Goal: Information Seeking & Learning: Compare options

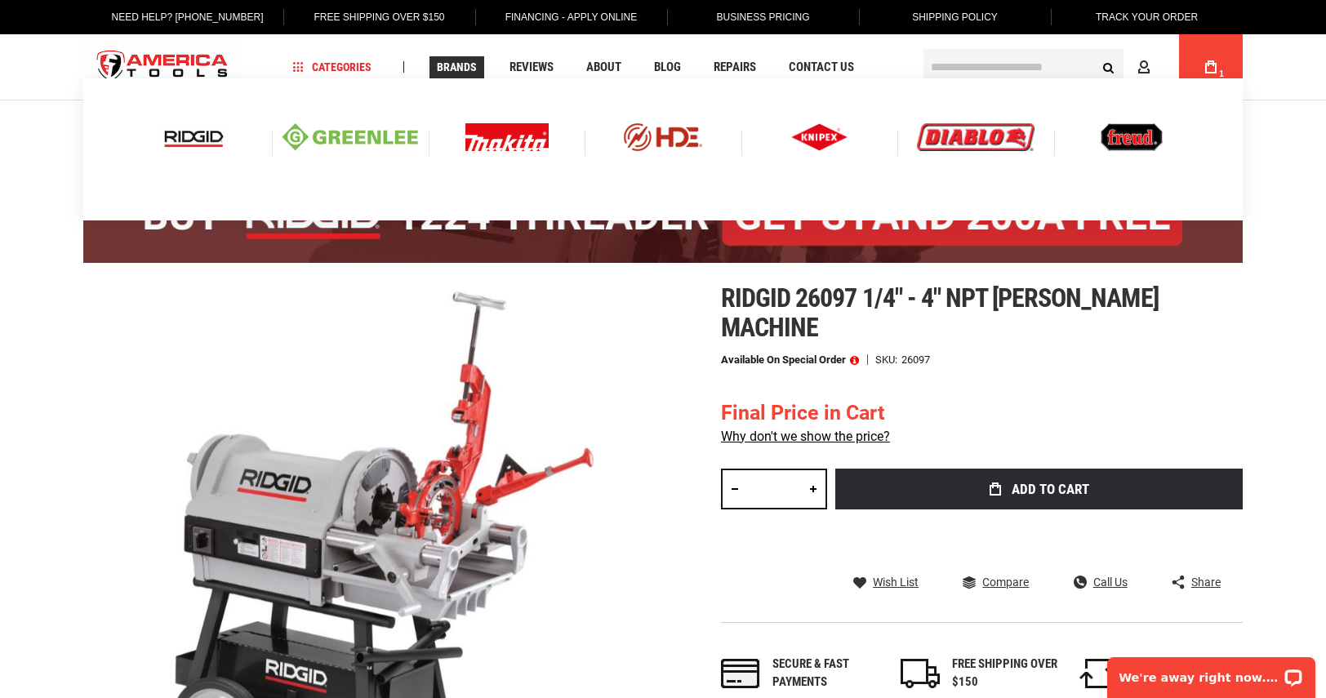
click at [200, 143] on img at bounding box center [194, 137] width 68 height 28
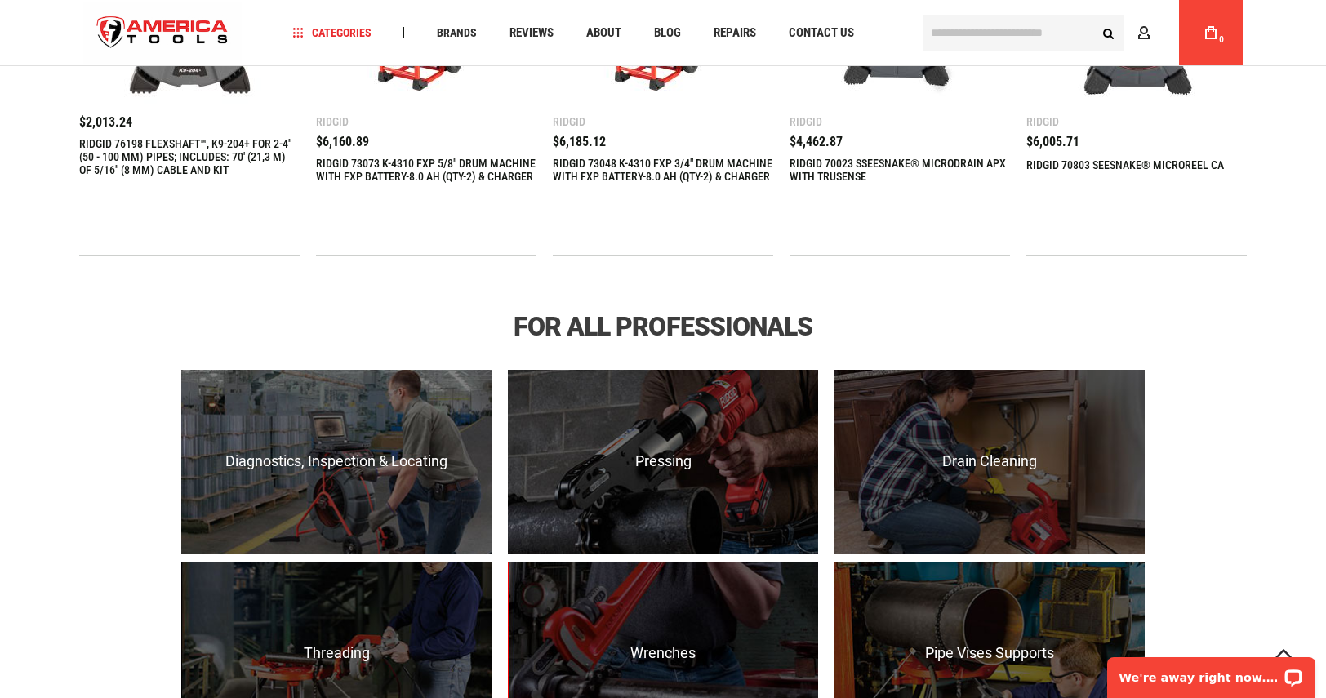
scroll to position [898, 0]
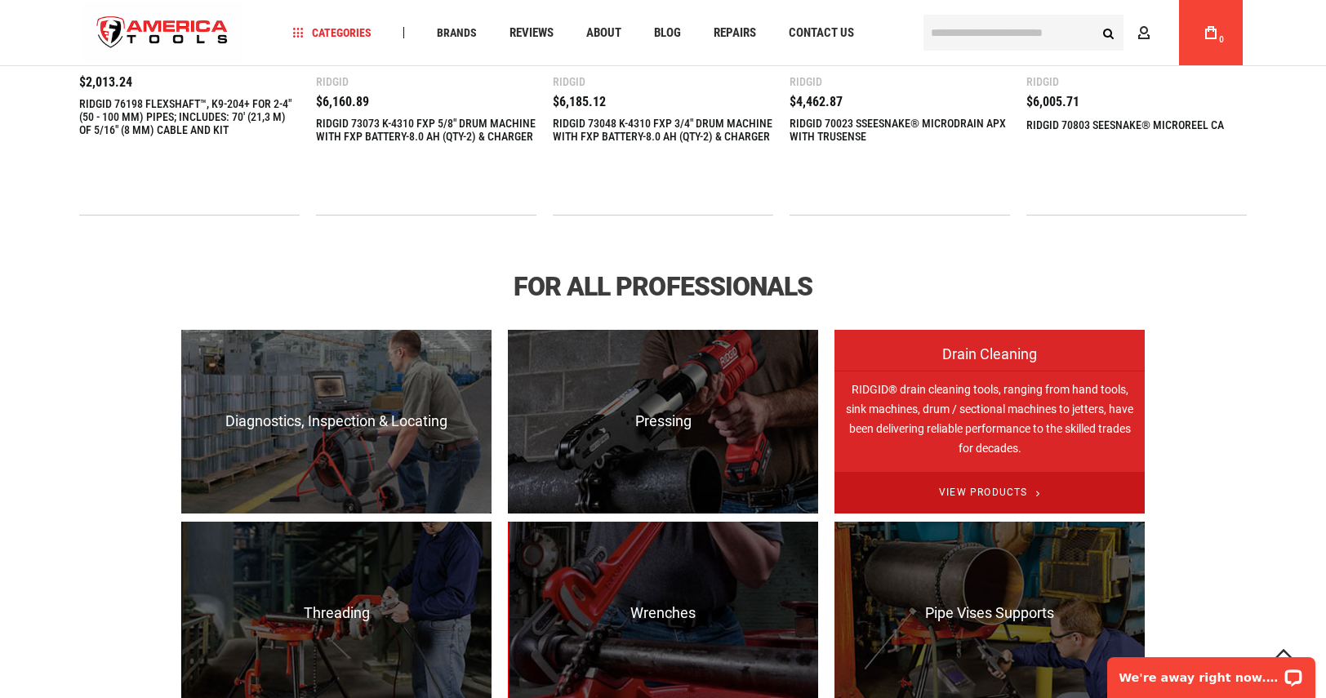
click at [983, 484] on span "View Products" at bounding box center [989, 493] width 310 height 42
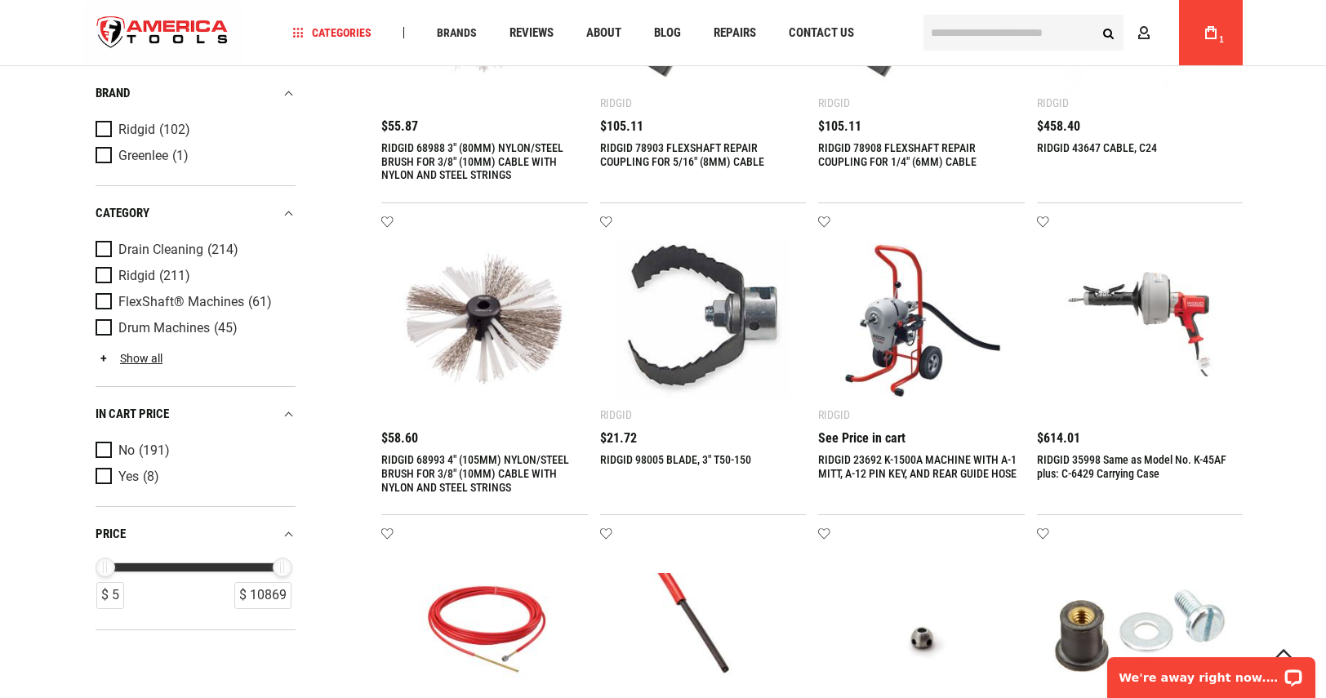
scroll to position [245, 0]
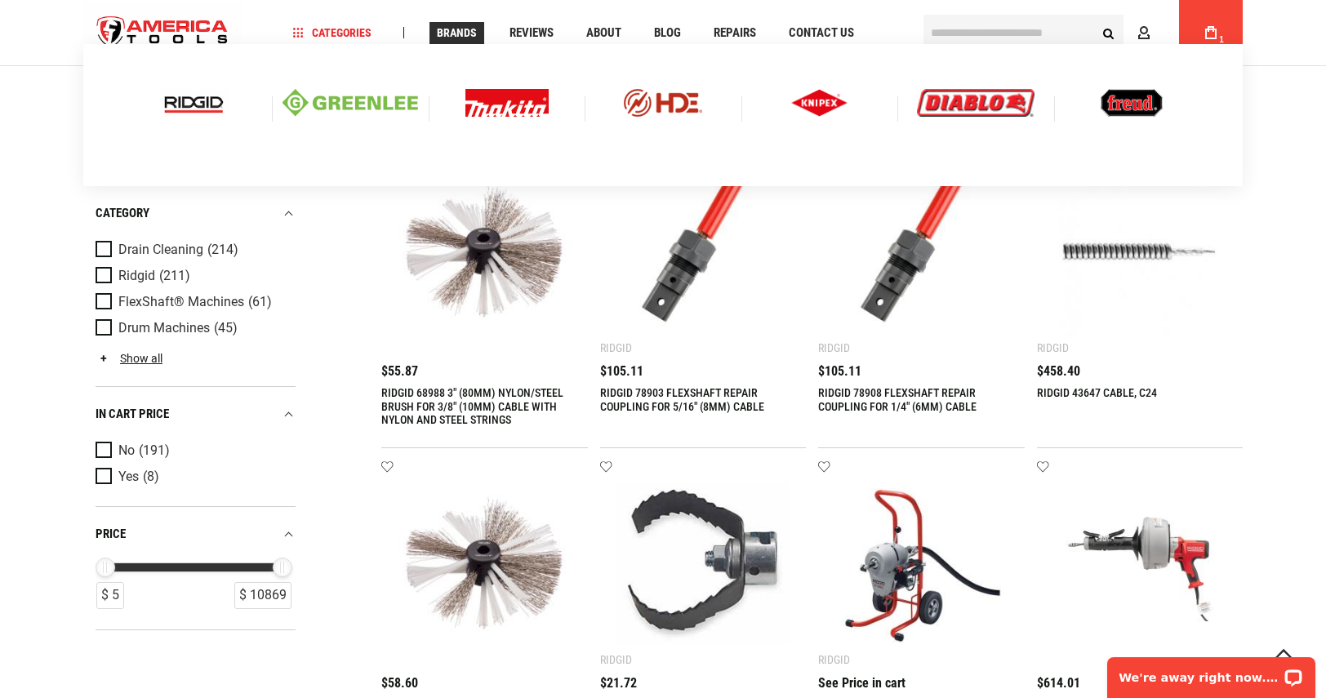
click at [191, 104] on img at bounding box center [194, 103] width 68 height 28
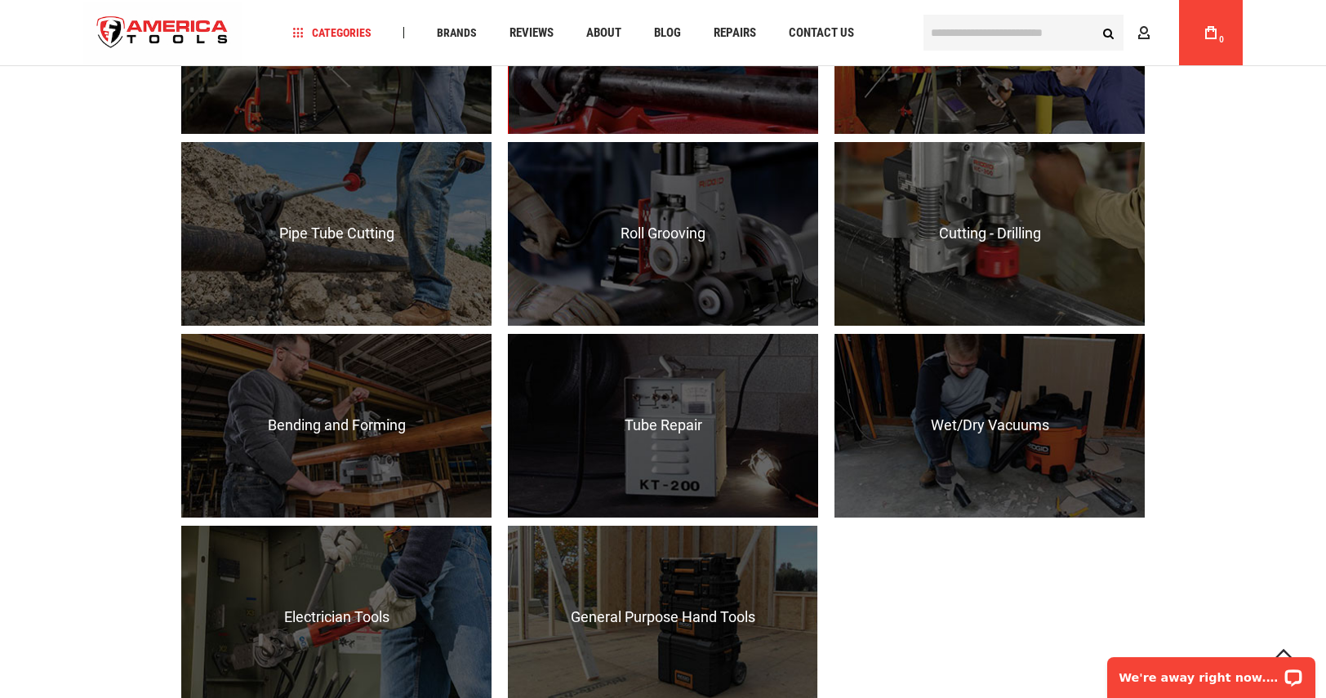
scroll to position [1143, 0]
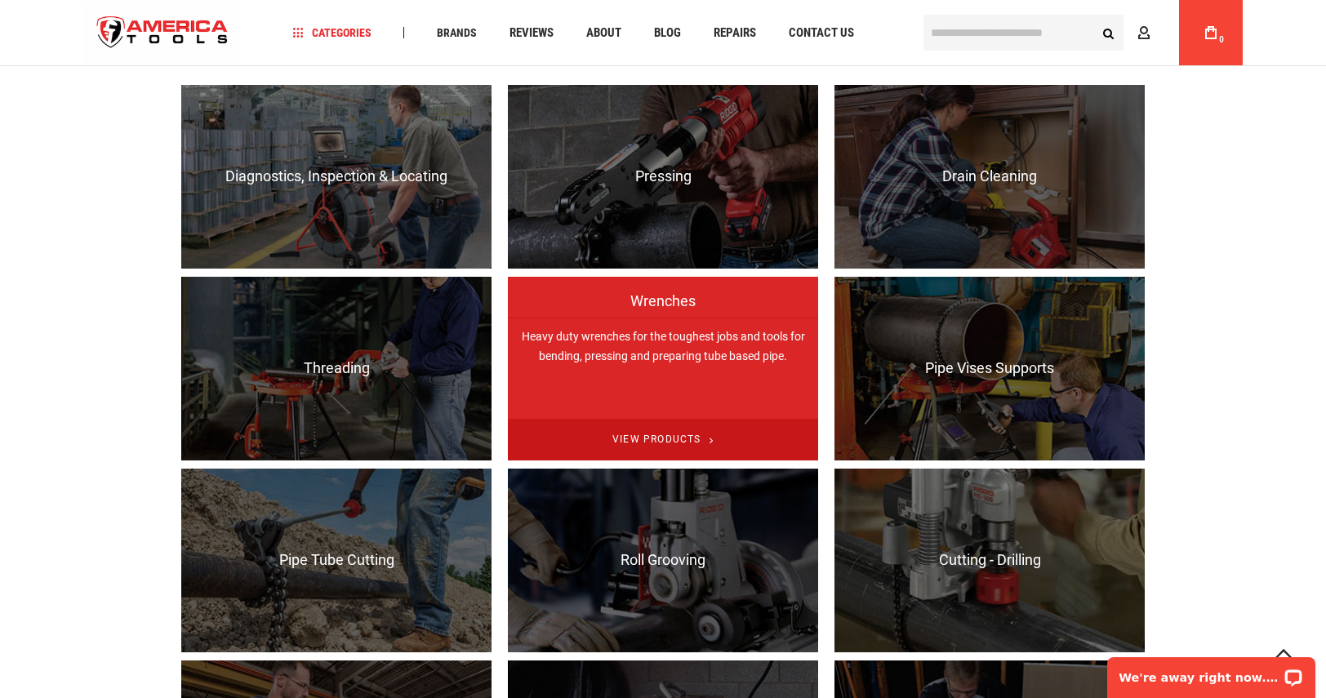
click at [664, 432] on span "View Products" at bounding box center [663, 440] width 310 height 42
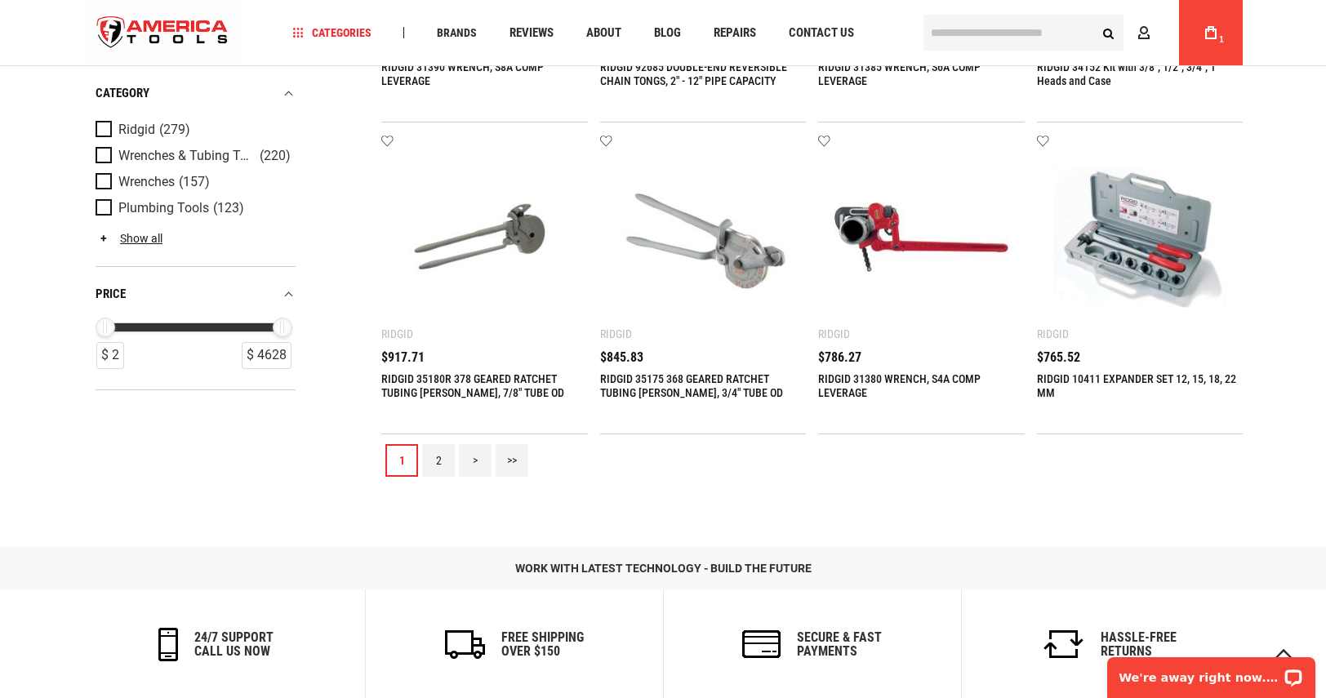
scroll to position [1877, 0]
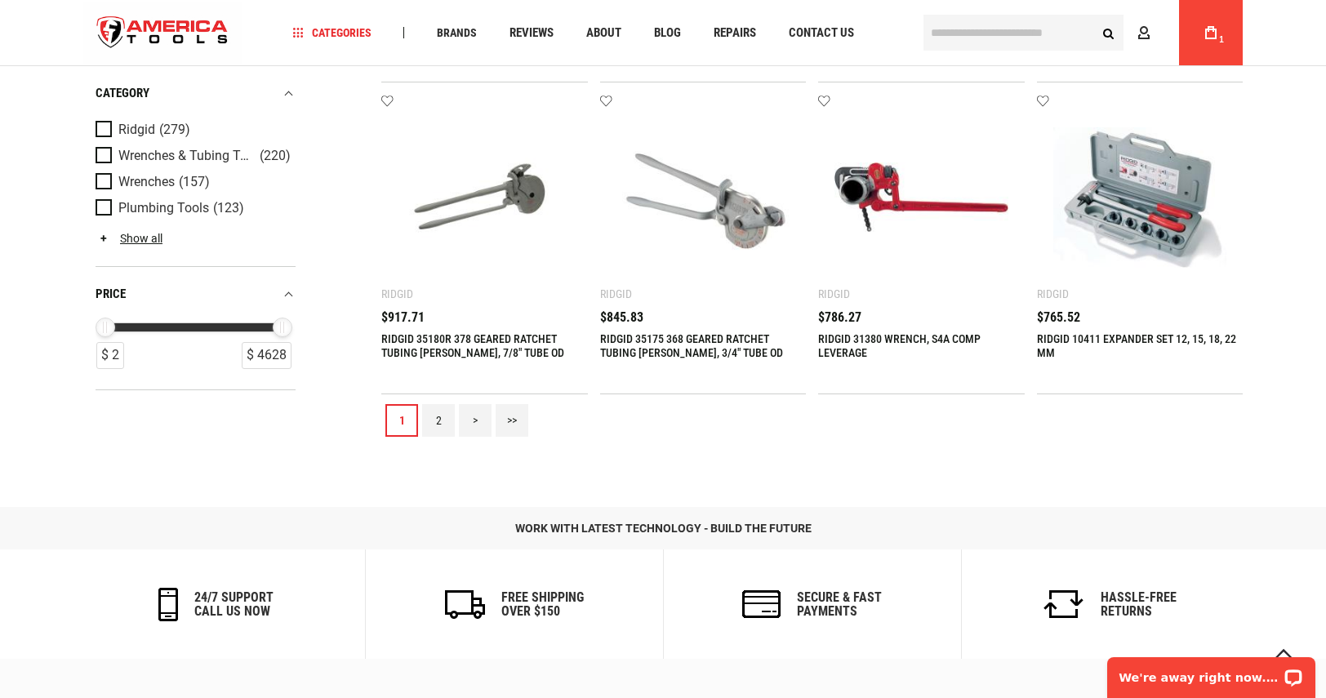
click at [440, 414] on link "2" at bounding box center [438, 420] width 33 height 33
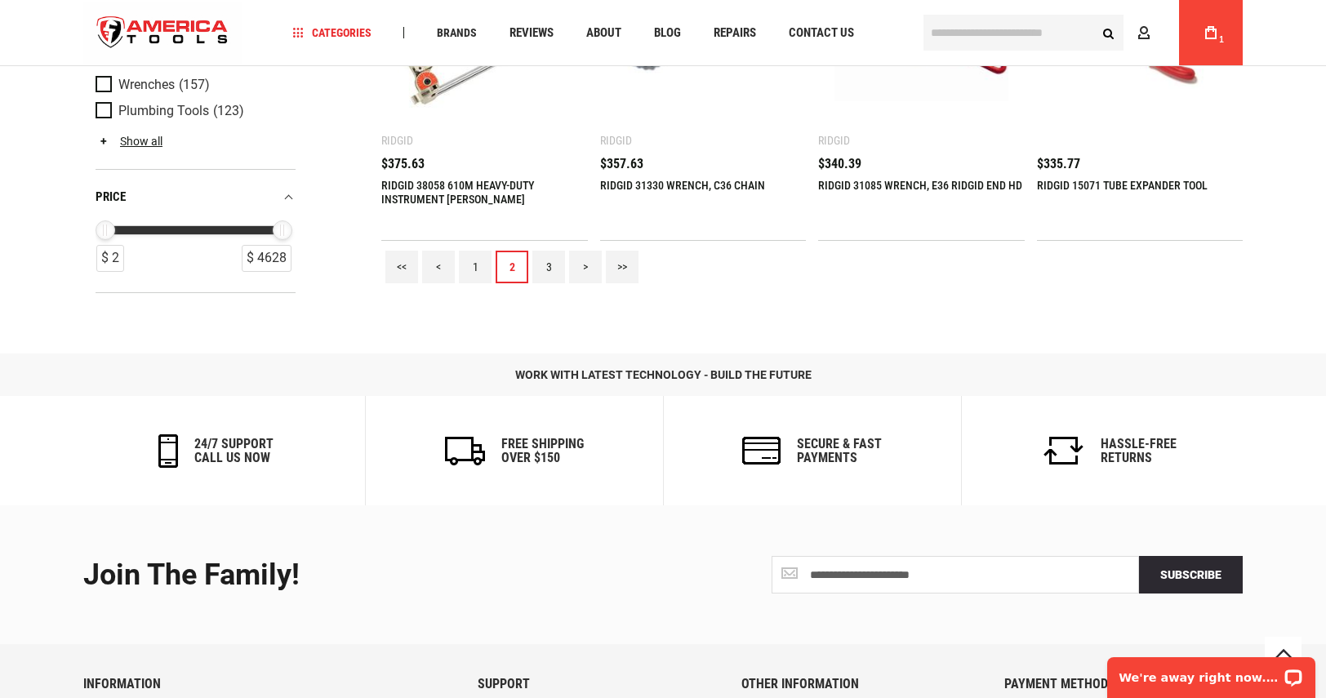
scroll to position [2041, 0]
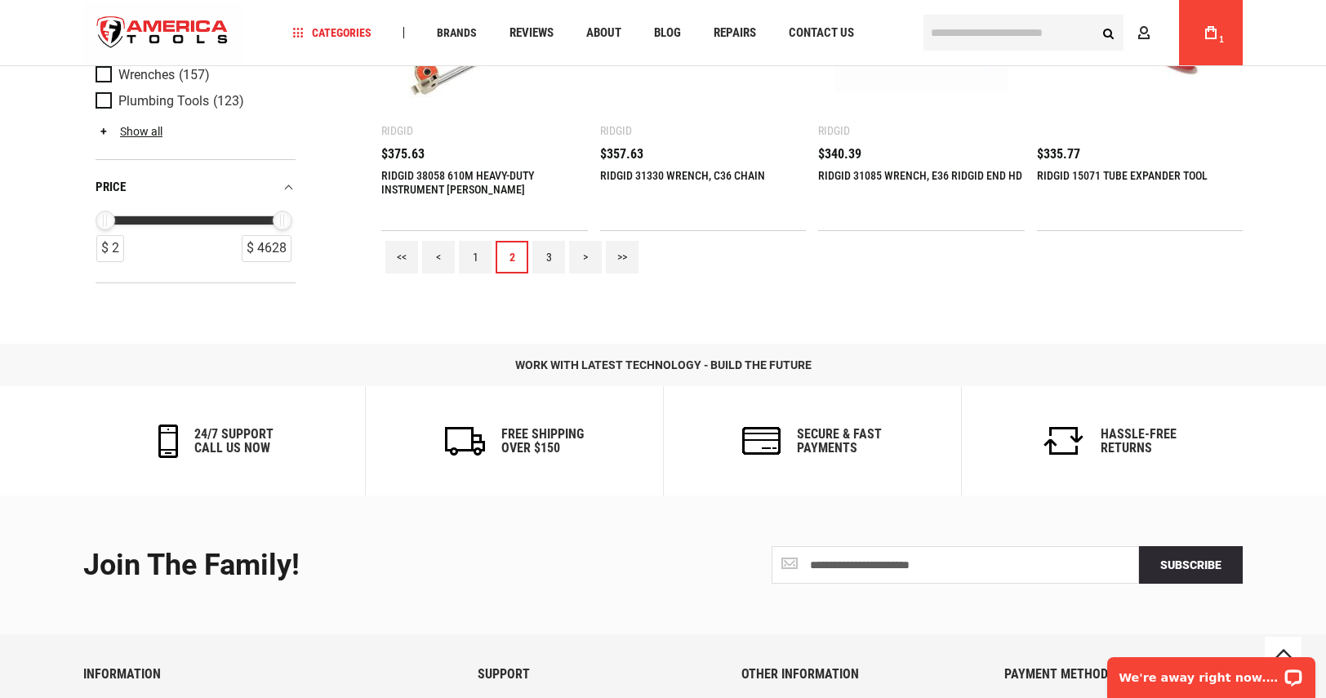
click at [546, 257] on link "3" at bounding box center [548, 257] width 33 height 33
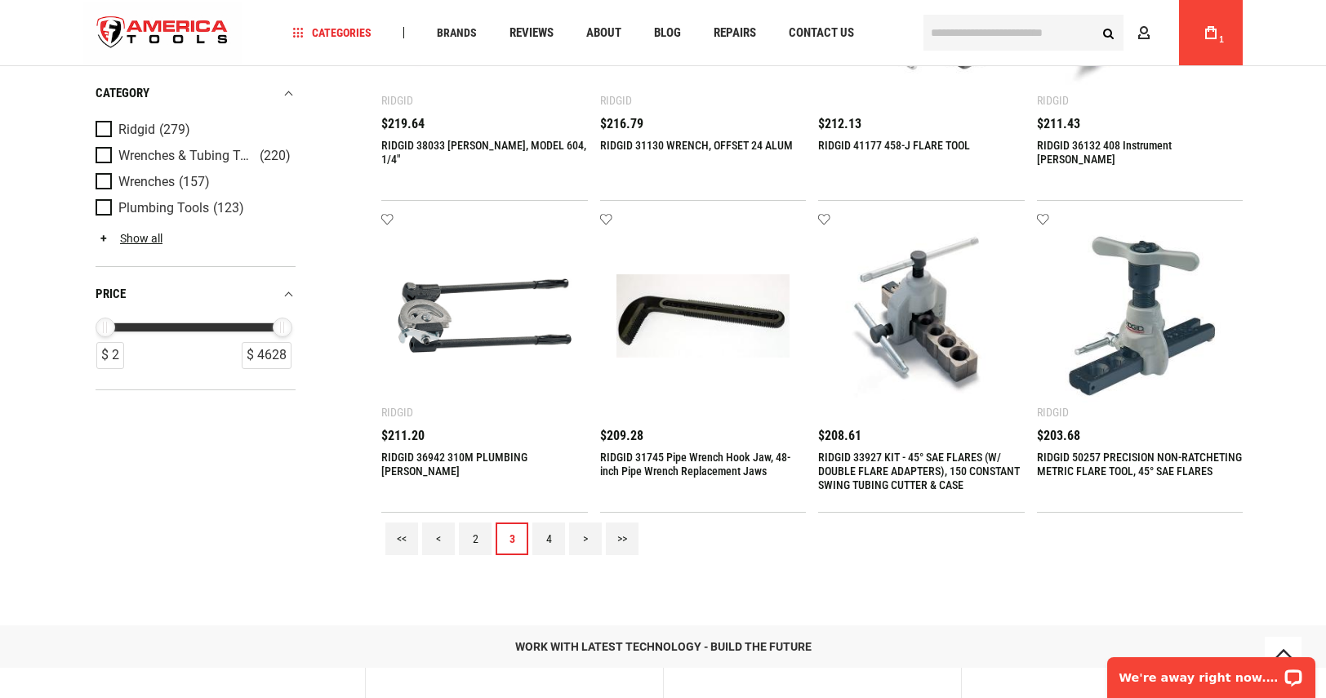
scroll to position [1796, 0]
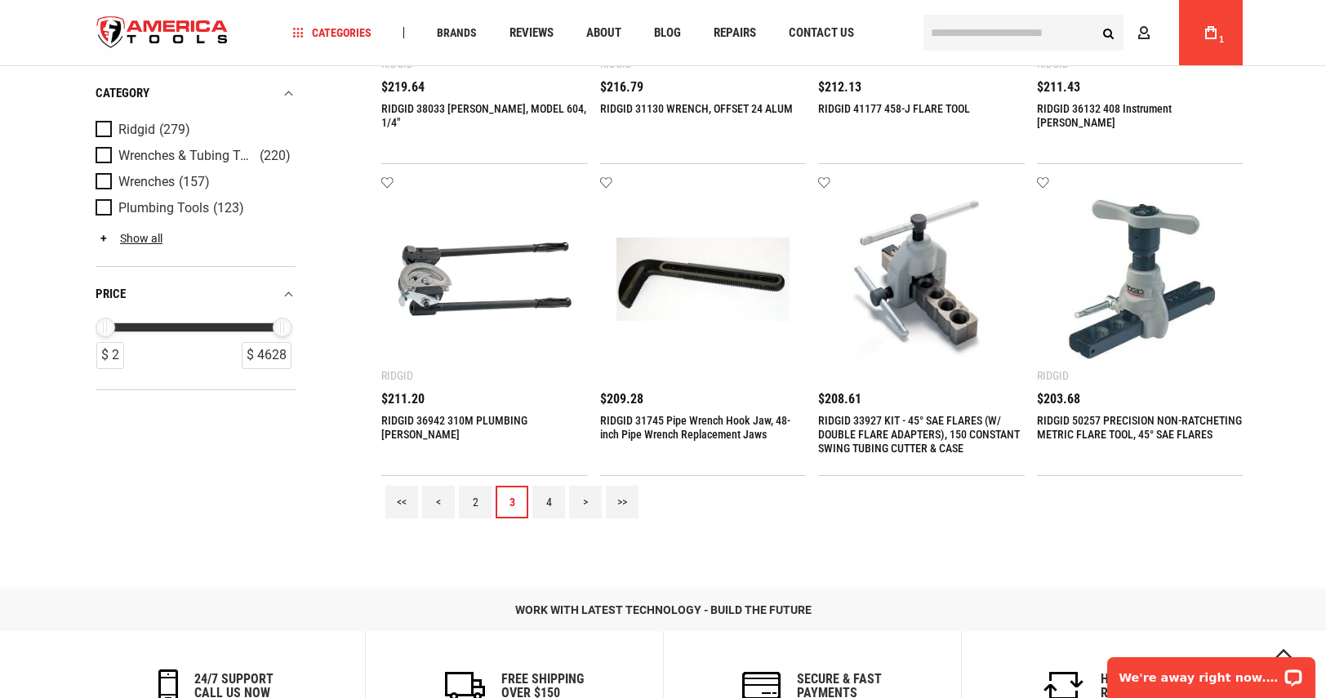
click at [549, 499] on link "4" at bounding box center [548, 502] width 33 height 33
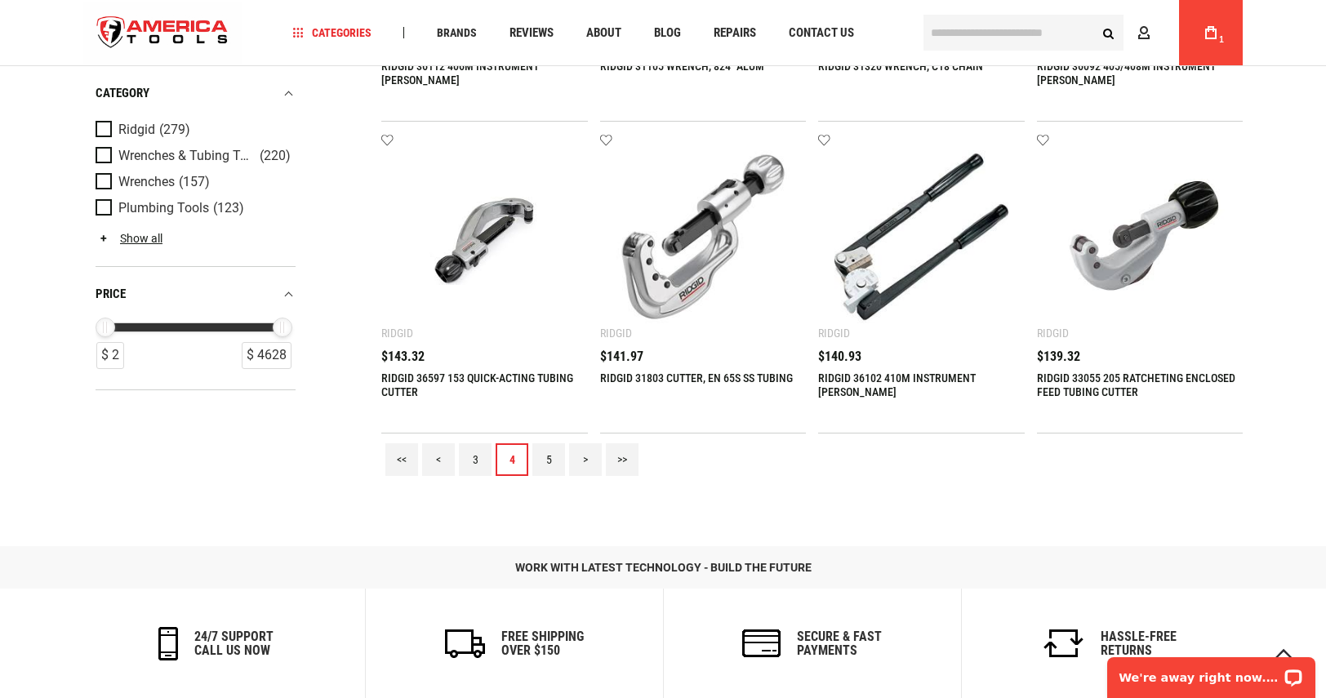
scroll to position [1877, 0]
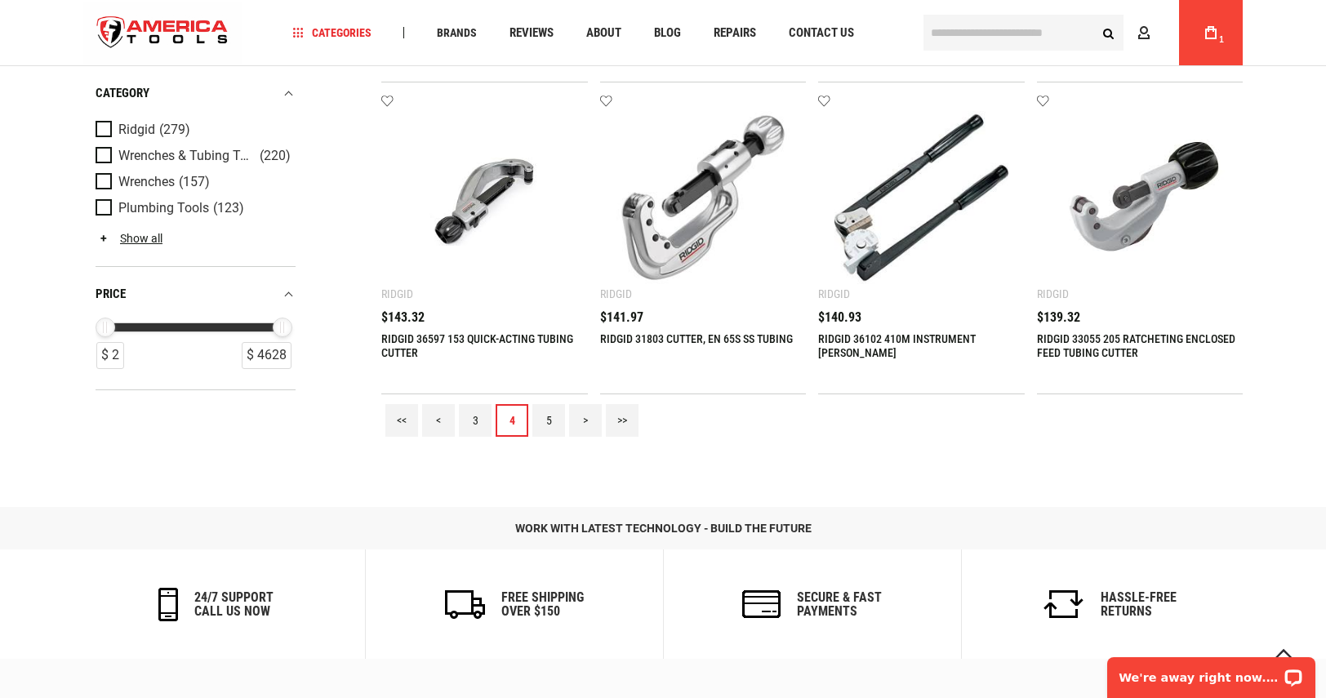
click at [549, 415] on link "5" at bounding box center [548, 420] width 33 height 33
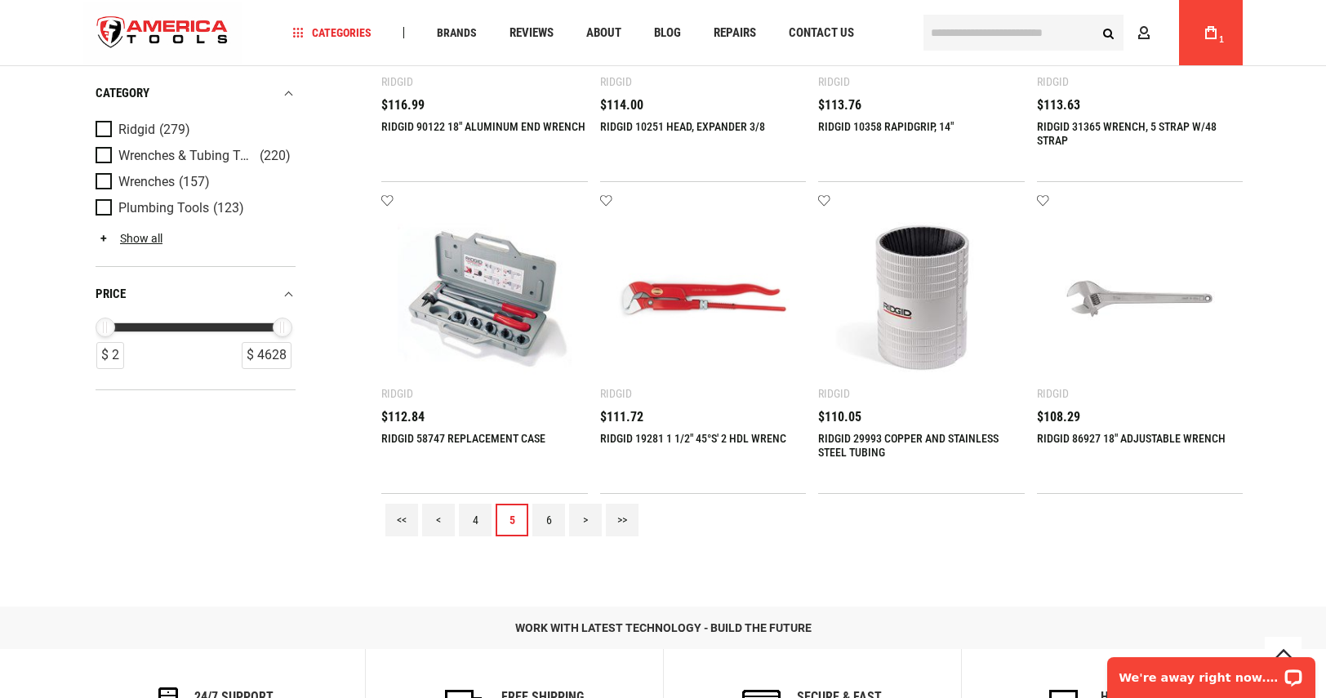
scroll to position [2041, 0]
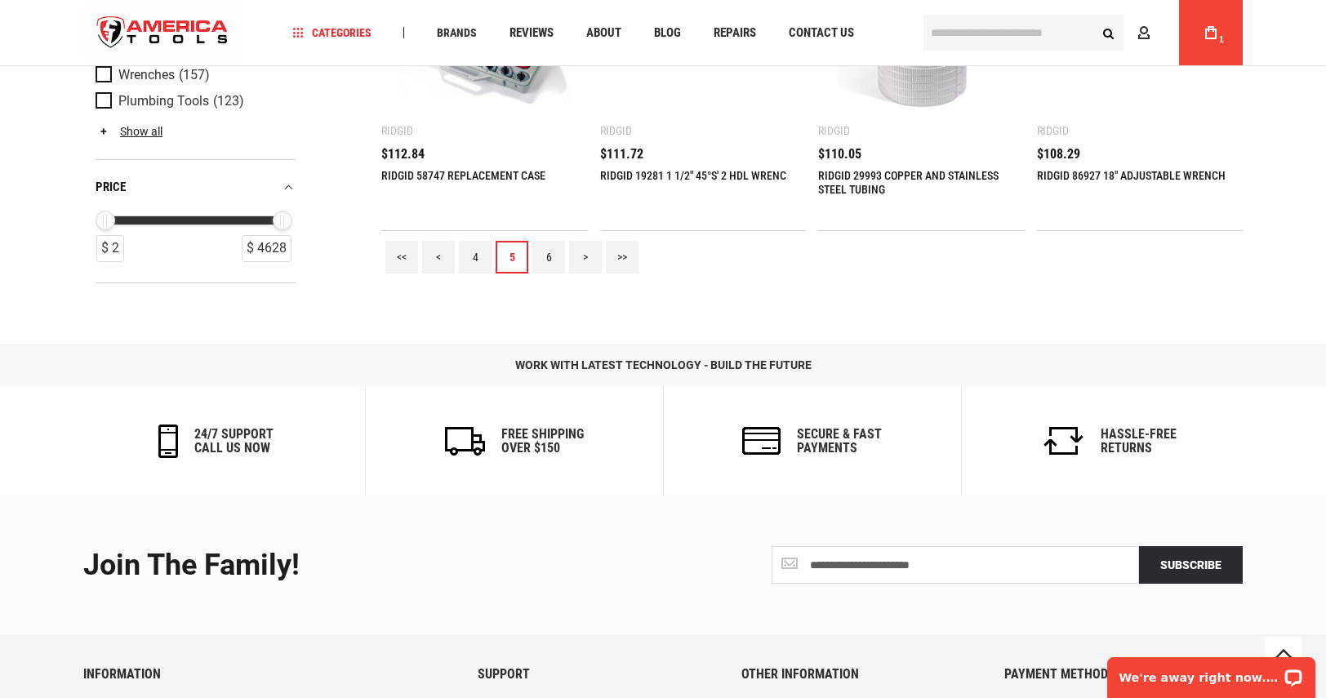
click at [549, 258] on link "6" at bounding box center [548, 257] width 33 height 33
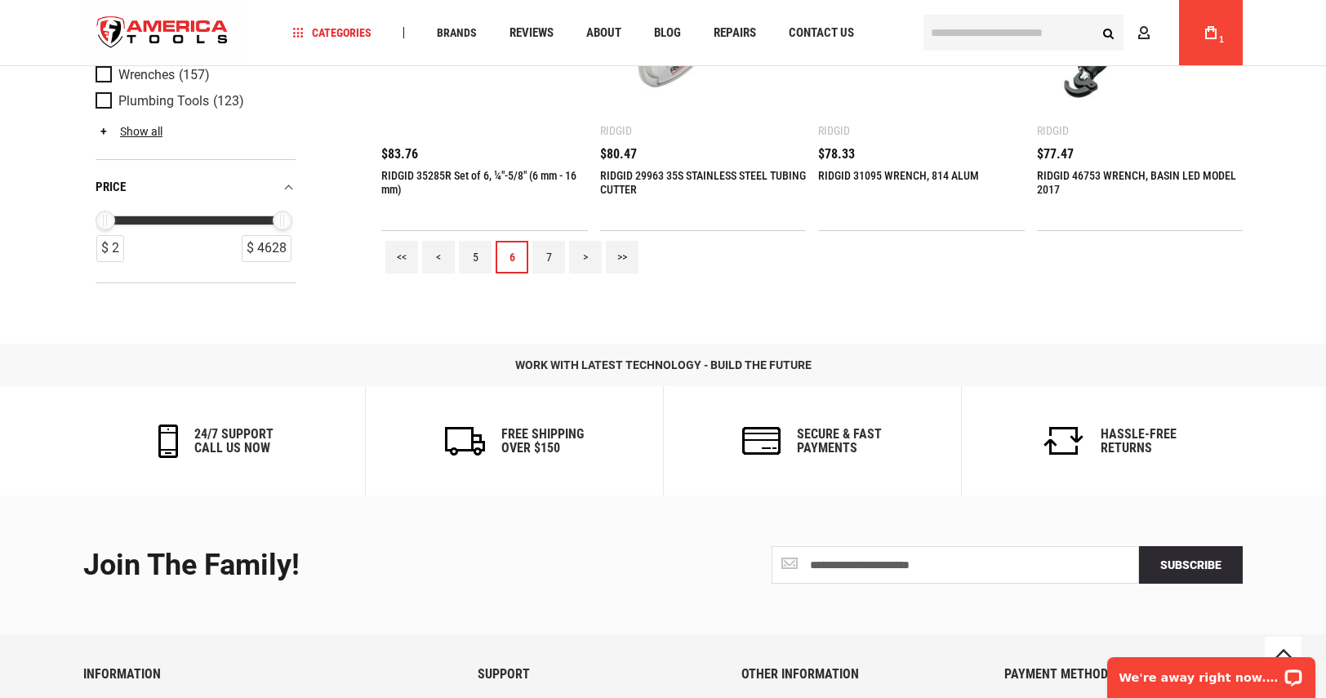
click at [548, 256] on link "7" at bounding box center [548, 257] width 33 height 33
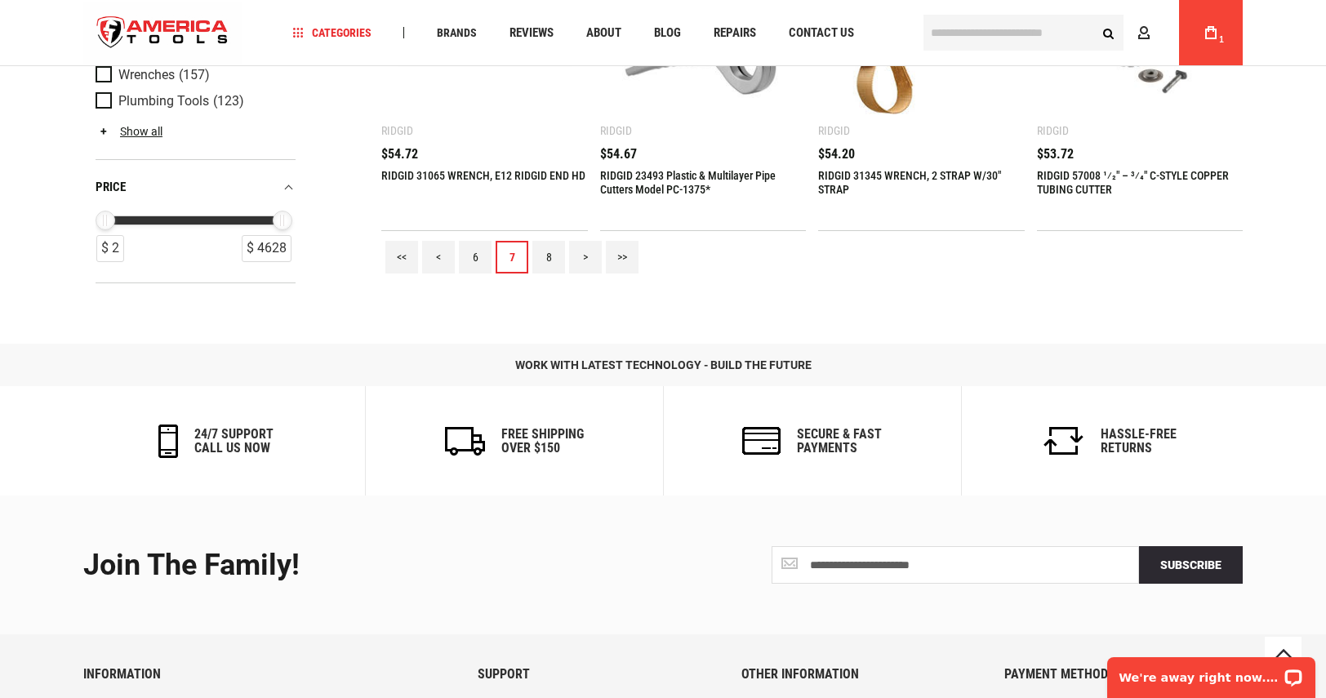
click at [544, 247] on link "8" at bounding box center [548, 257] width 33 height 33
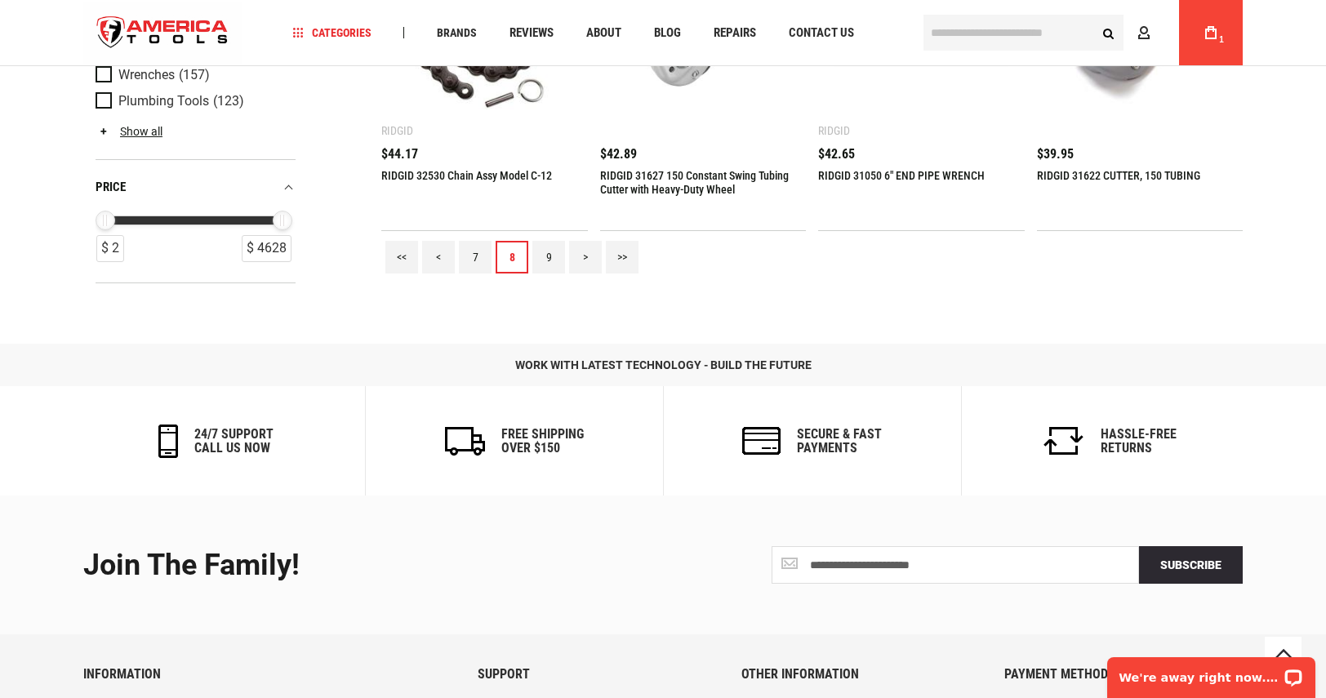
click at [548, 260] on link "9" at bounding box center [548, 257] width 33 height 33
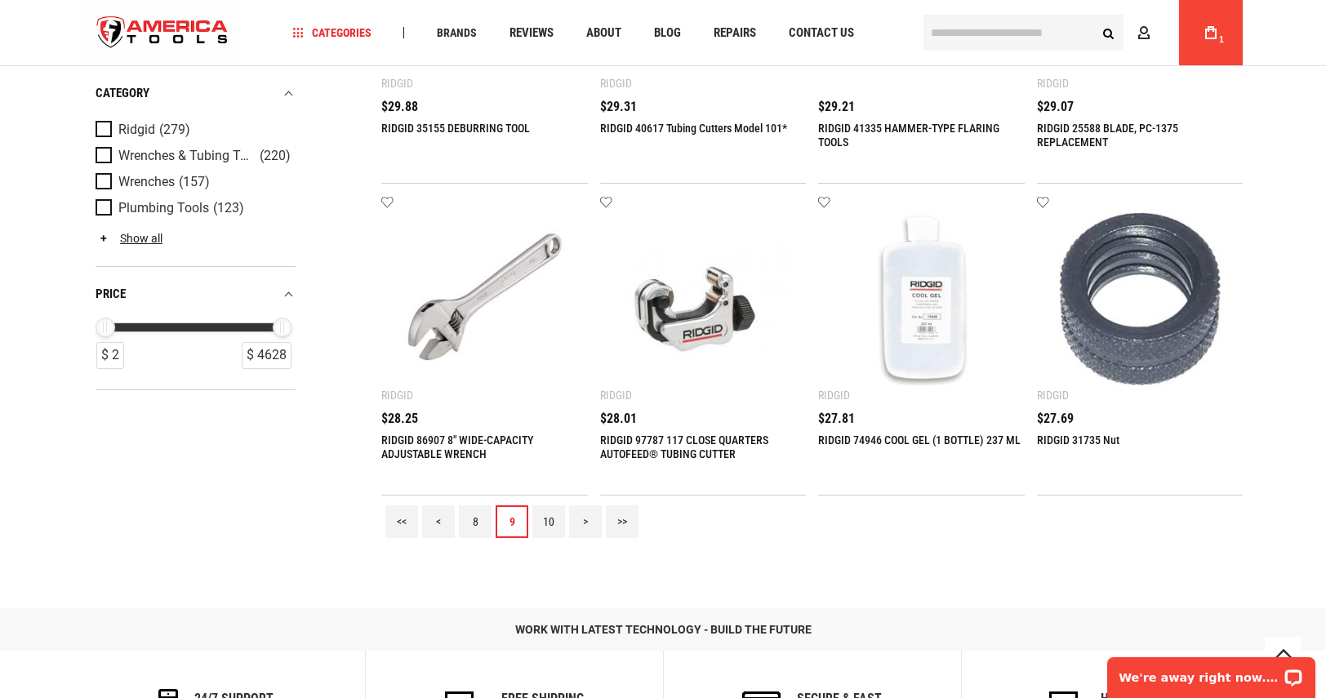
scroll to position [1959, 0]
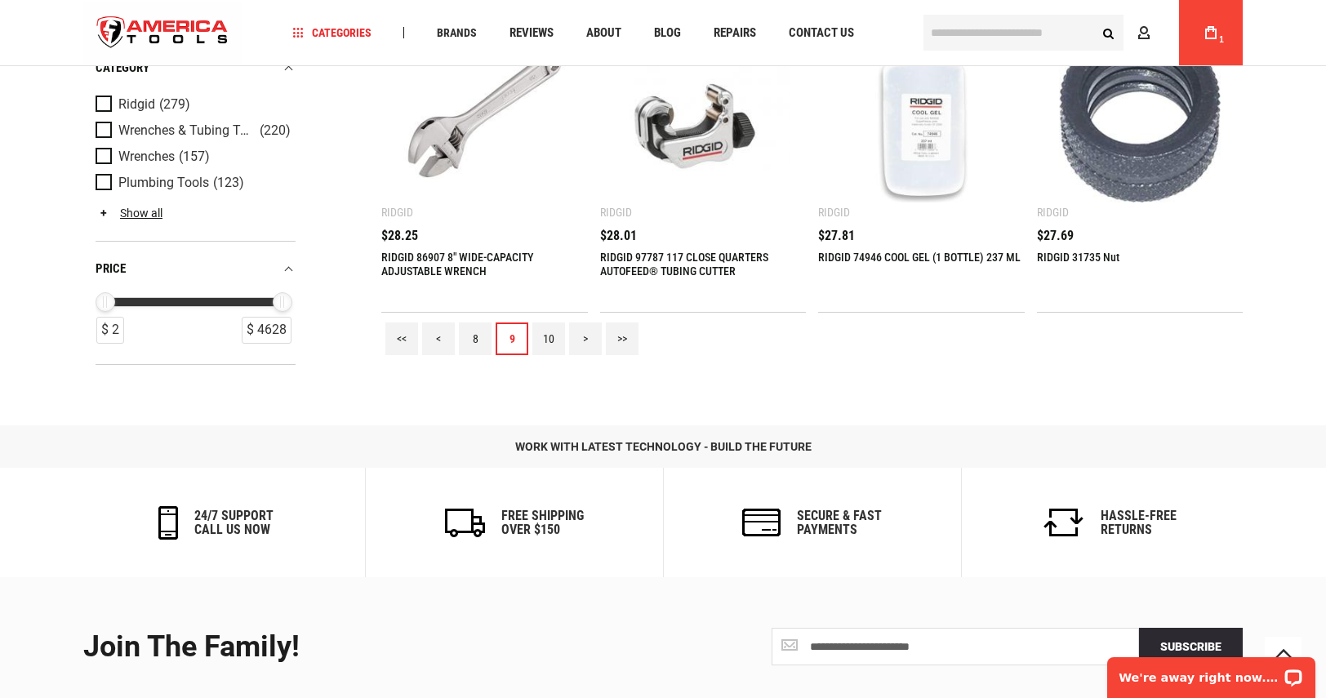
click at [552, 329] on link "10" at bounding box center [548, 338] width 33 height 33
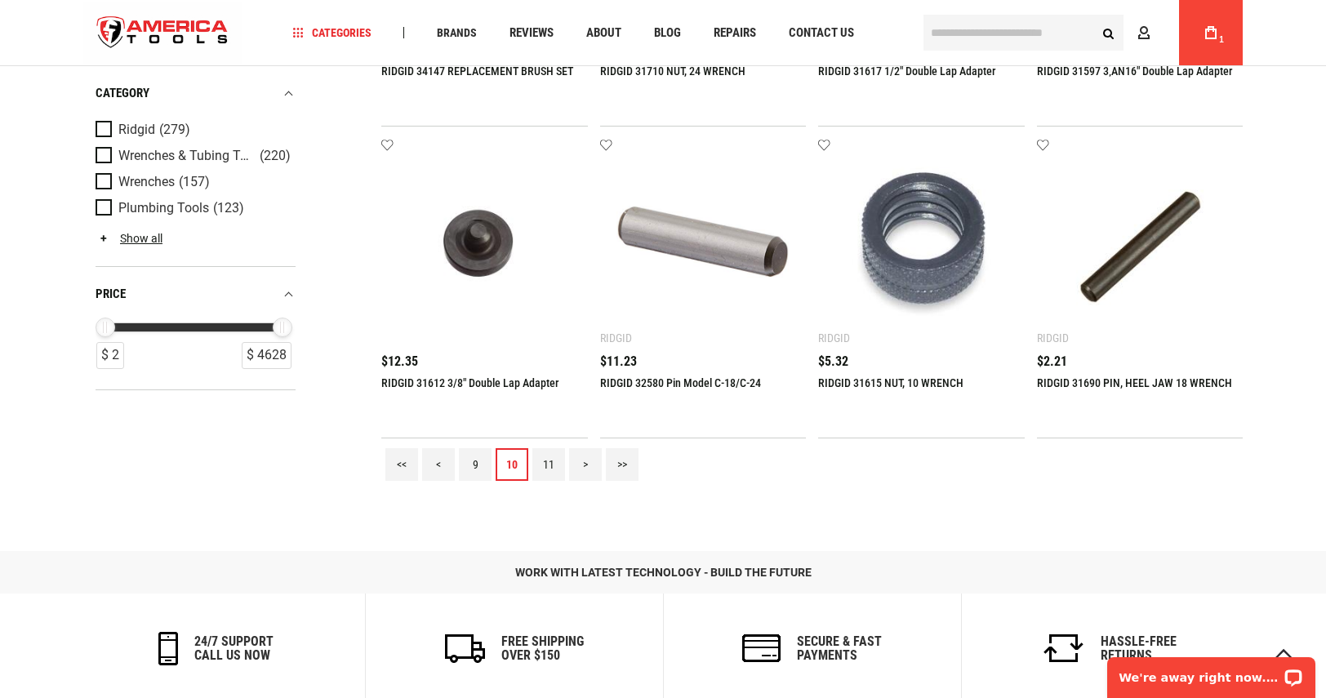
scroll to position [1877, 0]
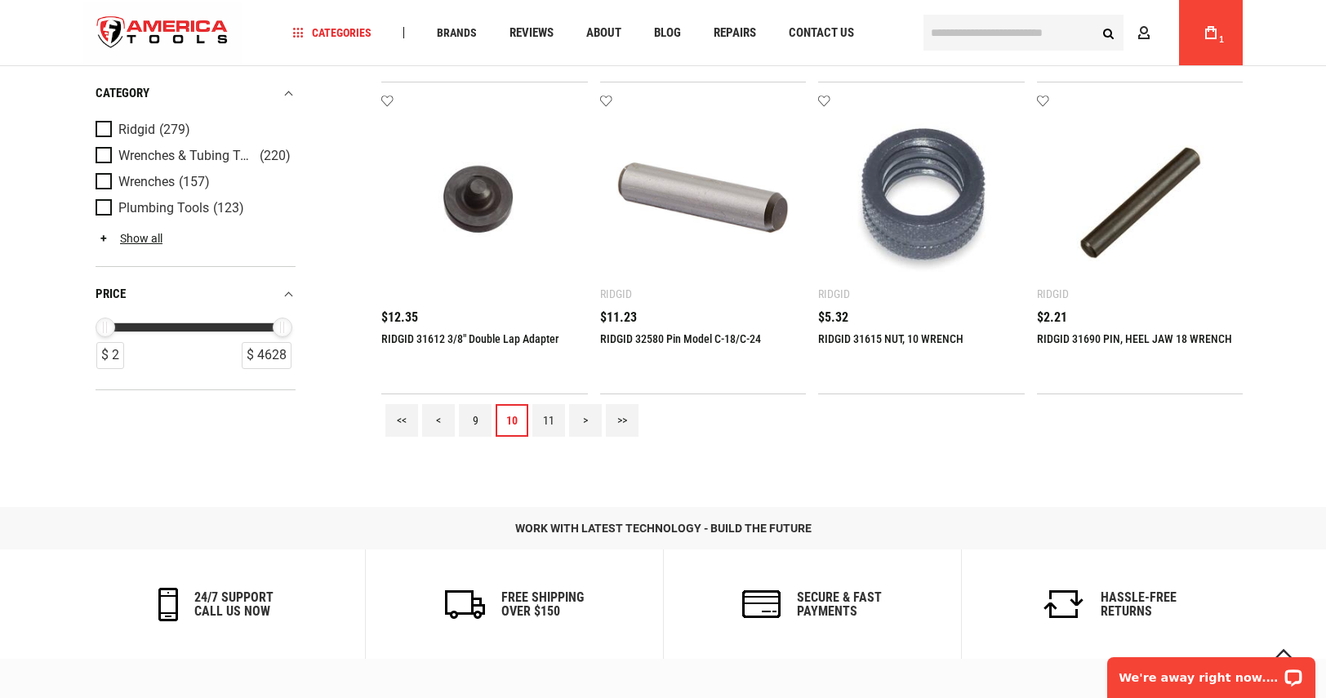
click at [410, 417] on link "<<" at bounding box center [401, 420] width 33 height 33
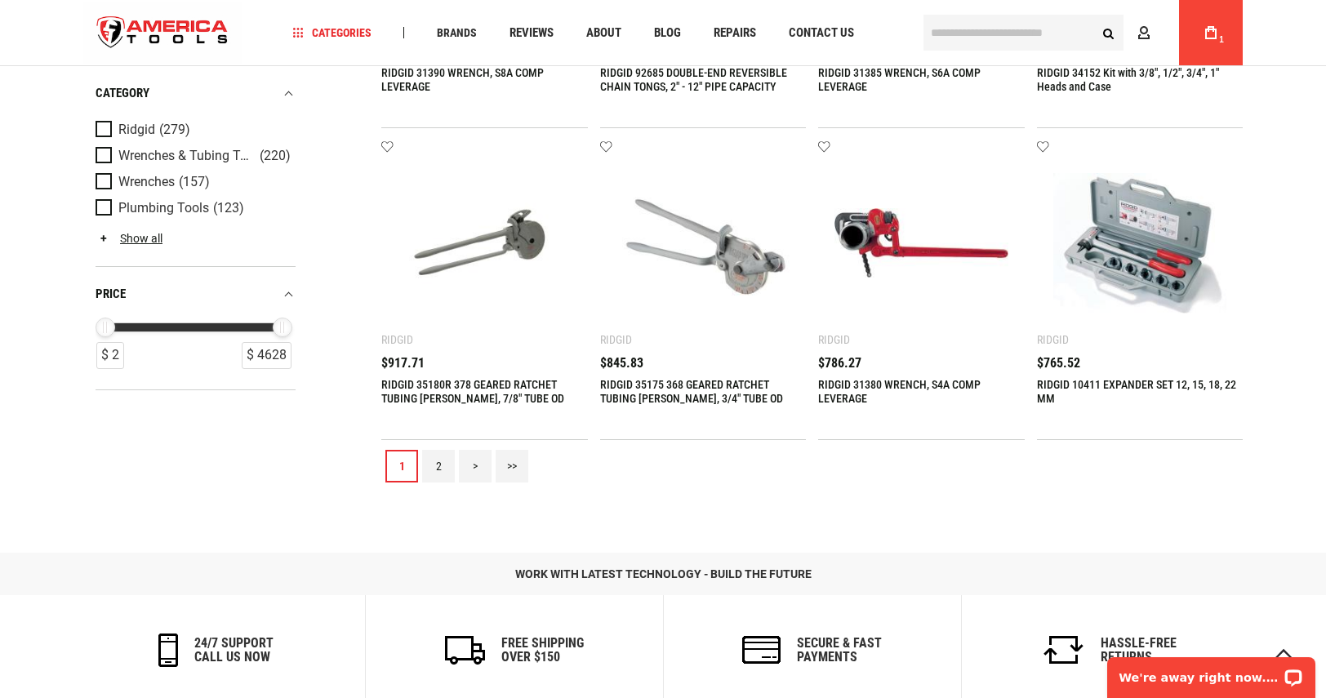
scroll to position [1796, 0]
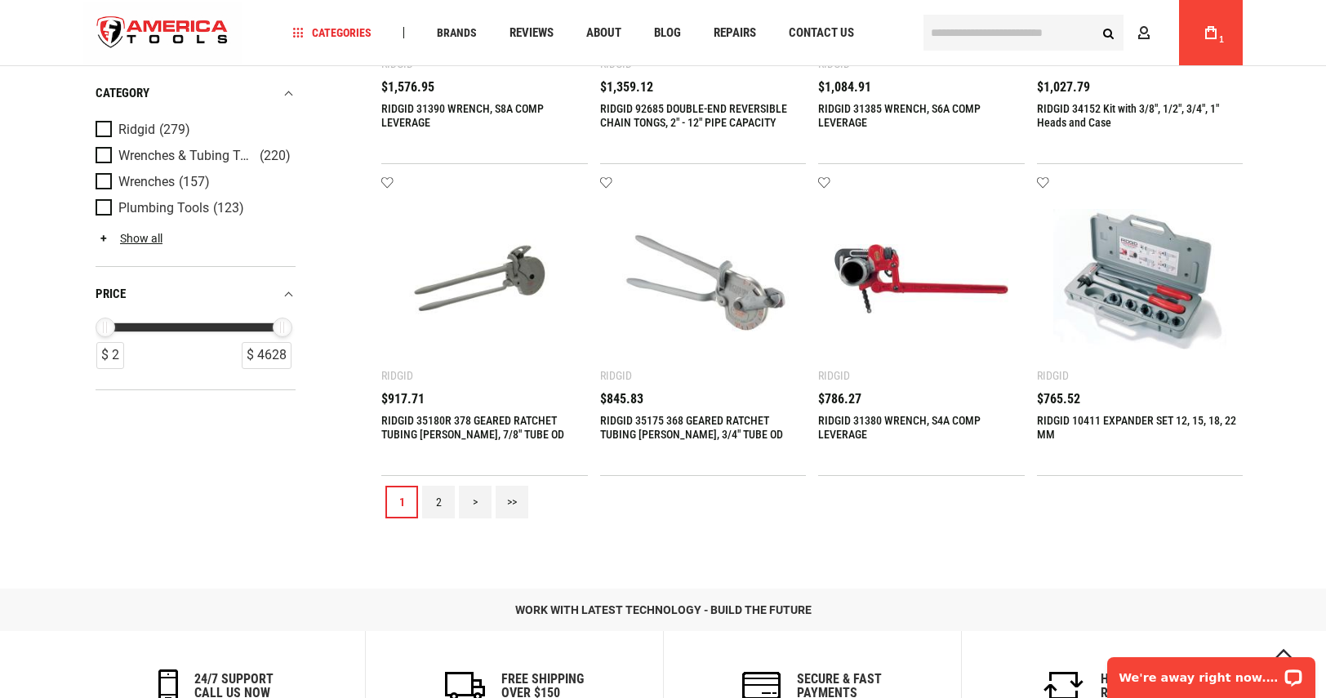
click at [439, 499] on link "2" at bounding box center [438, 502] width 33 height 33
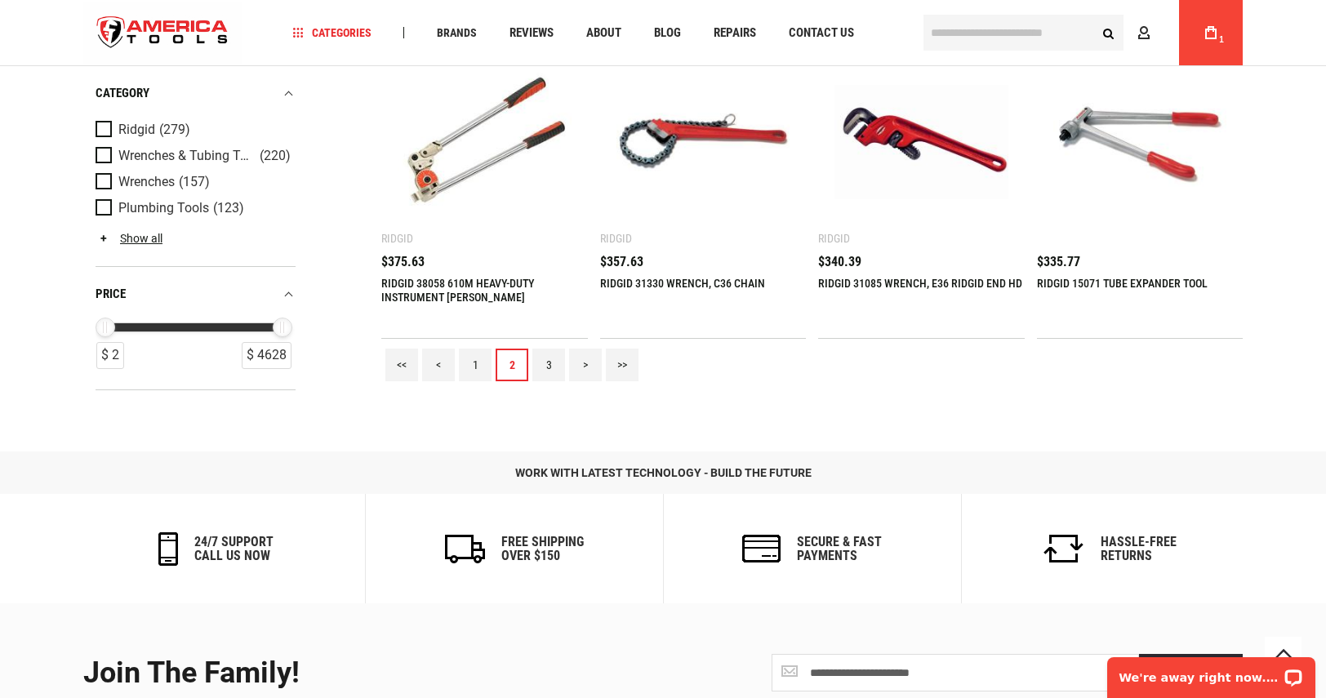
scroll to position [1959, 0]
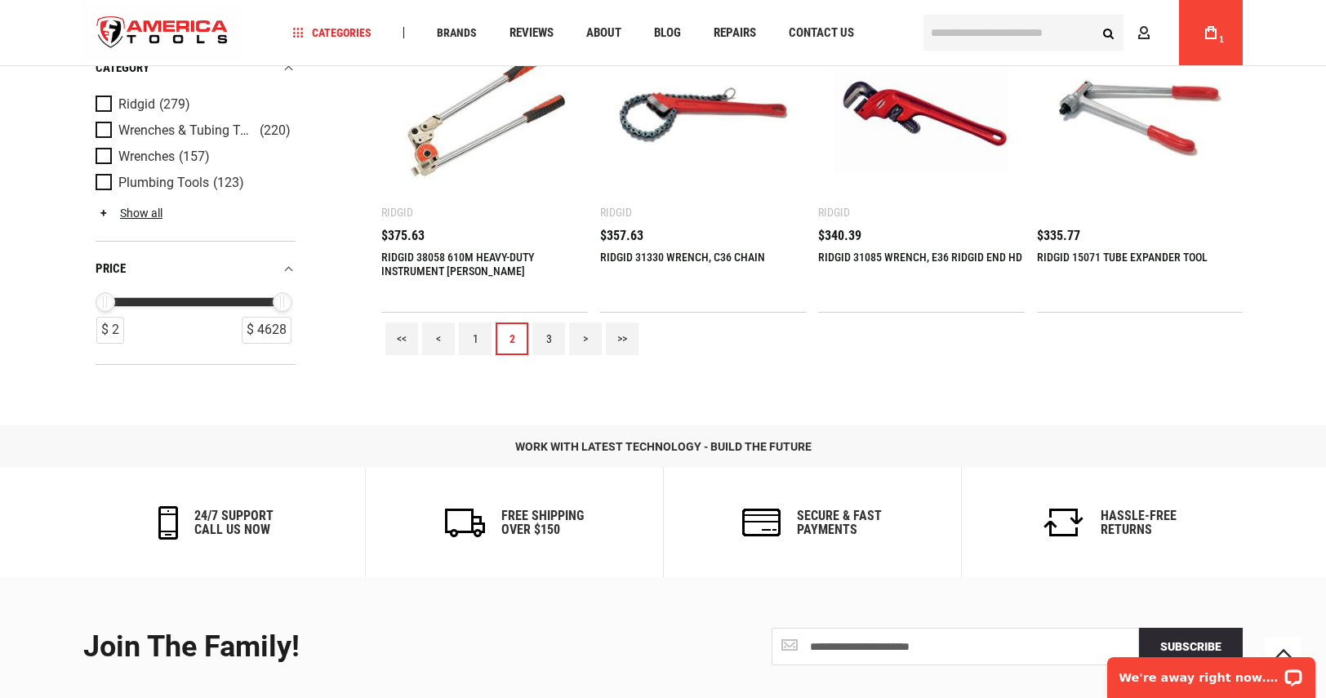
click at [553, 339] on link "3" at bounding box center [548, 338] width 33 height 33
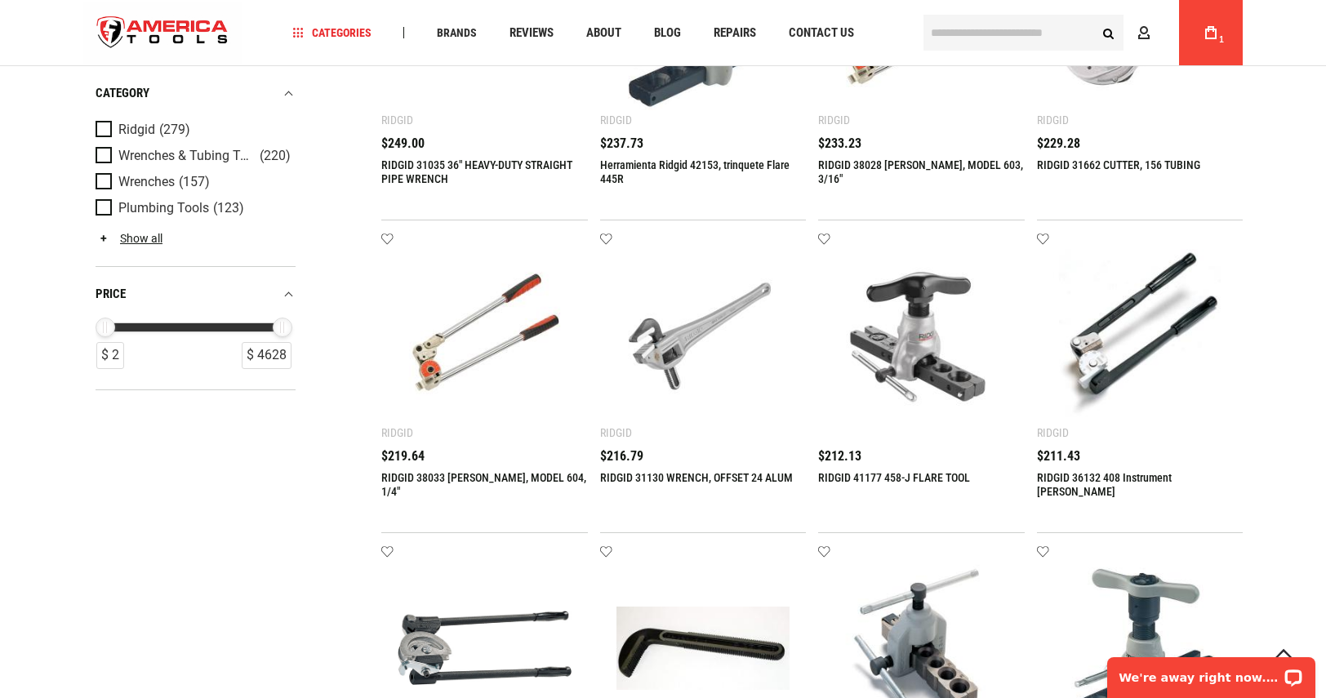
scroll to position [1388, 0]
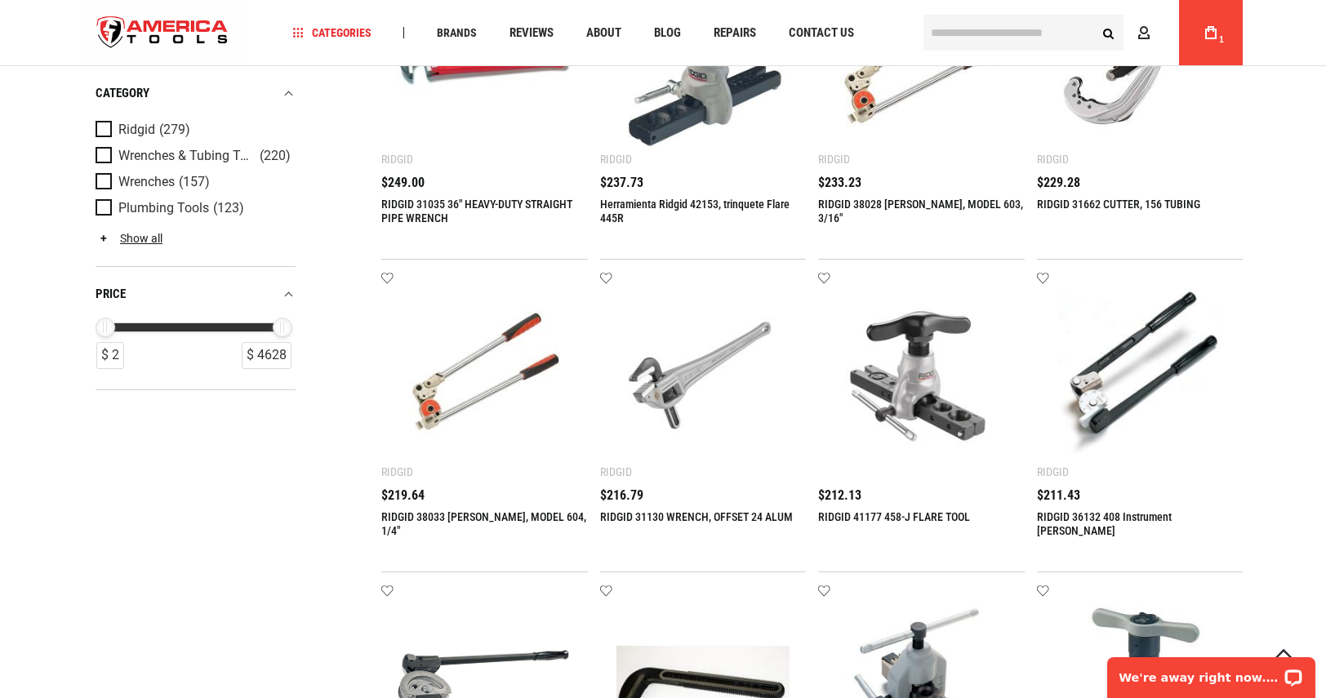
click at [491, 202] on link "RIDGID 31035 36" HEAVY-DUTY STRAIGHT PIPE WRENCH" at bounding box center [476, 211] width 191 height 27
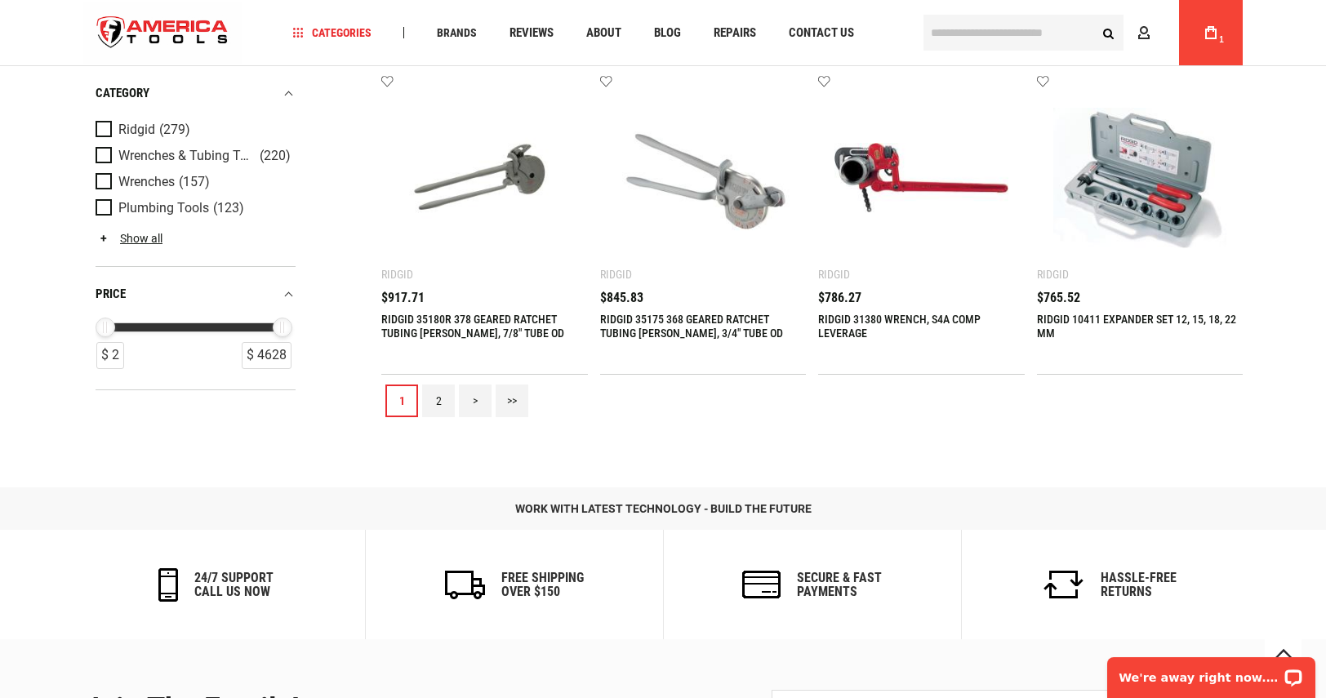
scroll to position [1959, 0]
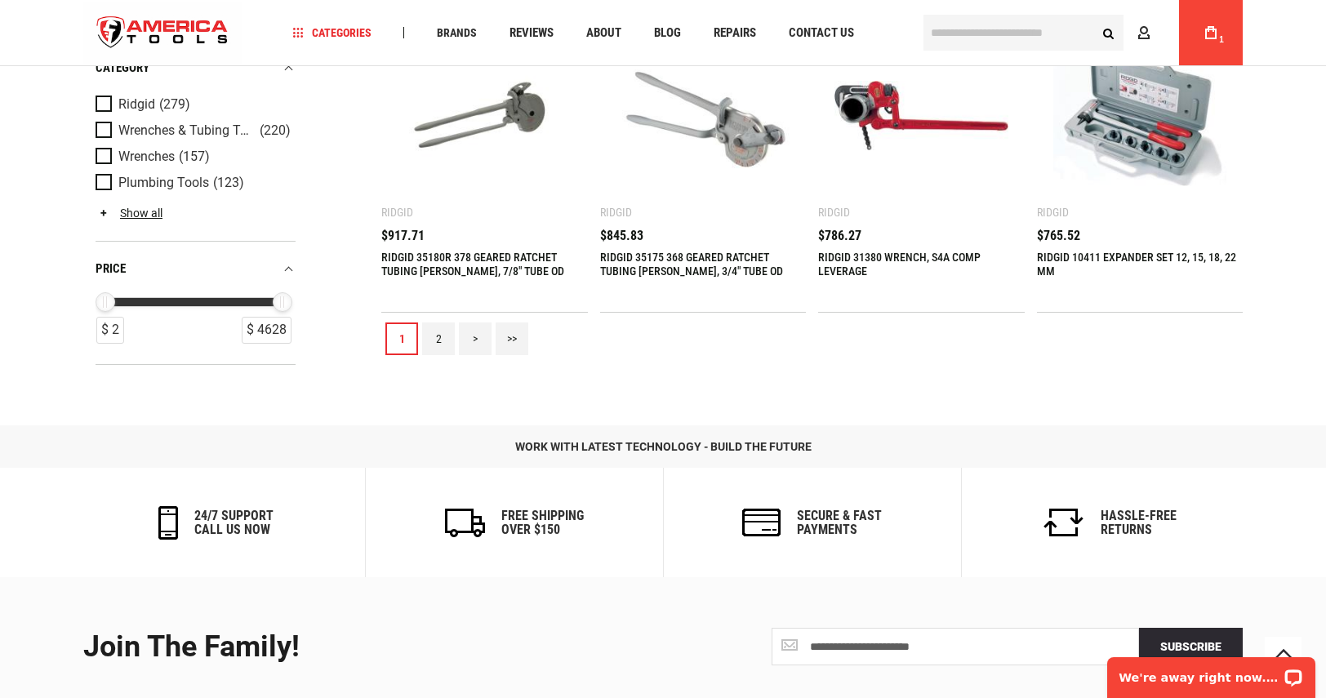
click at [436, 338] on link "2" at bounding box center [438, 338] width 33 height 33
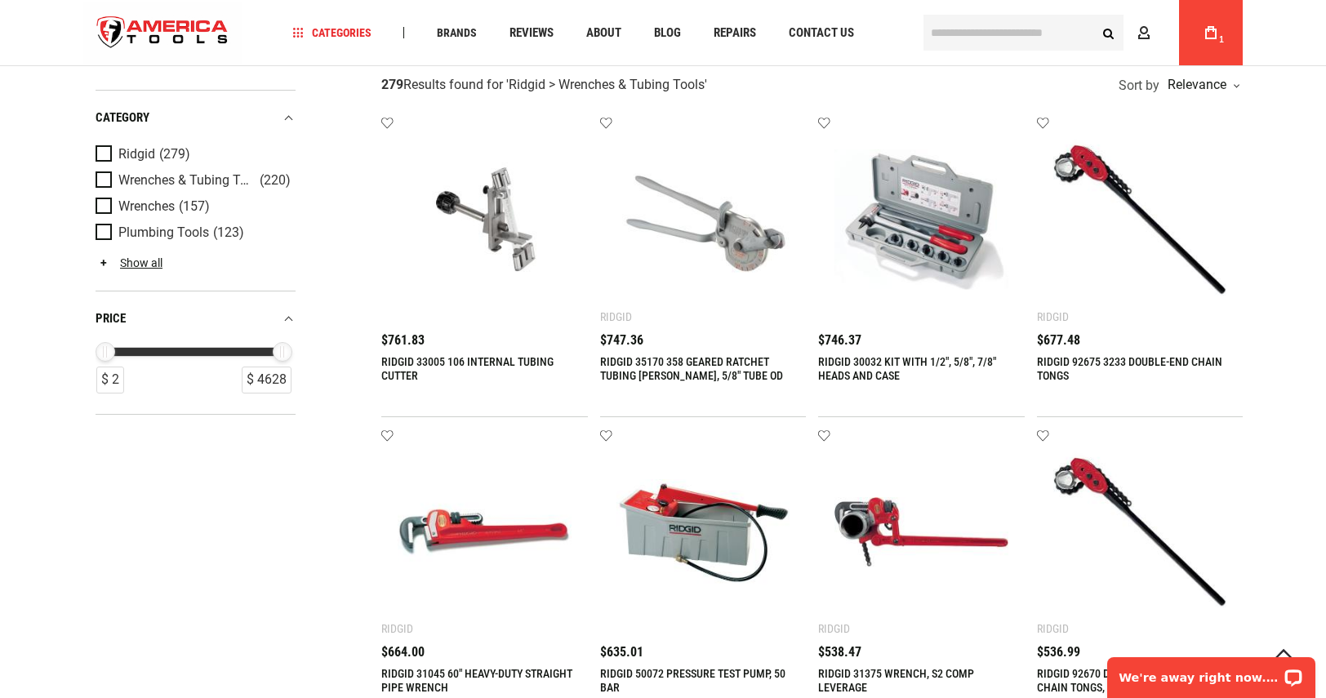
scroll to position [327, 0]
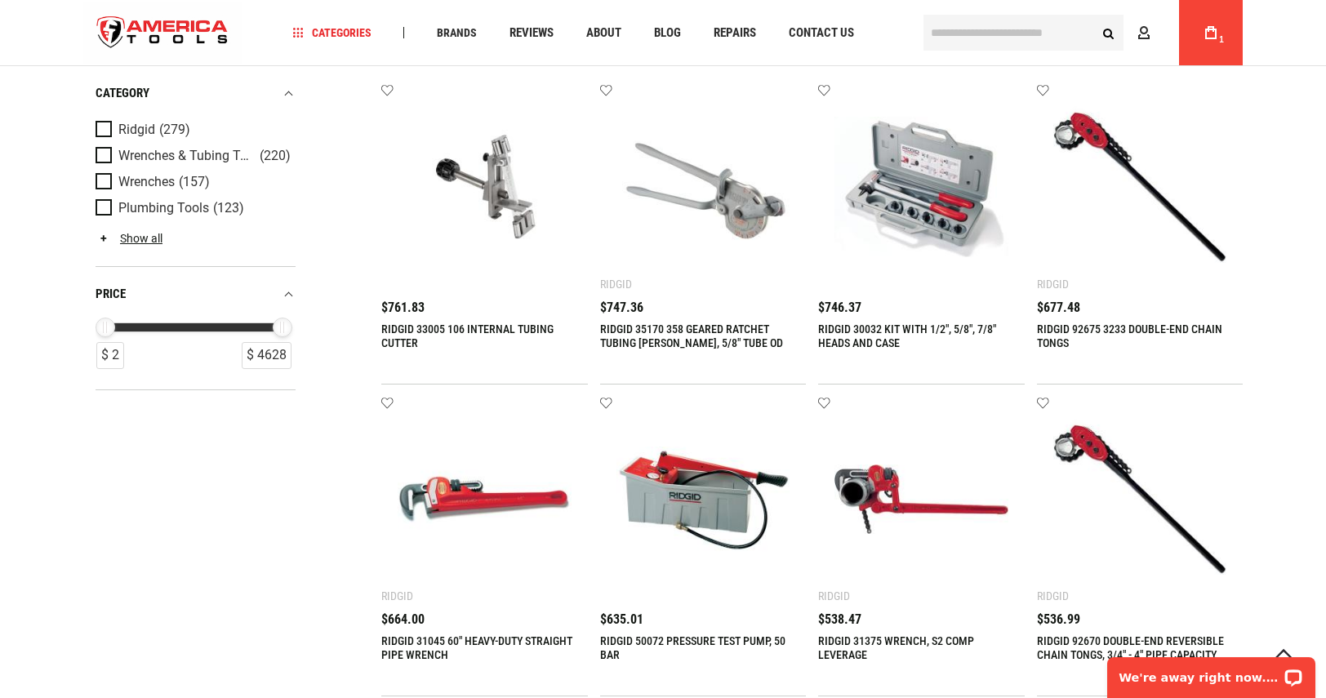
click at [472, 642] on link "RIDGID 31045 60" HEAVY-DUTY STRAIGHT PIPE WRENCH" at bounding box center [476, 647] width 191 height 27
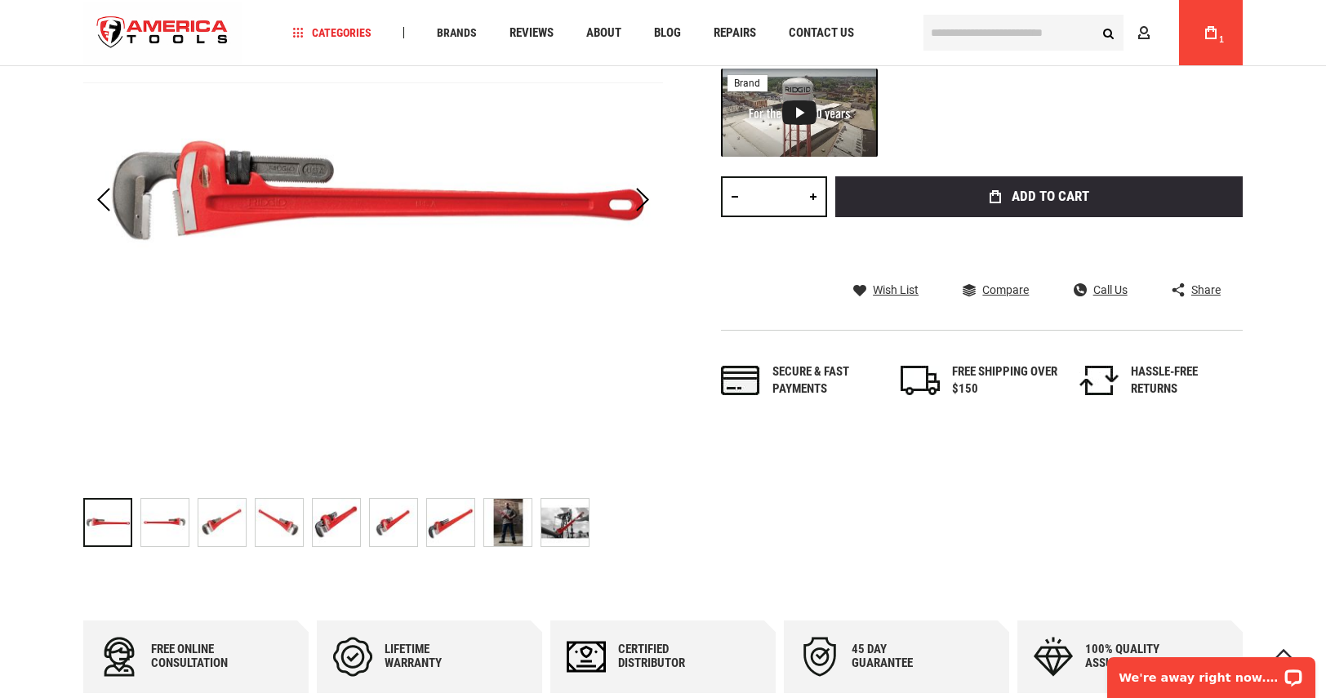
scroll to position [408, 0]
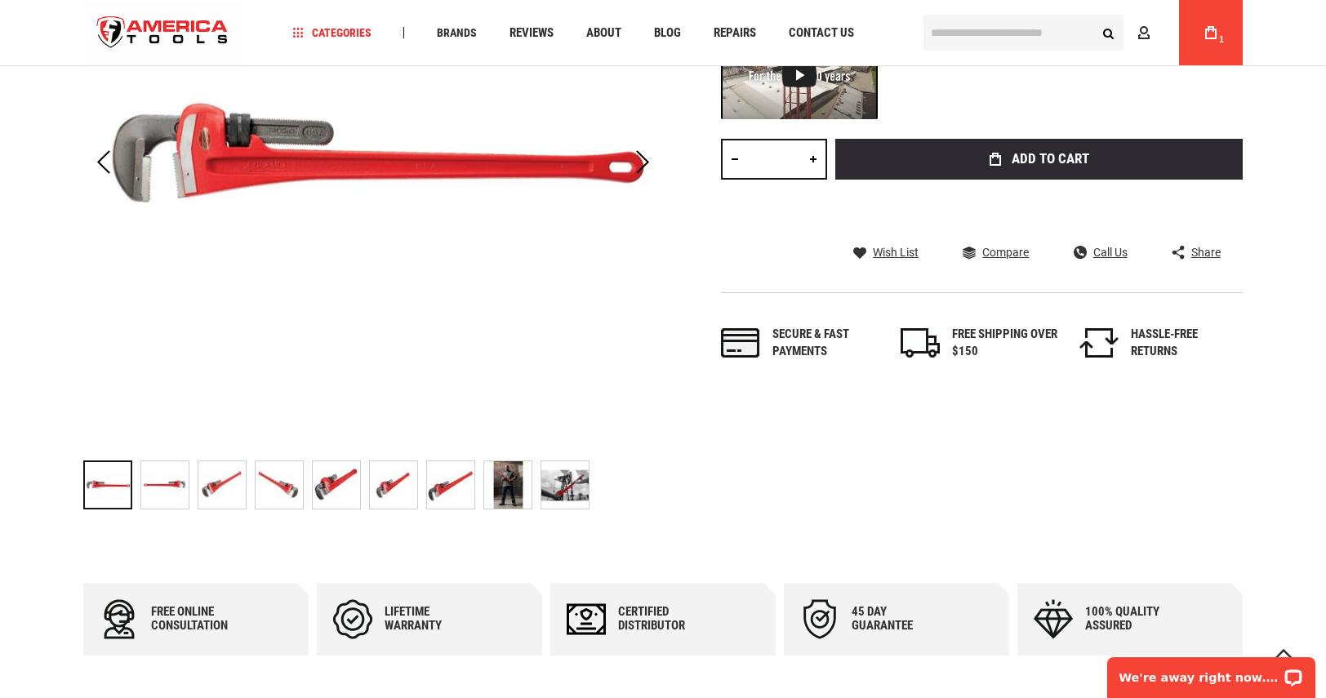
click at [502, 486] on img at bounding box center [507, 484] width 47 height 47
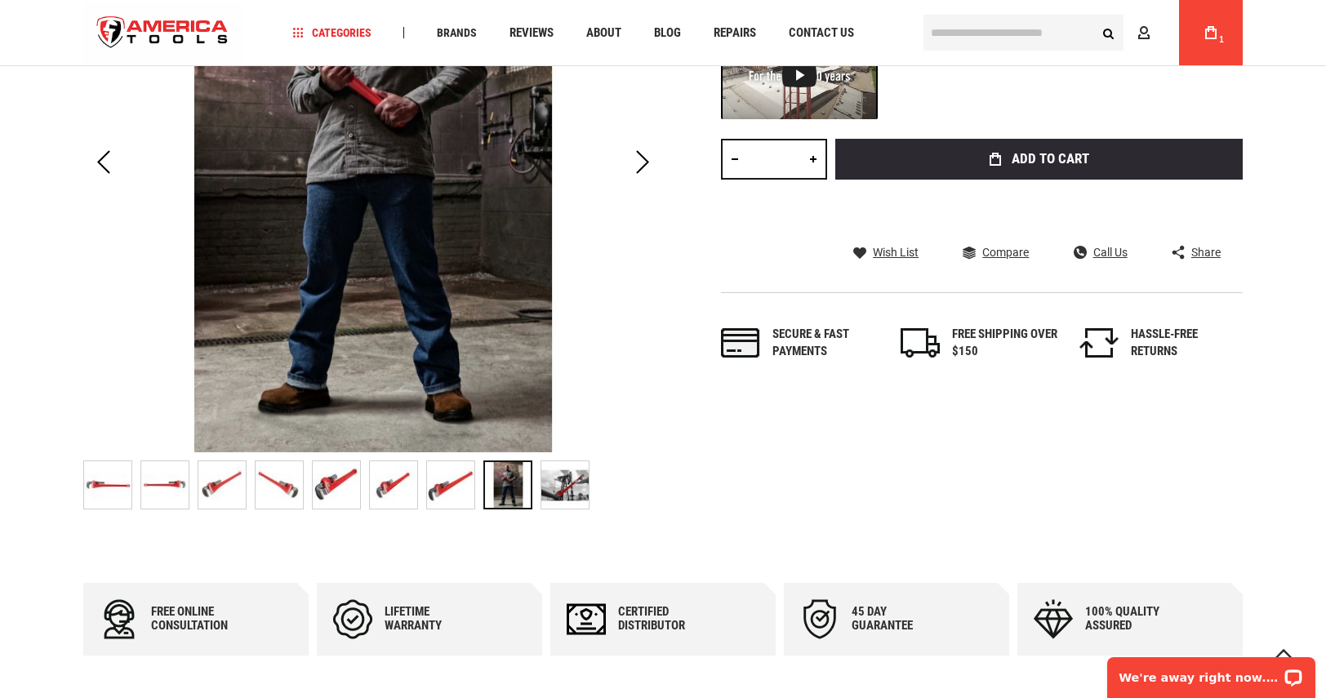
click at [544, 482] on img at bounding box center [564, 484] width 47 height 47
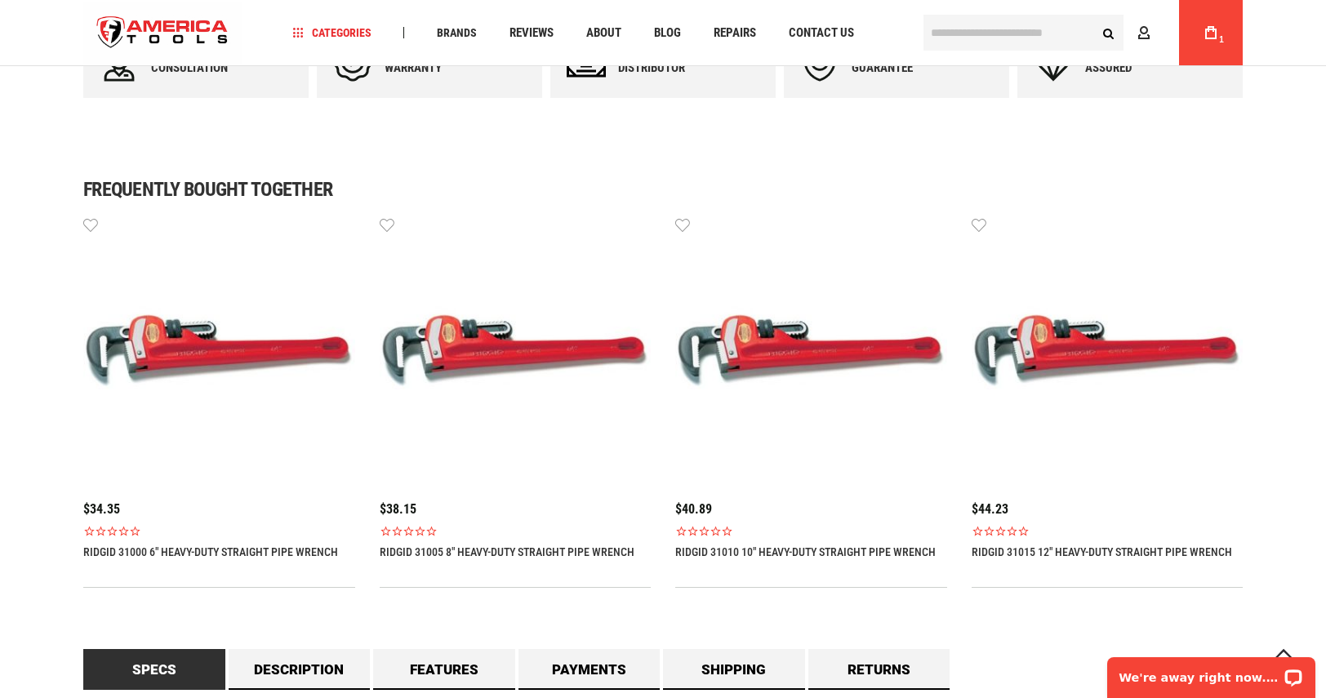
scroll to position [980, 0]
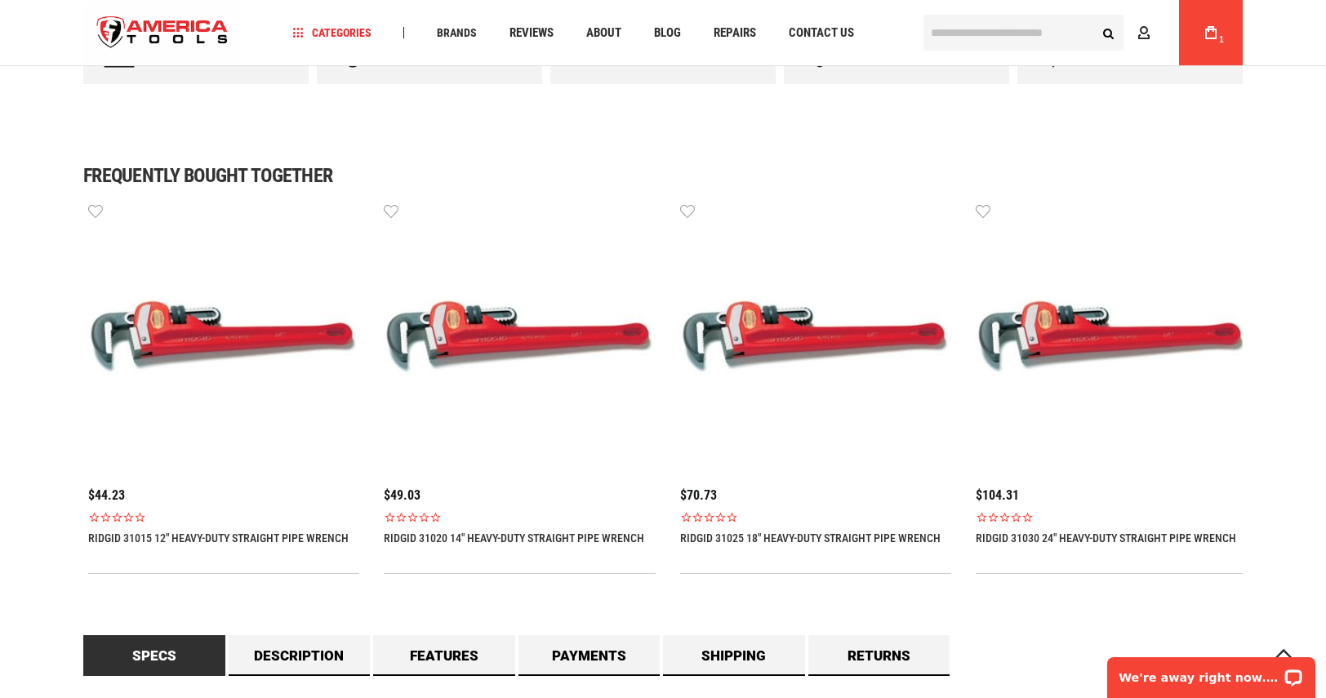
drag, startPoint x: 1055, startPoint y: 391, endPoint x: 215, endPoint y: 347, distance: 841.1
click at [219, 349] on img at bounding box center [224, 338] width 272 height 272
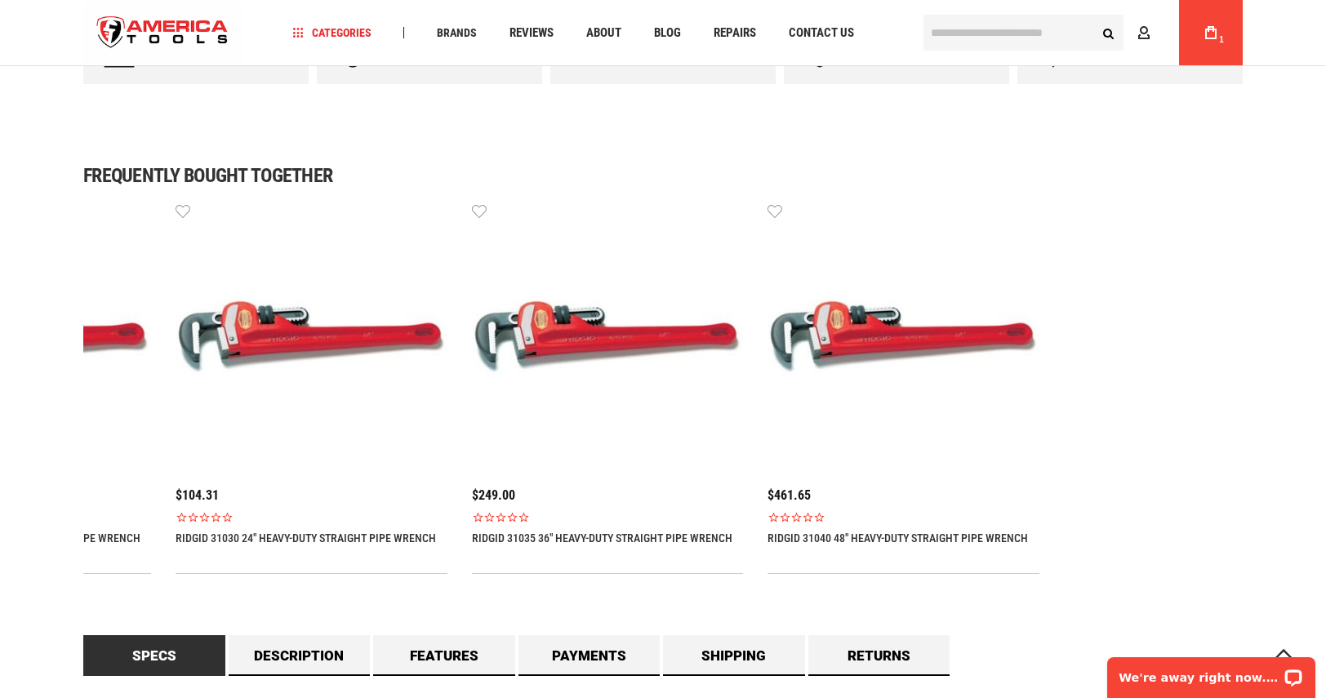
drag, startPoint x: 1032, startPoint y: 411, endPoint x: 185, endPoint y: 397, distance: 846.6
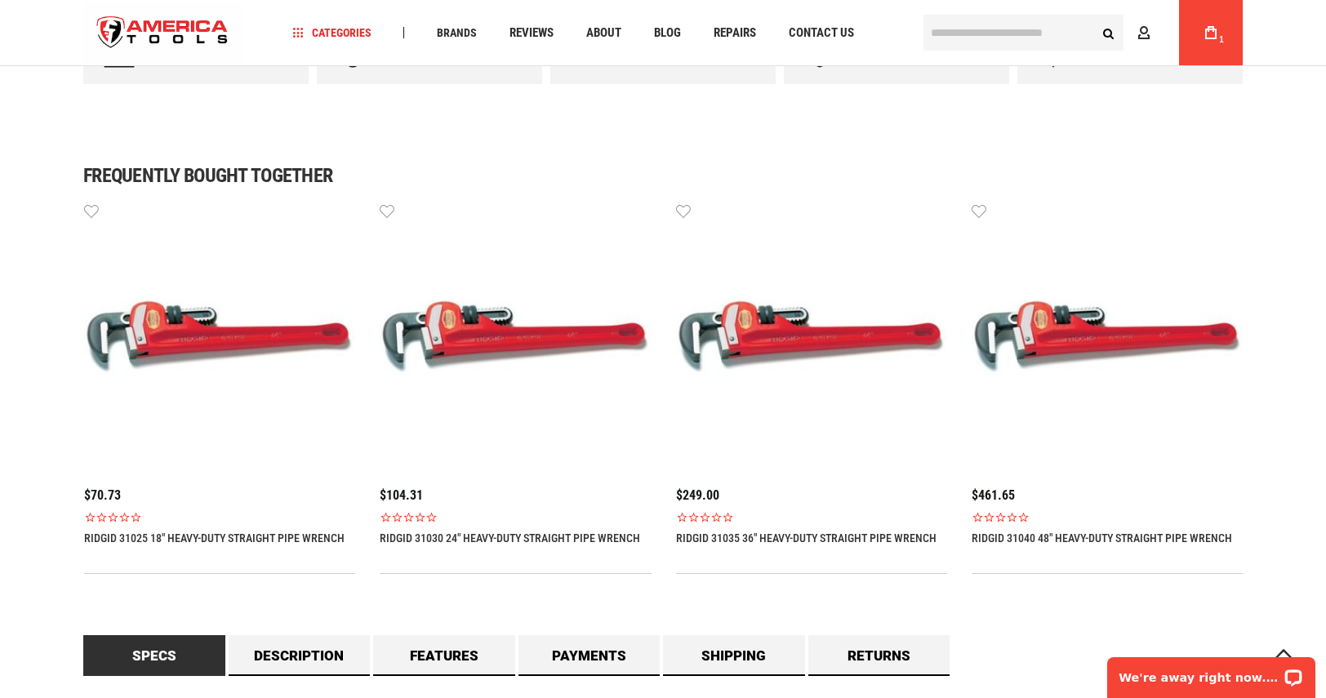
click at [1082, 447] on img at bounding box center [1107, 338] width 272 height 272
click at [1082, 538] on link "RIDGID 31040 48" HEAVY-DUTY STRAIGHT PIPE WRENCH" at bounding box center [1101, 537] width 260 height 13
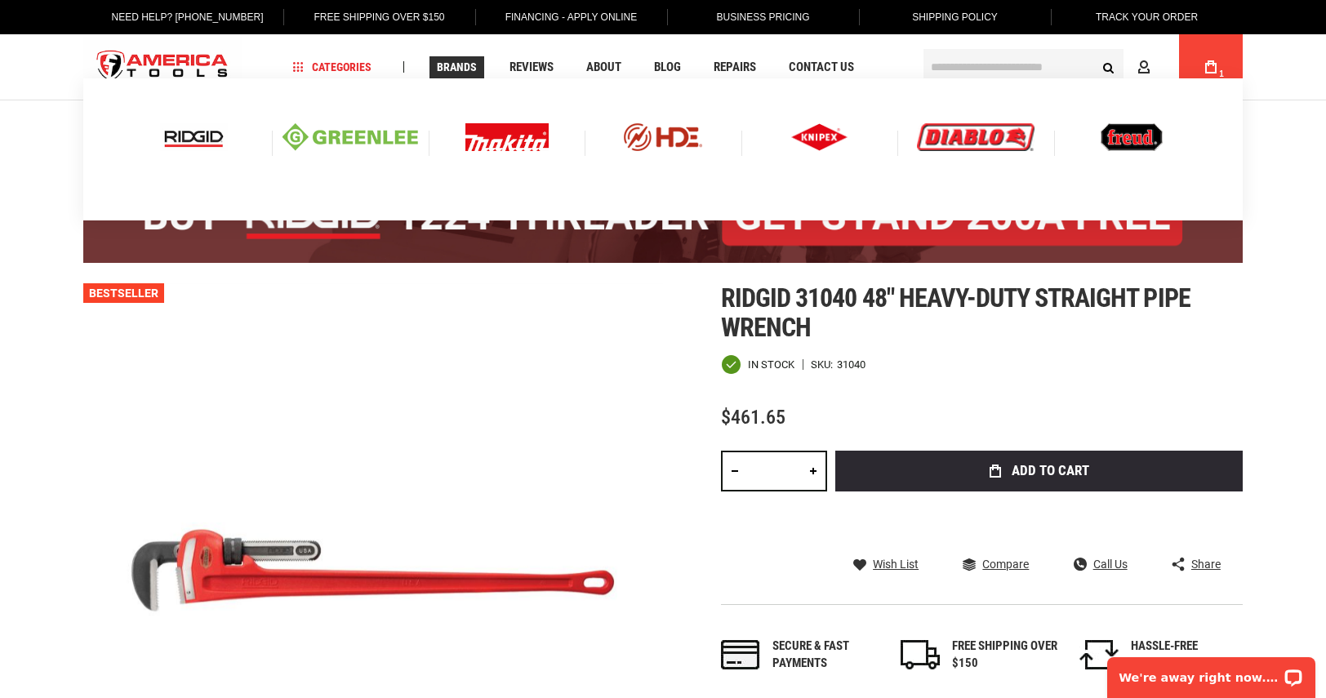
click at [205, 138] on img at bounding box center [194, 137] width 68 height 28
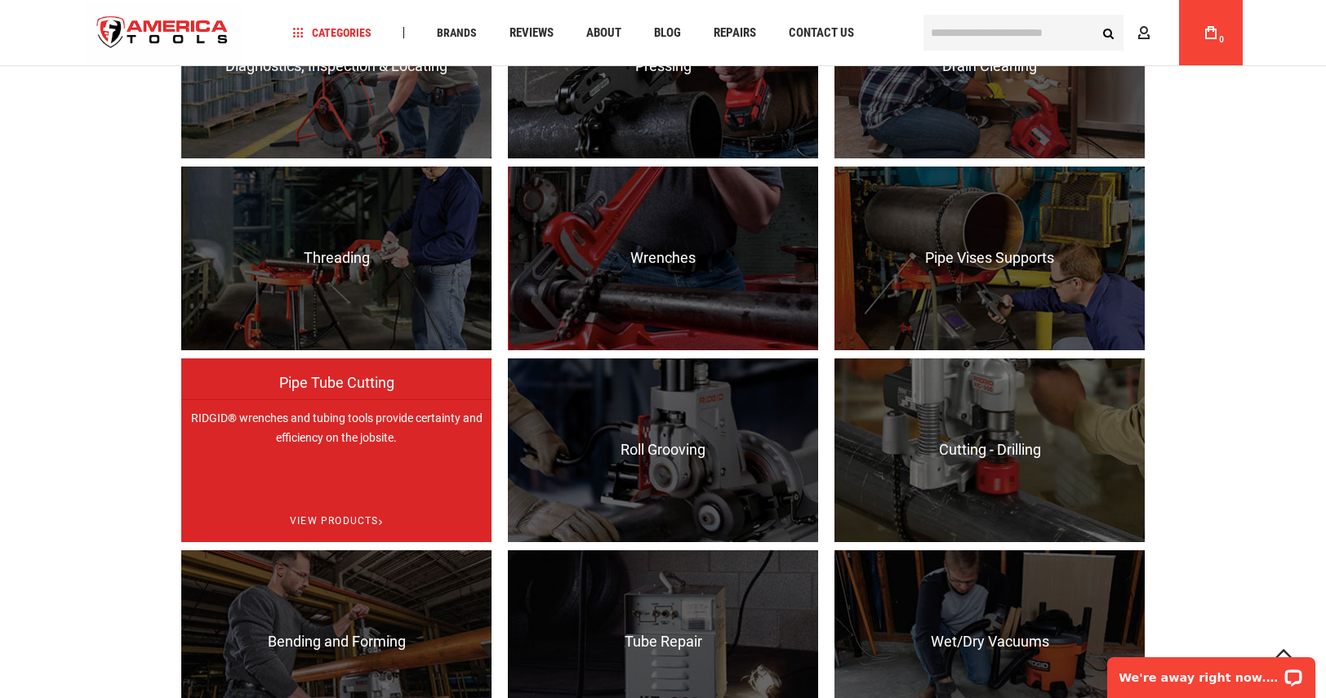
scroll to position [1224, 0]
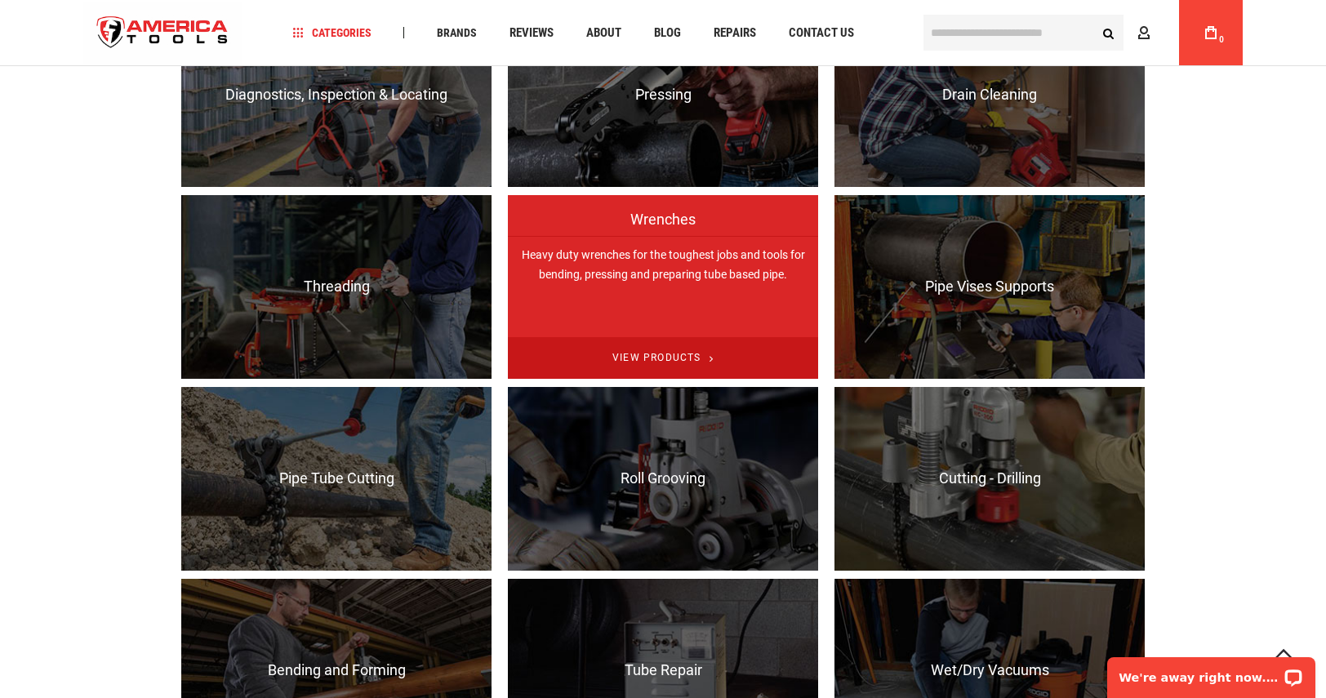
click at [651, 358] on span "View Products" at bounding box center [663, 358] width 310 height 42
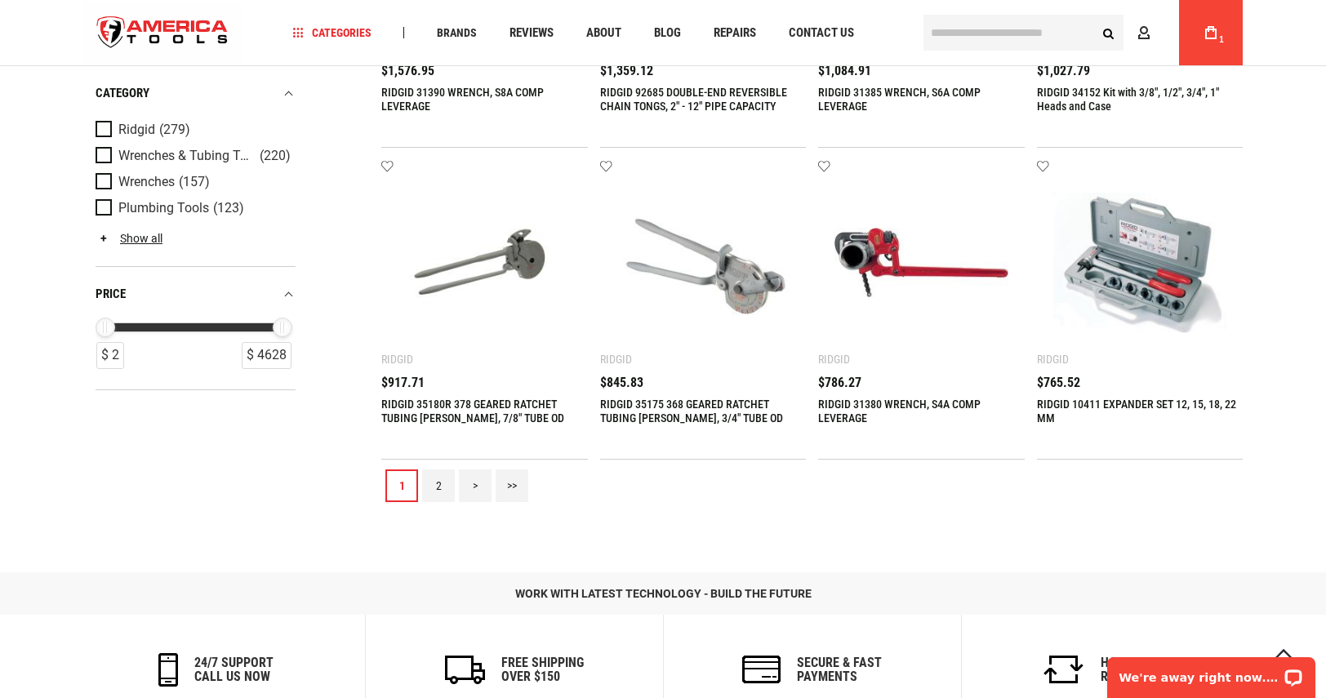
scroll to position [1959, 0]
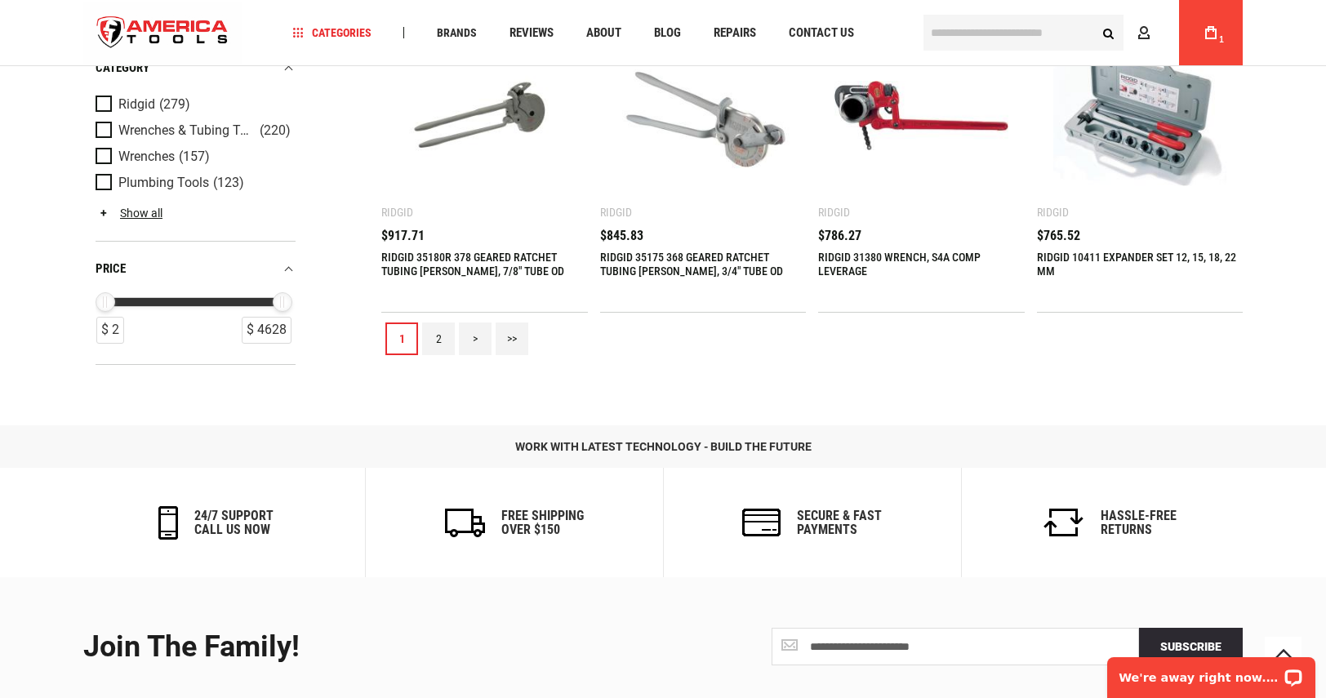
click at [427, 337] on link "2" at bounding box center [438, 338] width 33 height 33
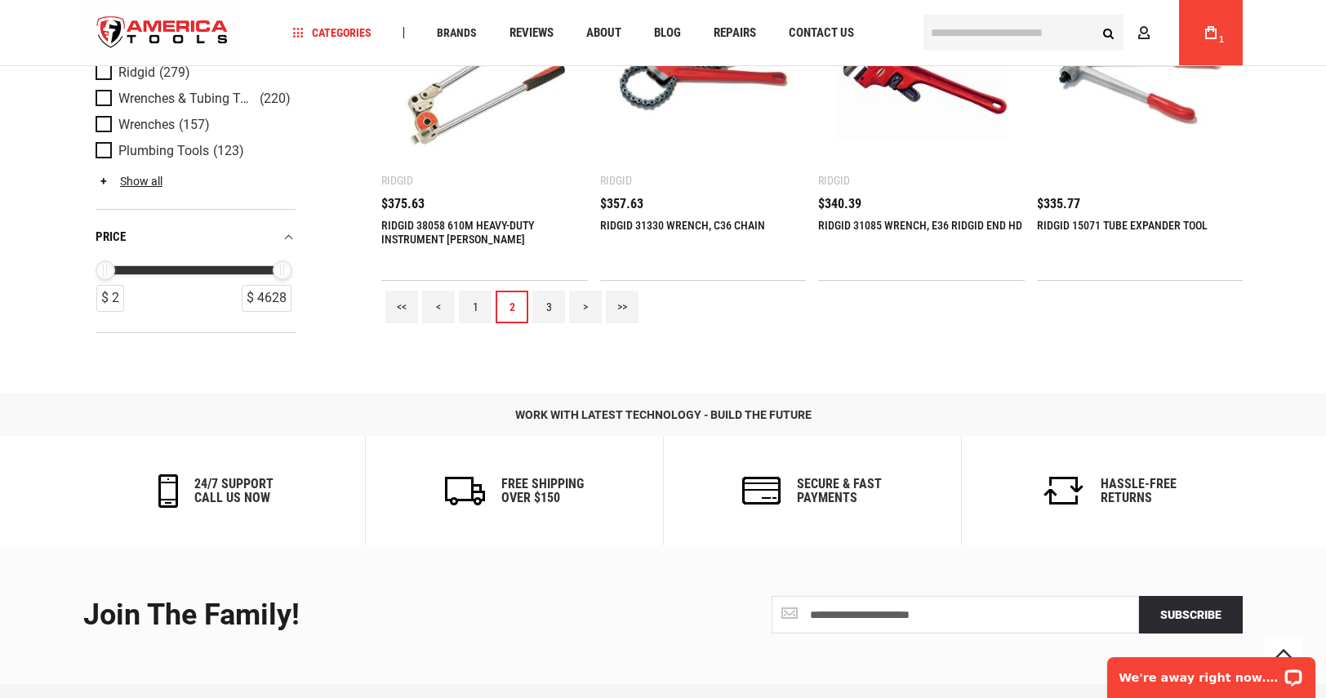
scroll to position [2041, 0]
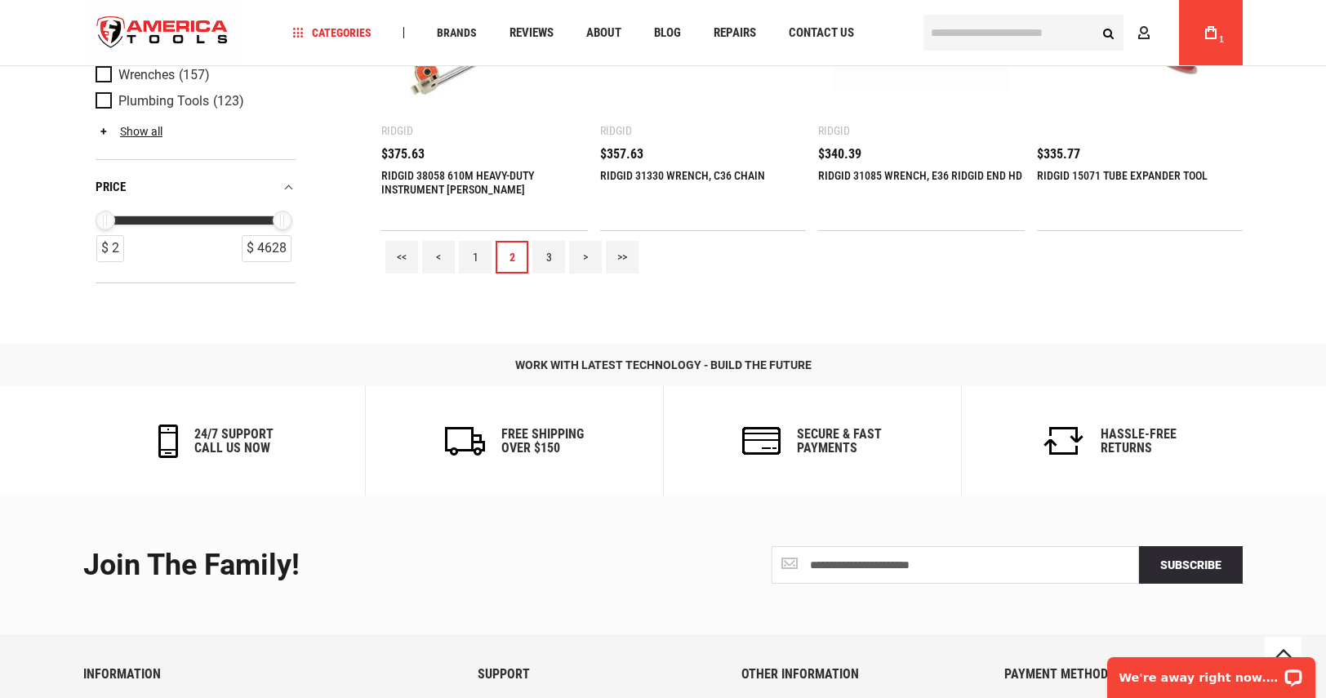
click at [542, 255] on link "3" at bounding box center [548, 257] width 33 height 33
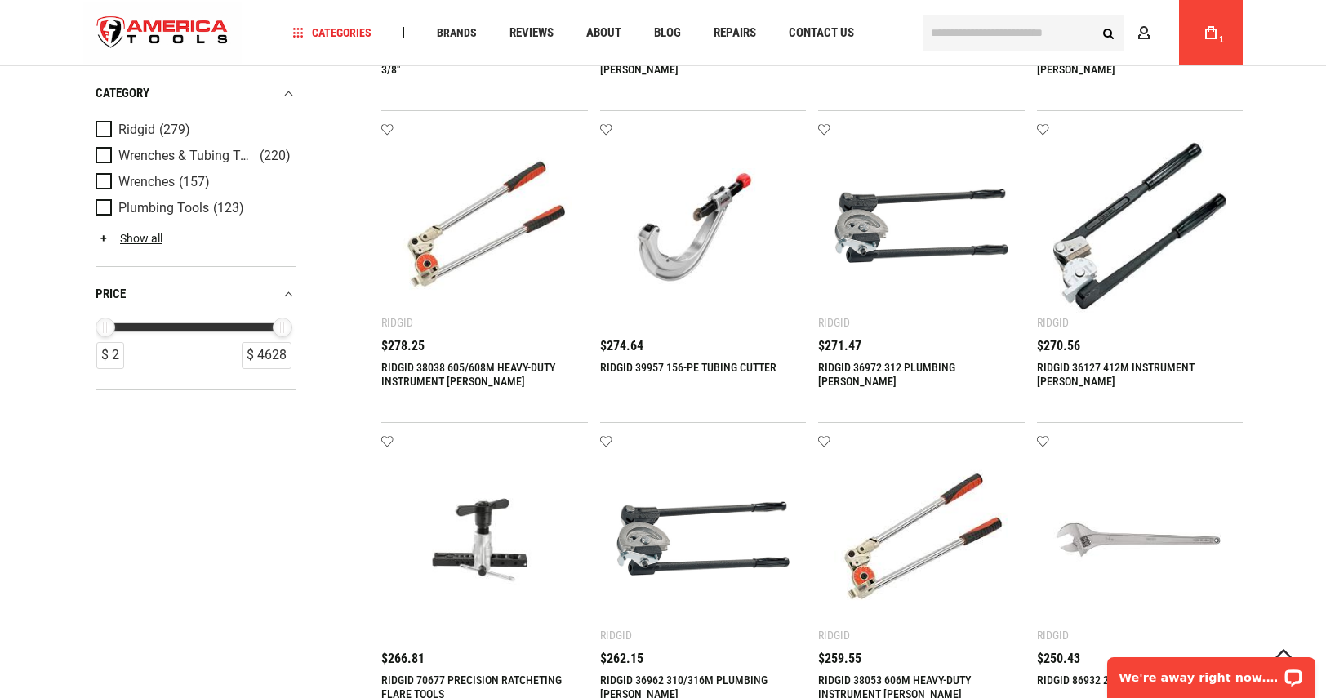
scroll to position [571, 0]
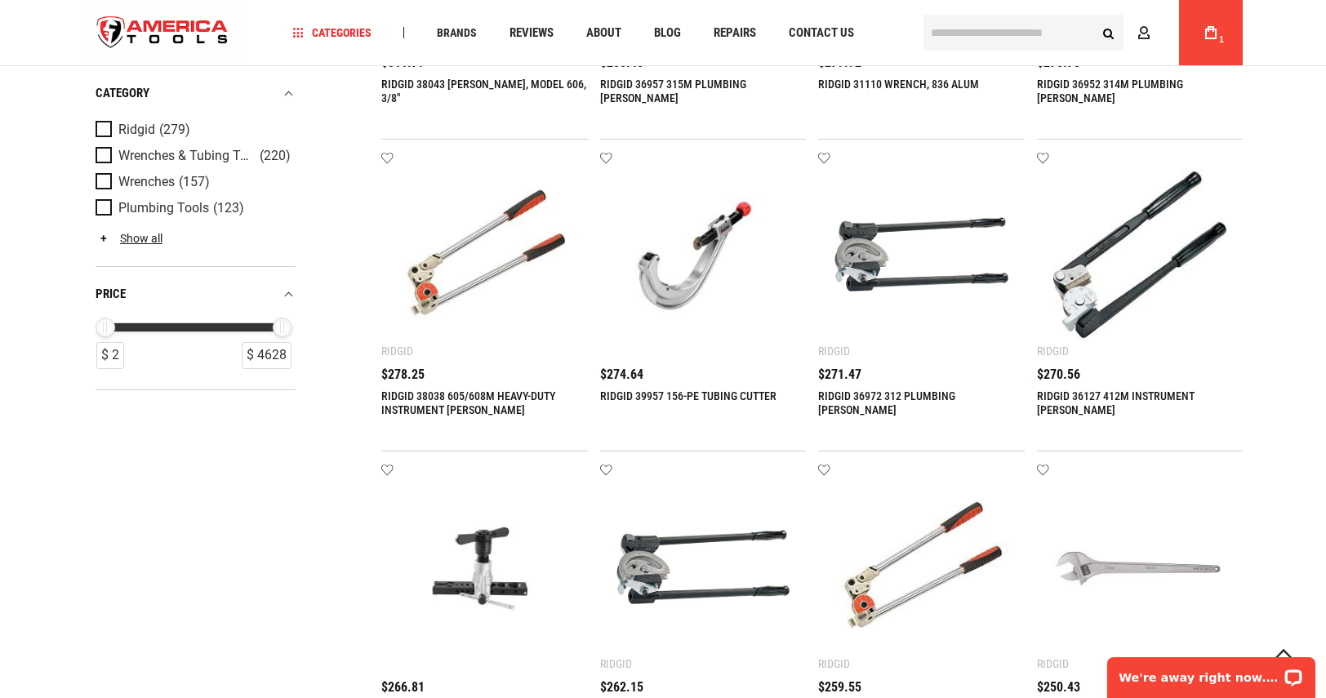
click at [1112, 302] on img at bounding box center [1140, 255] width 174 height 174
click at [1116, 396] on link "RIDGID 36127 412M INSTRUMENT [PERSON_NAME]" at bounding box center [1116, 402] width 158 height 27
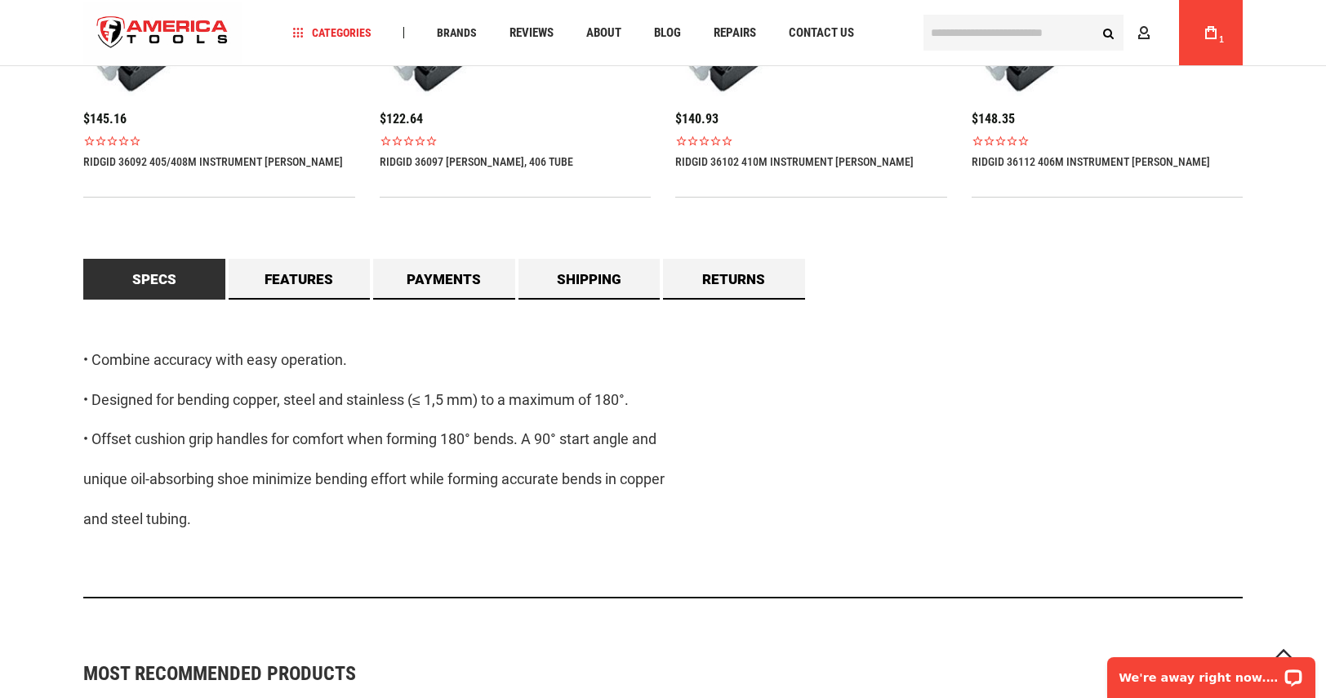
scroll to position [1306, 0]
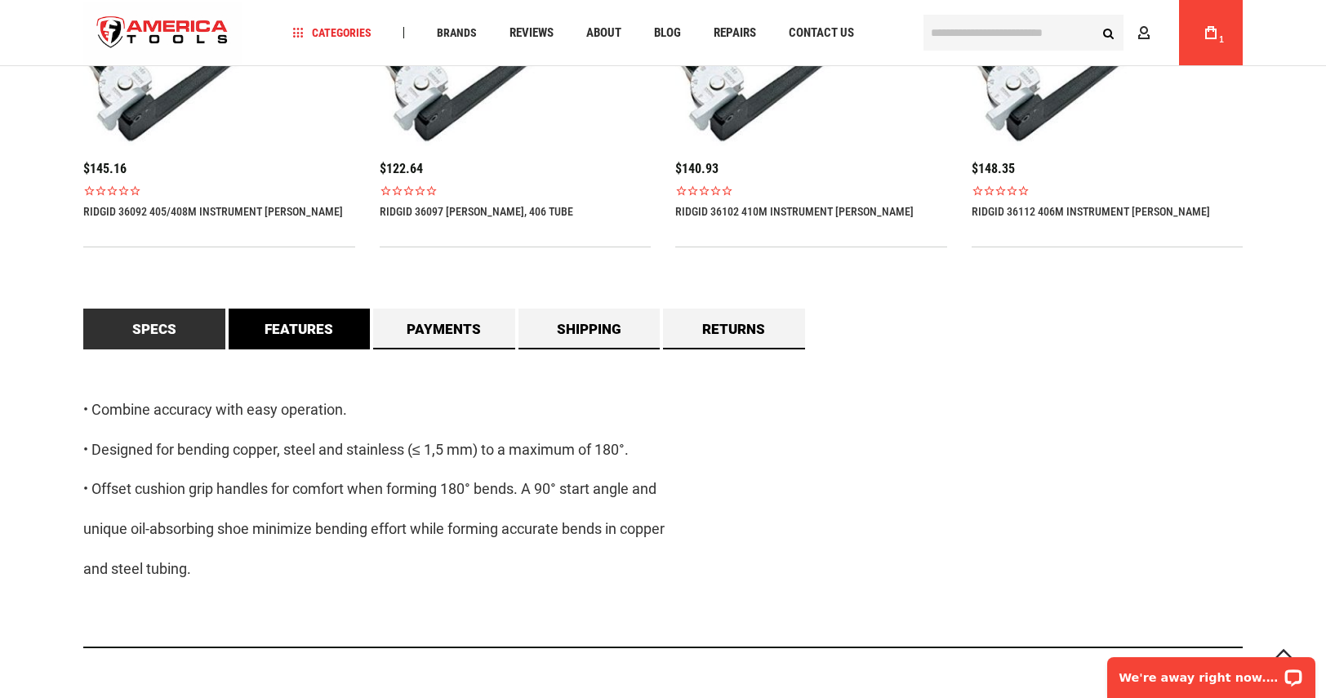
click at [281, 327] on link "Features" at bounding box center [300, 329] width 142 height 41
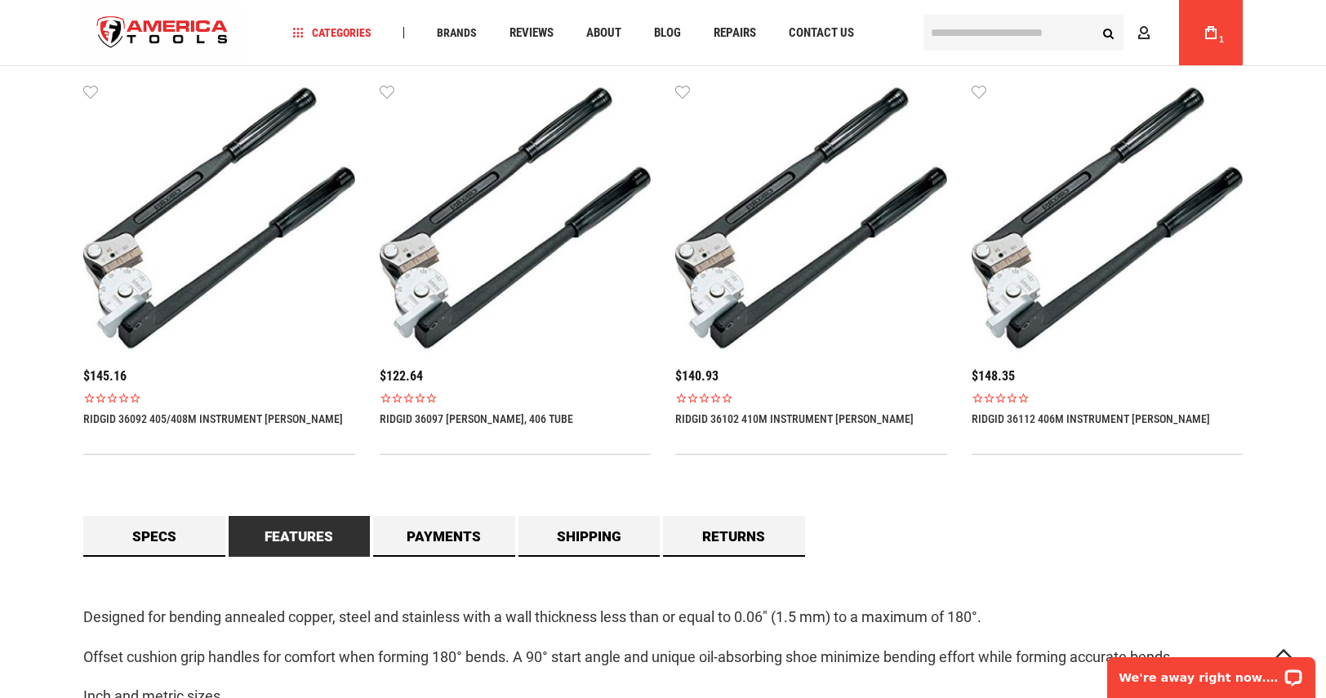
scroll to position [609, 0]
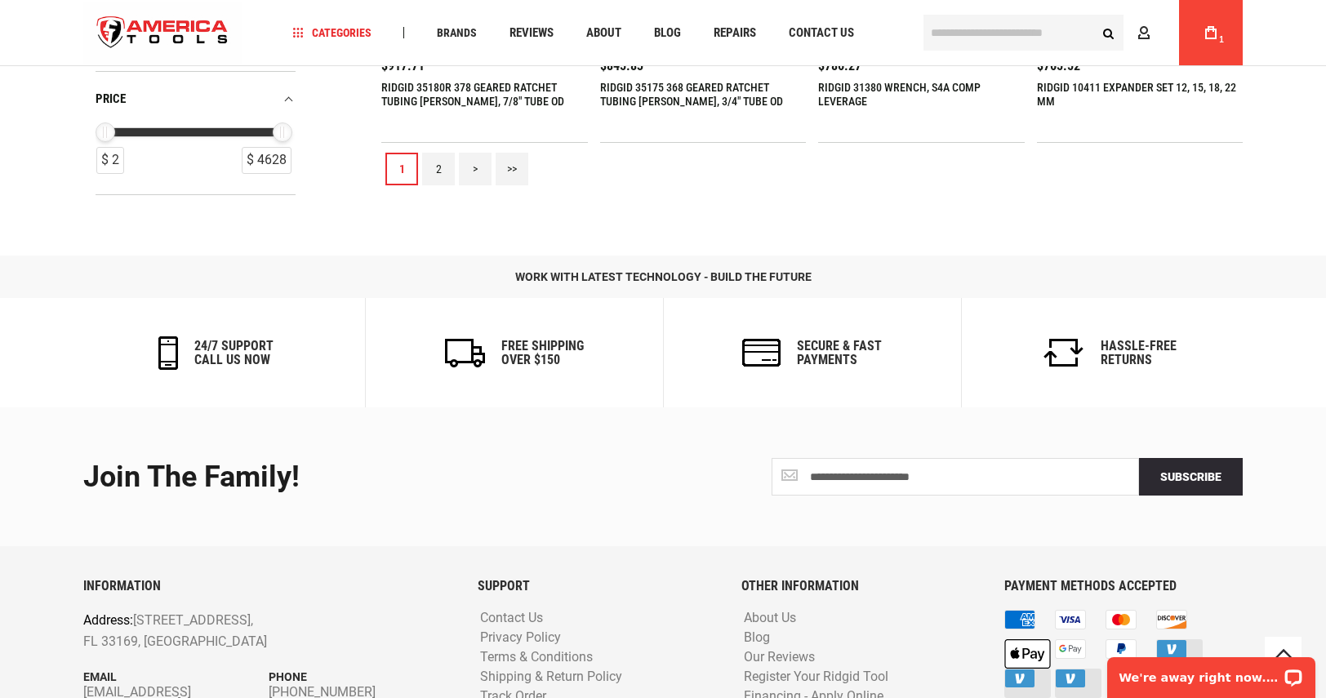
scroll to position [2041, 0]
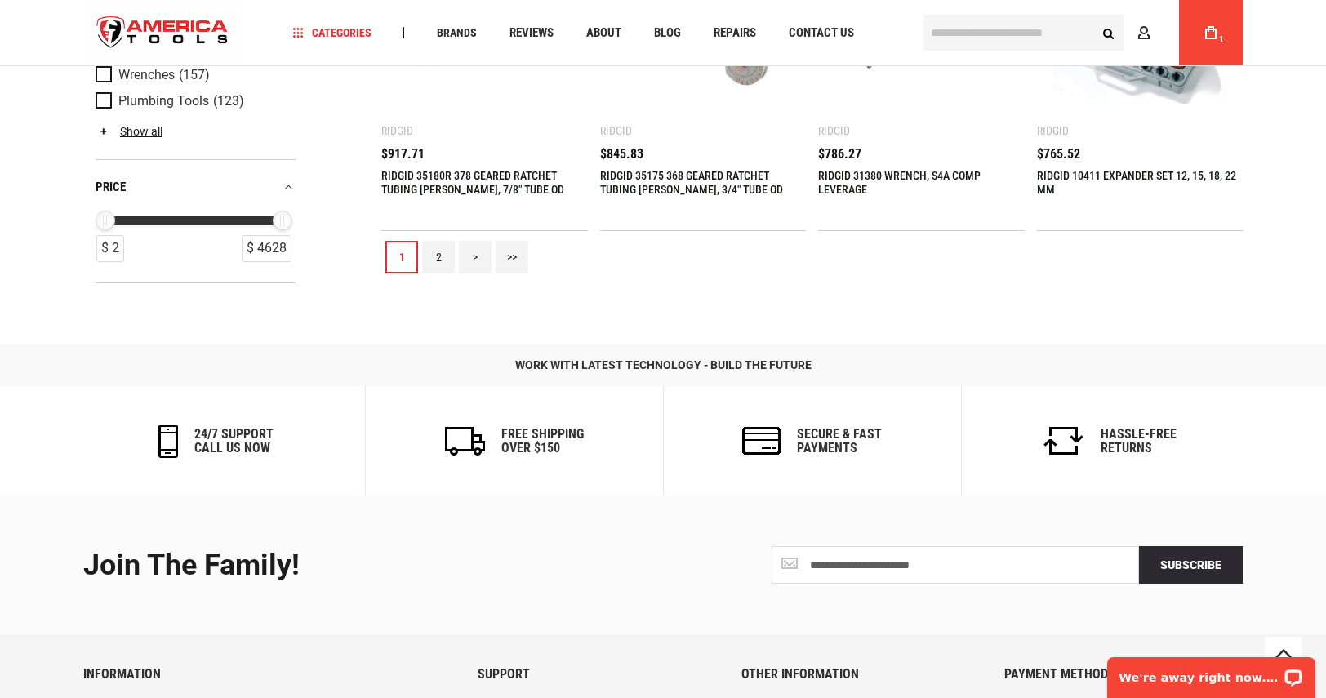
click at [438, 254] on link "2" at bounding box center [438, 257] width 33 height 33
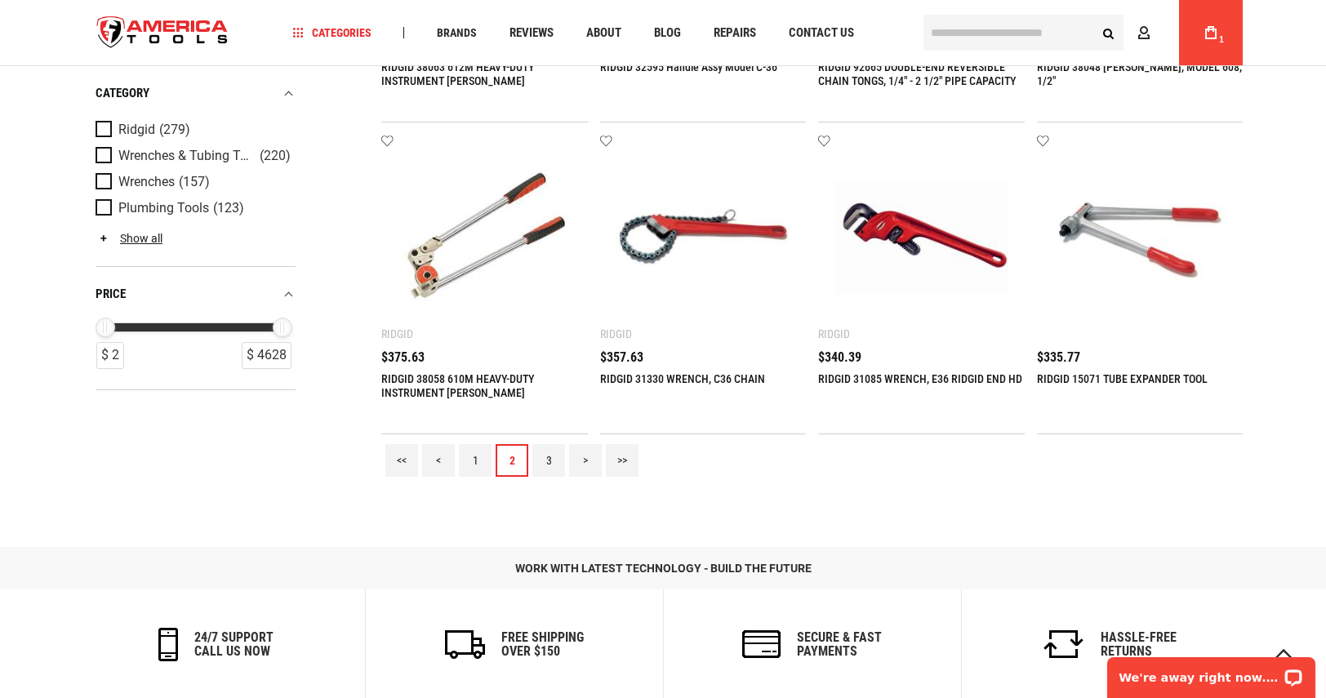
scroll to position [1877, 0]
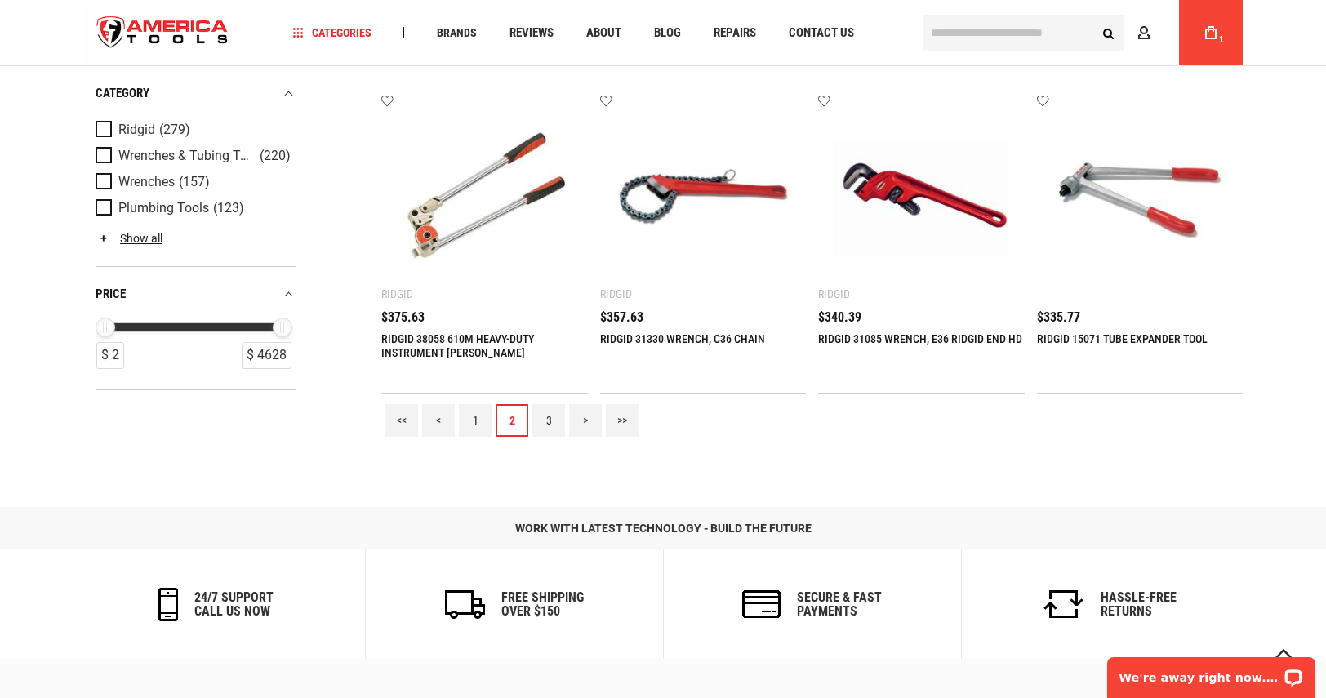
click at [539, 422] on link "3" at bounding box center [548, 420] width 33 height 33
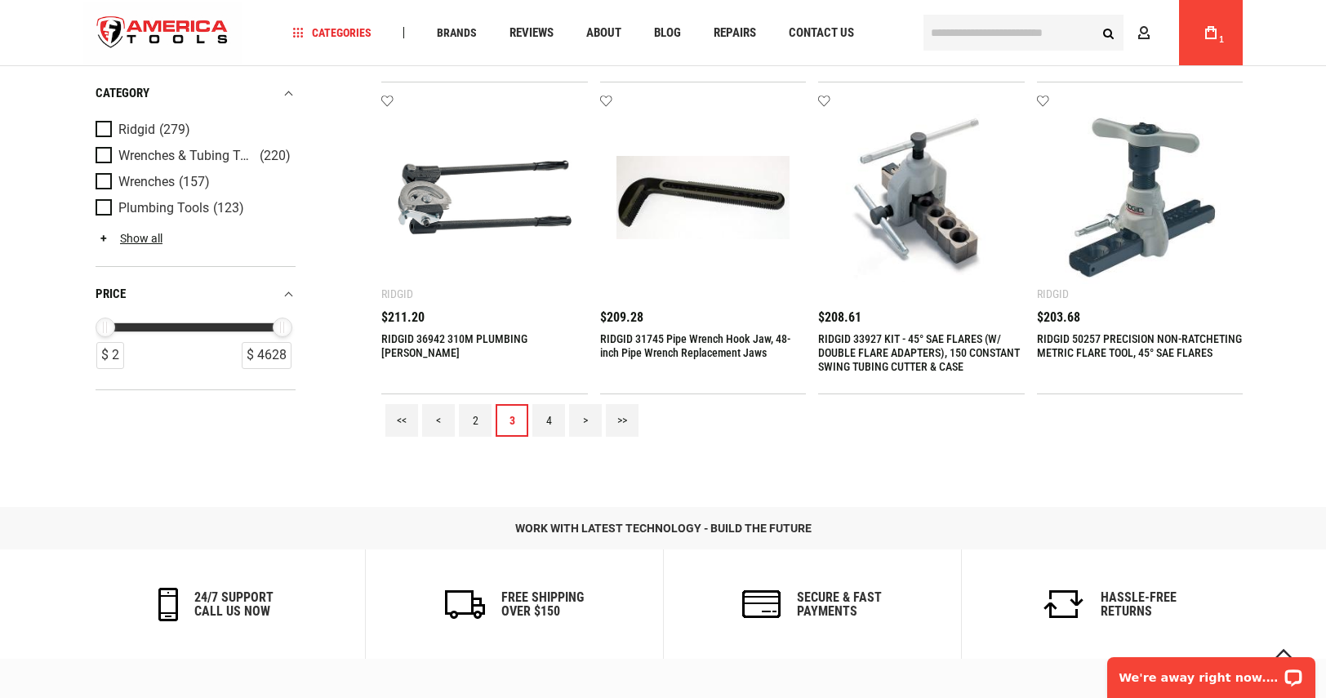
click at [539, 422] on link "4" at bounding box center [548, 420] width 33 height 33
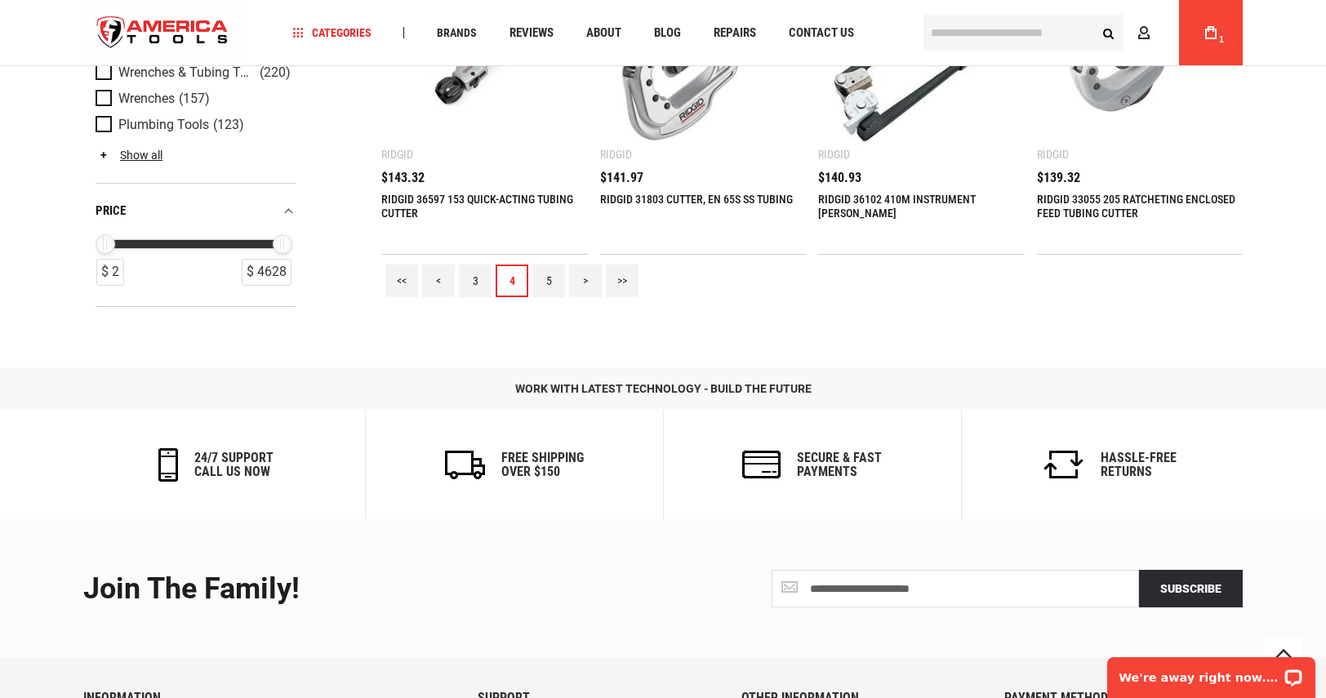
scroll to position [2041, 0]
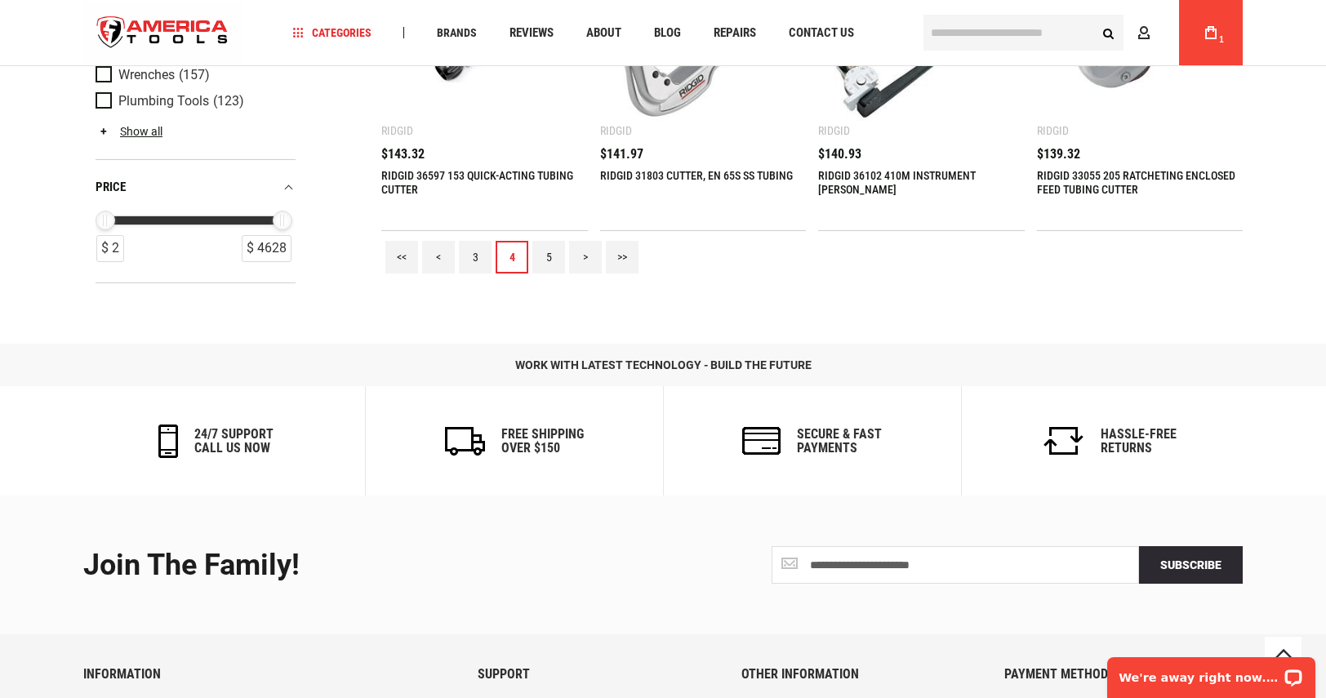
click at [553, 251] on link "5" at bounding box center [548, 257] width 33 height 33
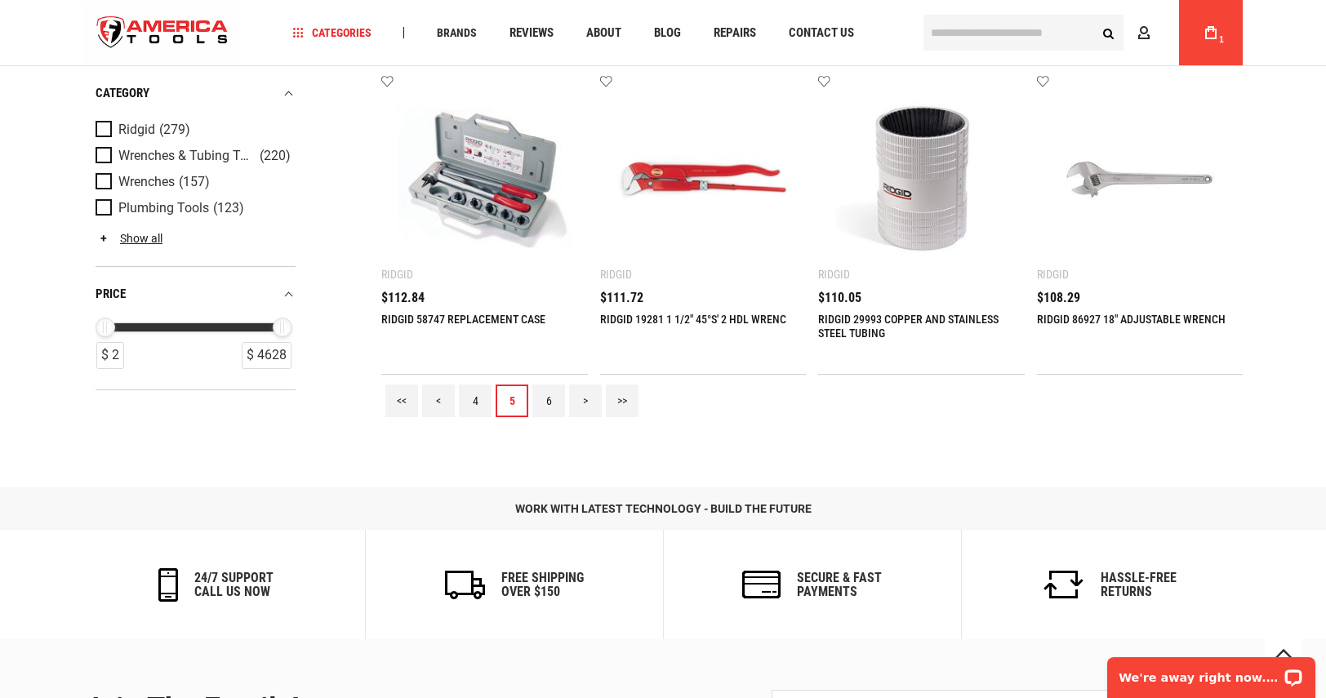
scroll to position [1959, 0]
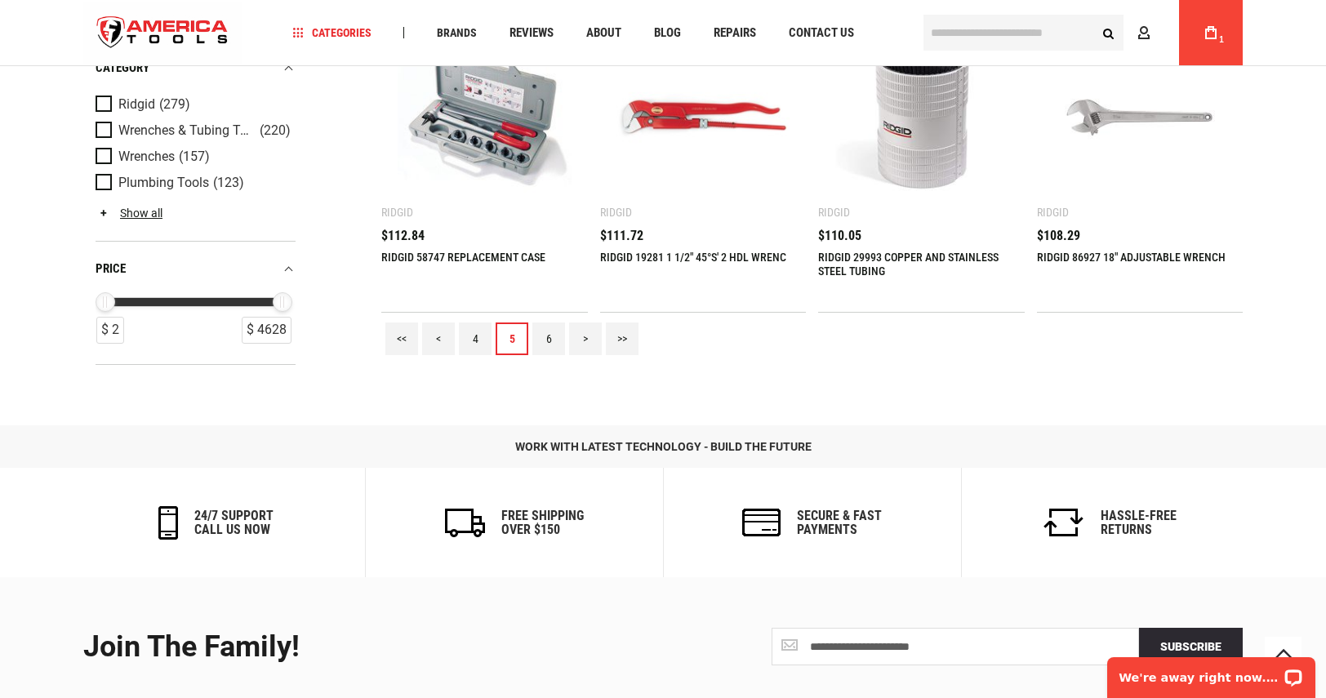
click at [544, 337] on link "6" at bounding box center [548, 338] width 33 height 33
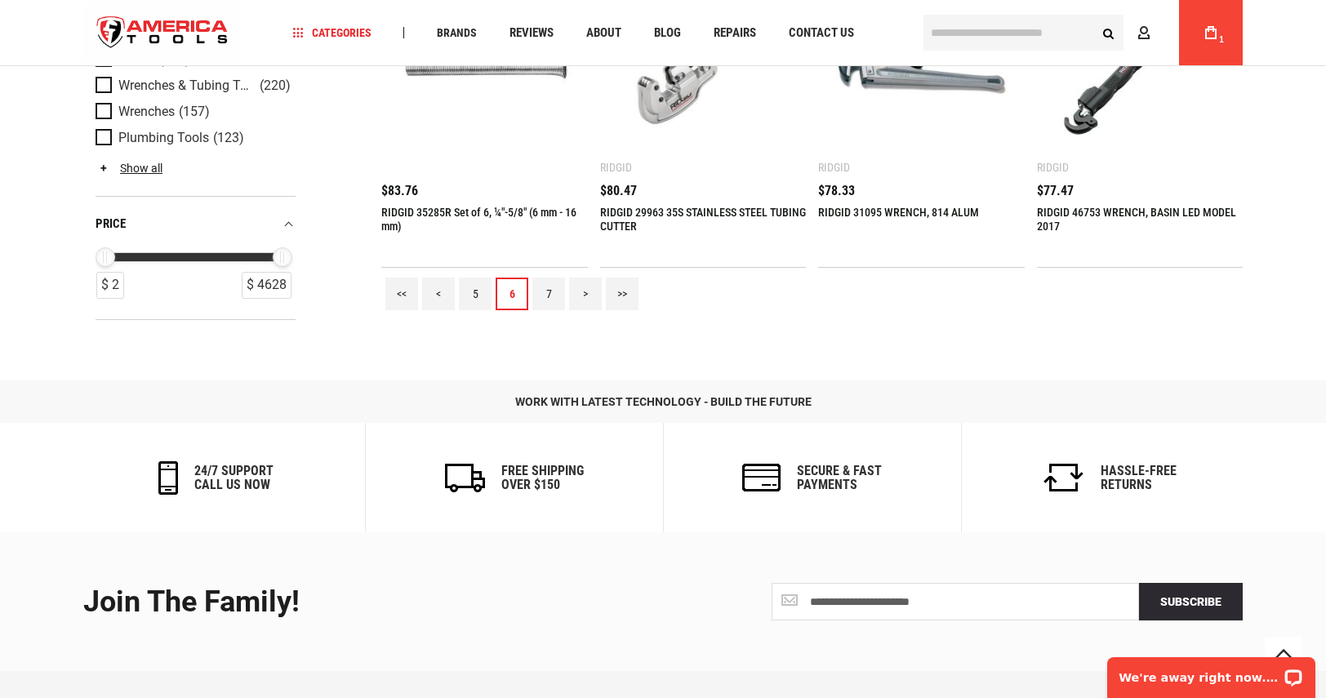
scroll to position [2041, 0]
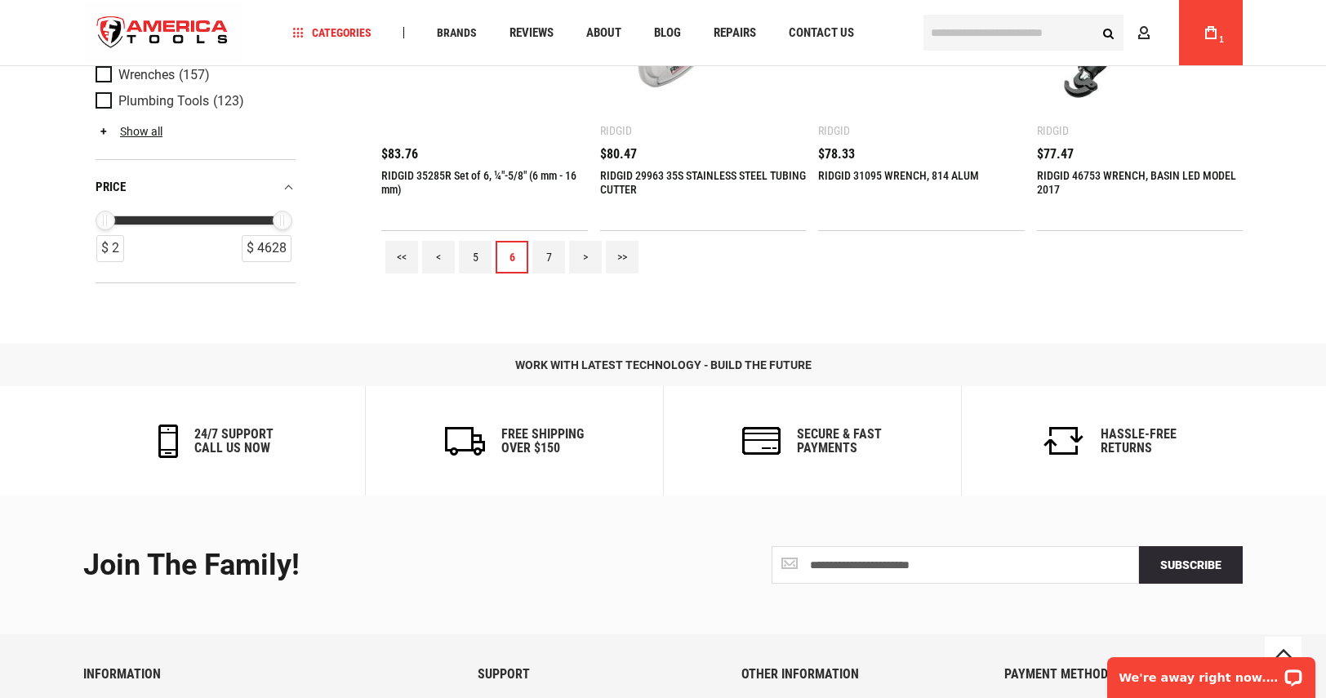
click at [553, 251] on link "7" at bounding box center [548, 257] width 33 height 33
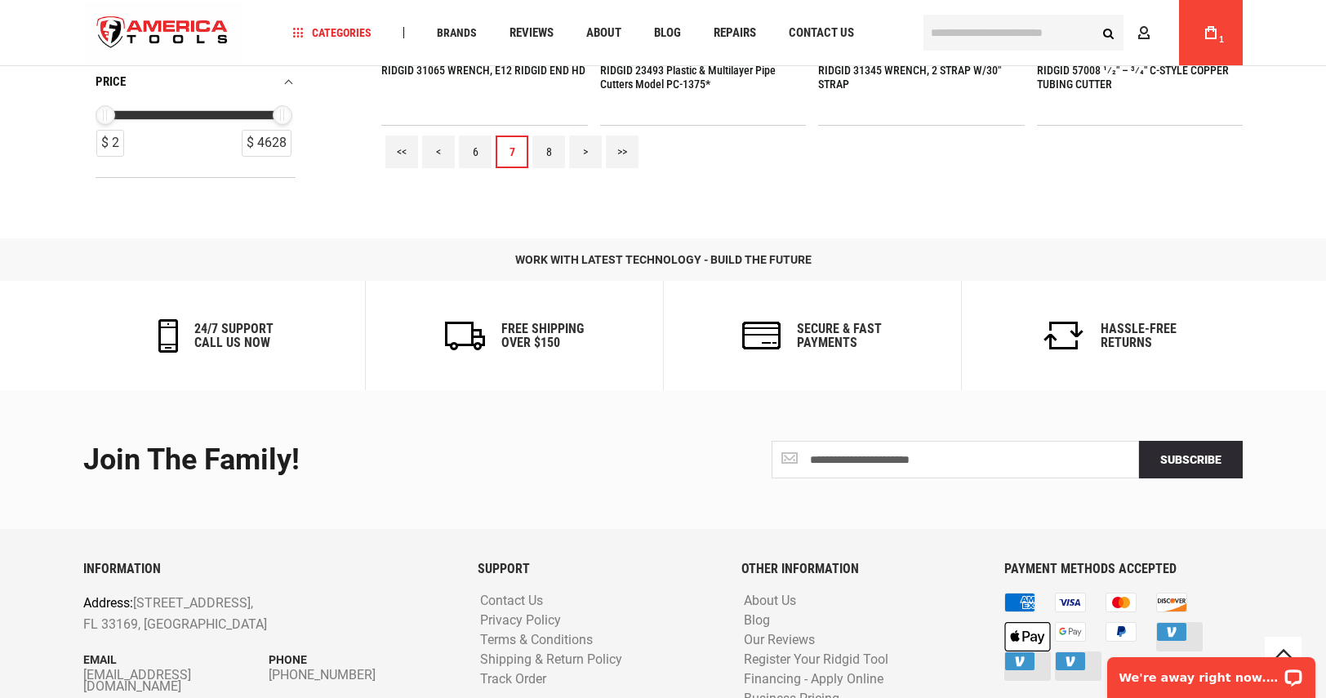
scroll to position [2204, 0]
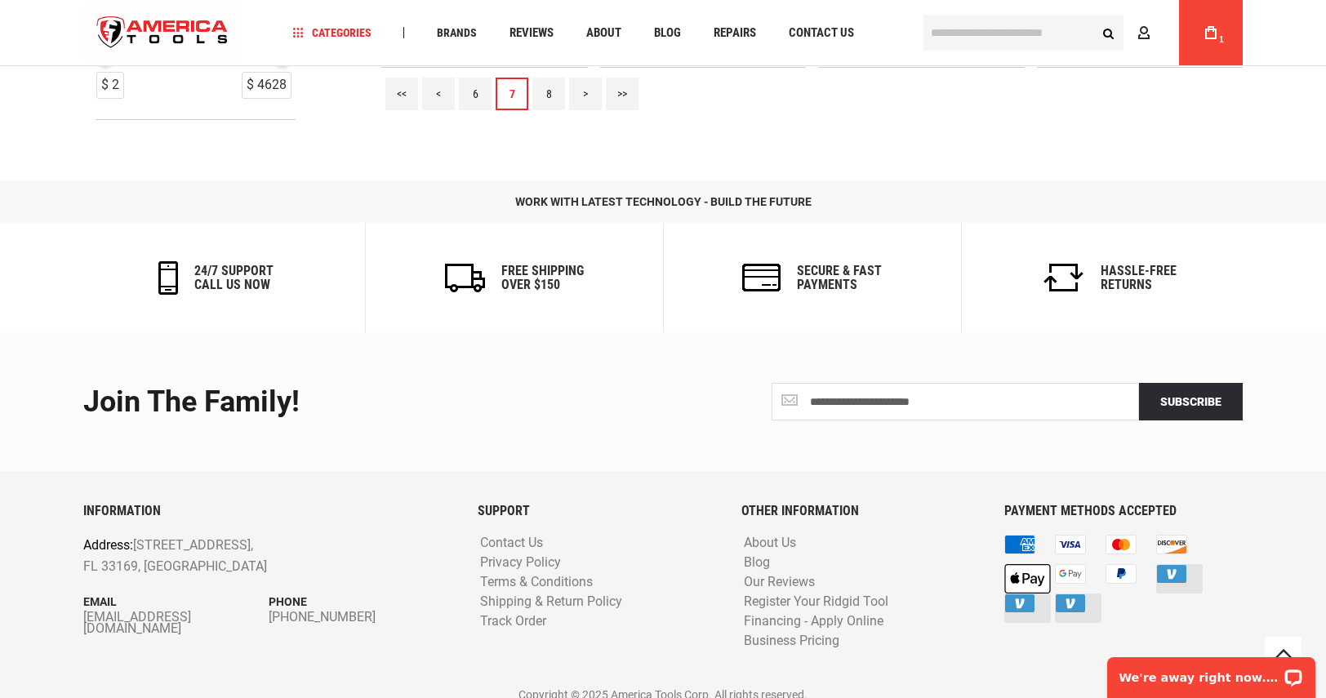
click at [549, 98] on link "8" at bounding box center [548, 94] width 33 height 33
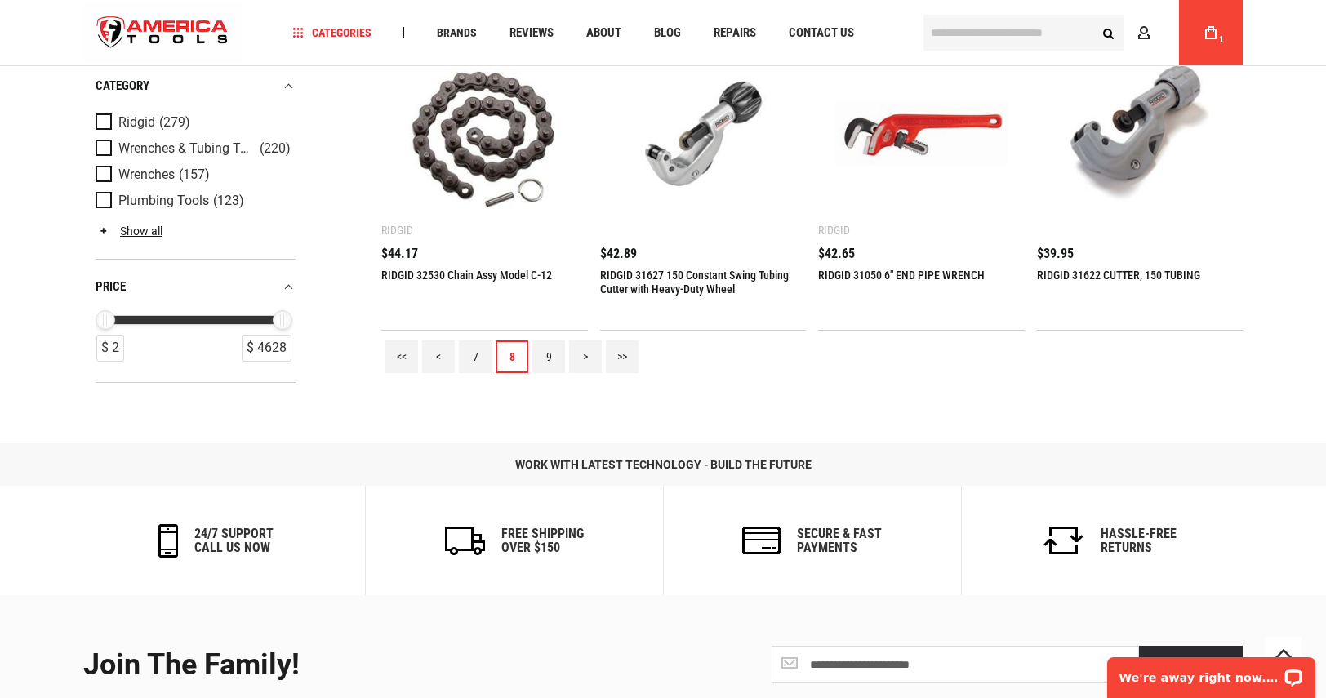
scroll to position [1959, 0]
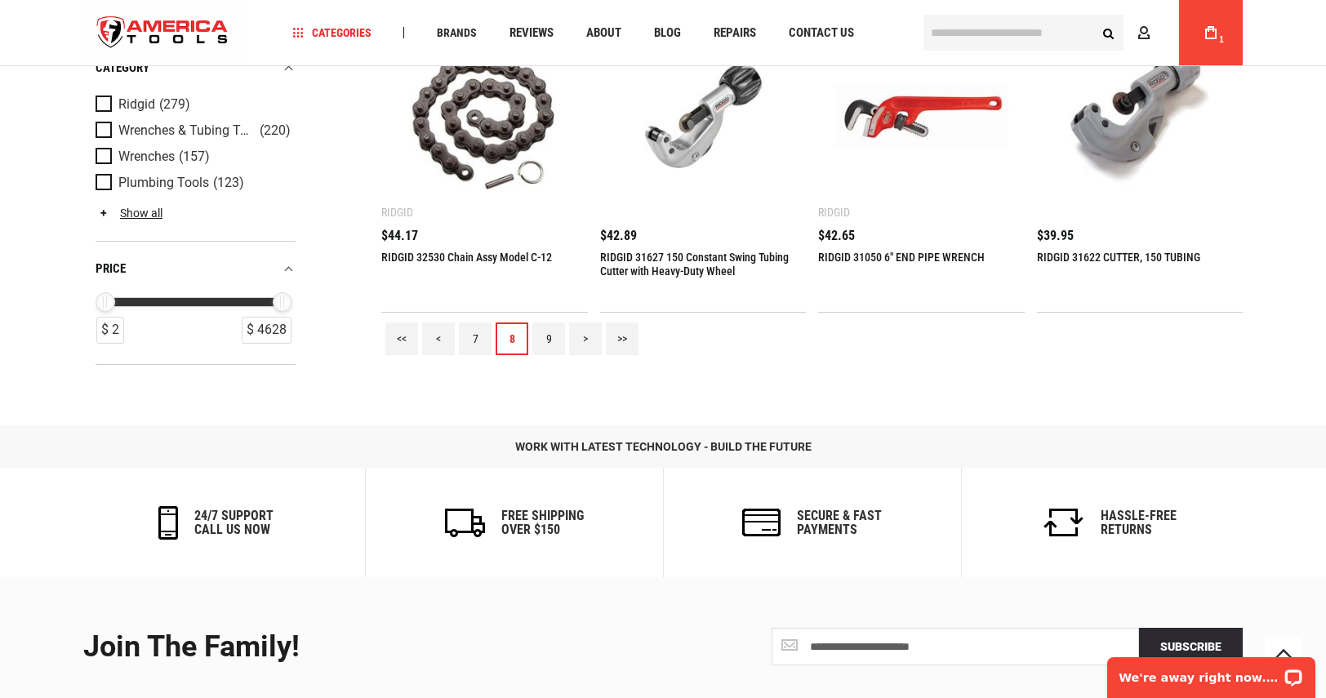
click at [544, 335] on link "9" at bounding box center [548, 338] width 33 height 33
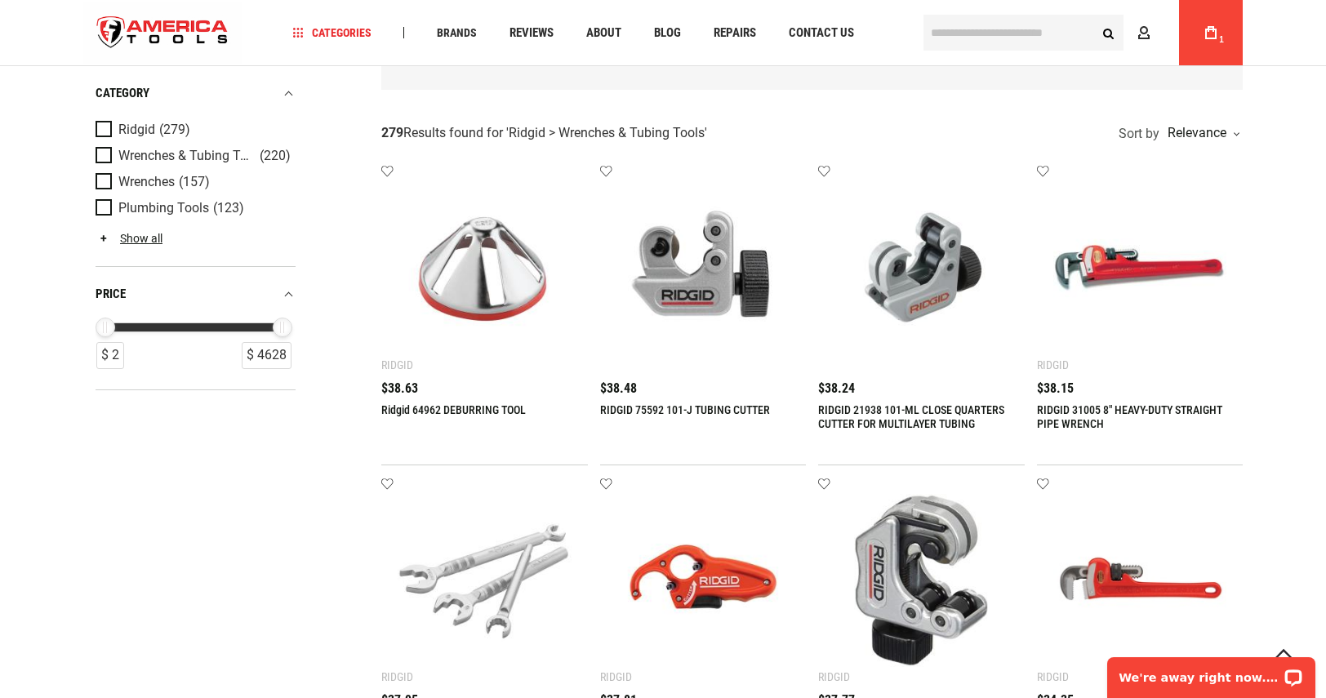
scroll to position [245, 0]
click at [670, 405] on link "RIDGID 75592 101-J TUBING CUTTER" at bounding box center [685, 410] width 170 height 13
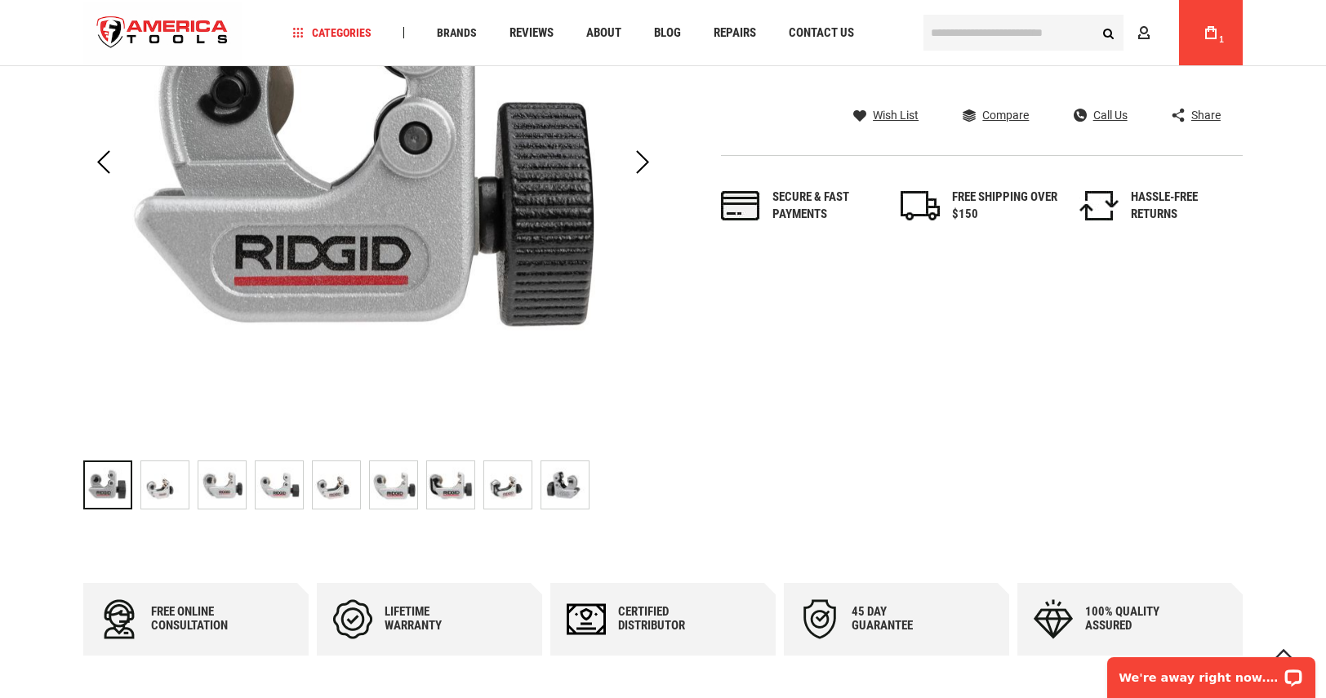
click at [343, 486] on img "RIDGID 75592 101-J TUBING CUTTER" at bounding box center [336, 484] width 47 height 47
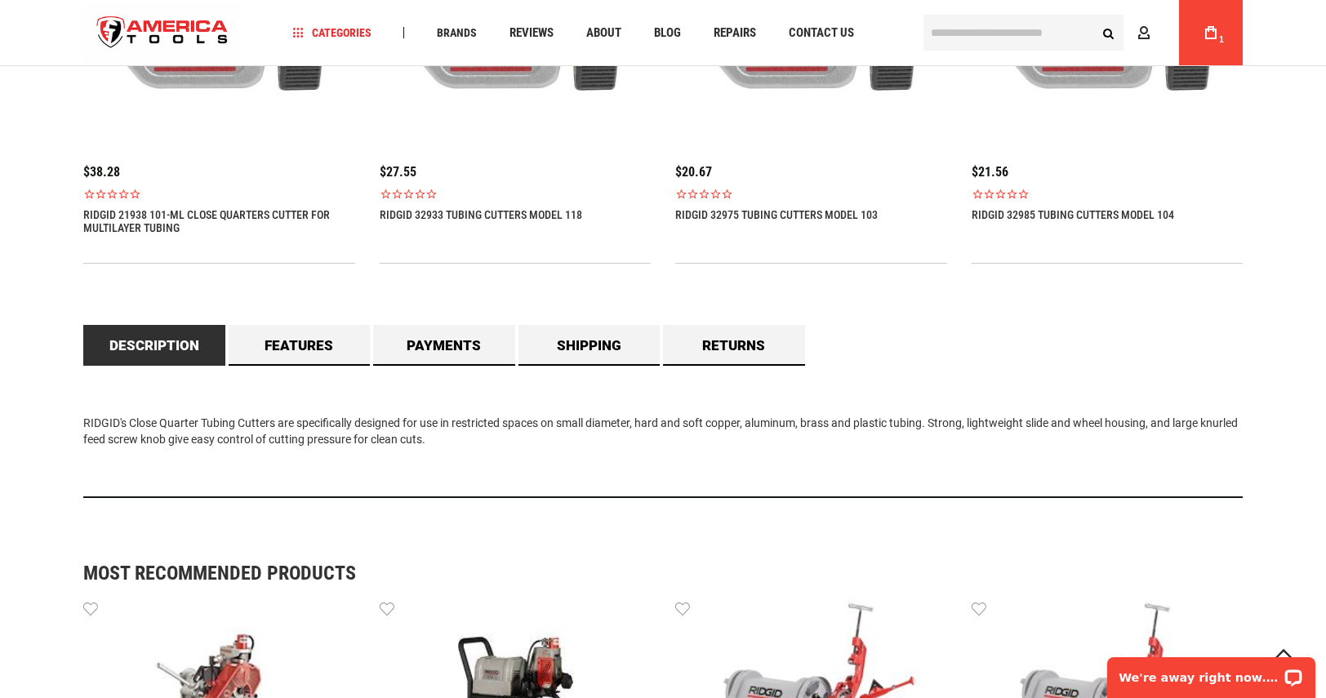
scroll to position [1306, 0]
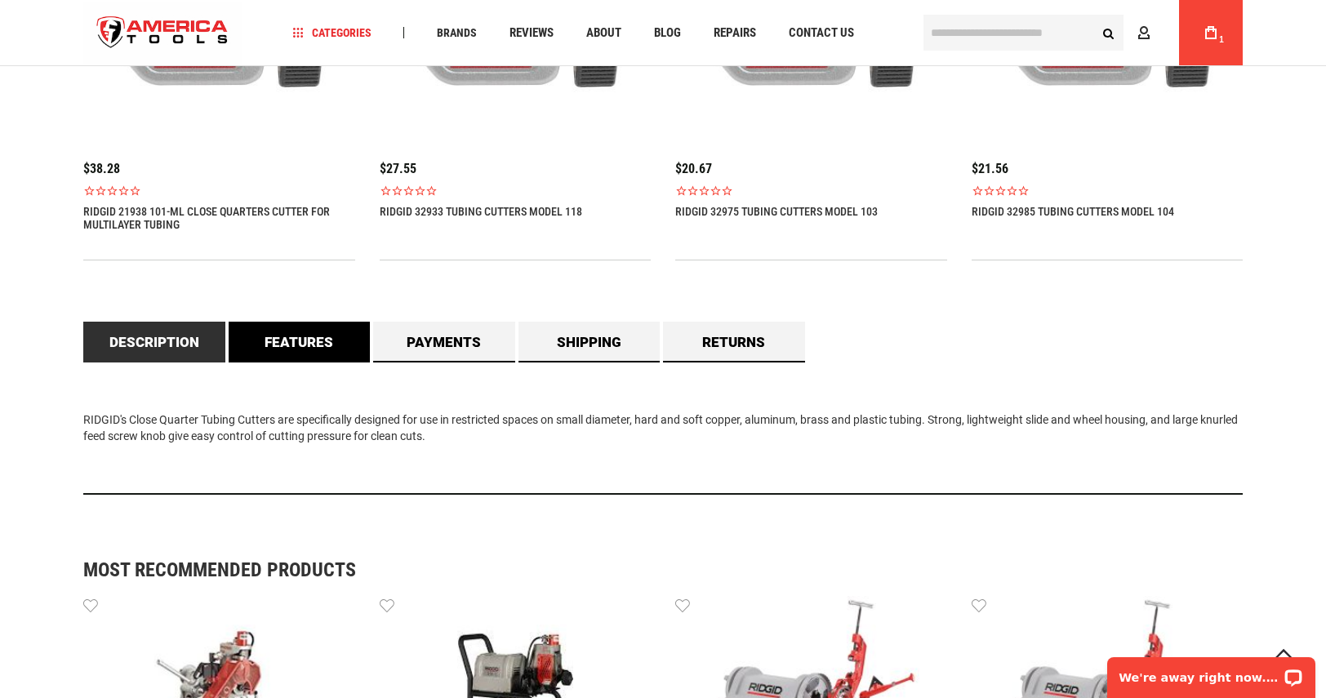
click at [293, 346] on link "Features" at bounding box center [300, 342] width 142 height 41
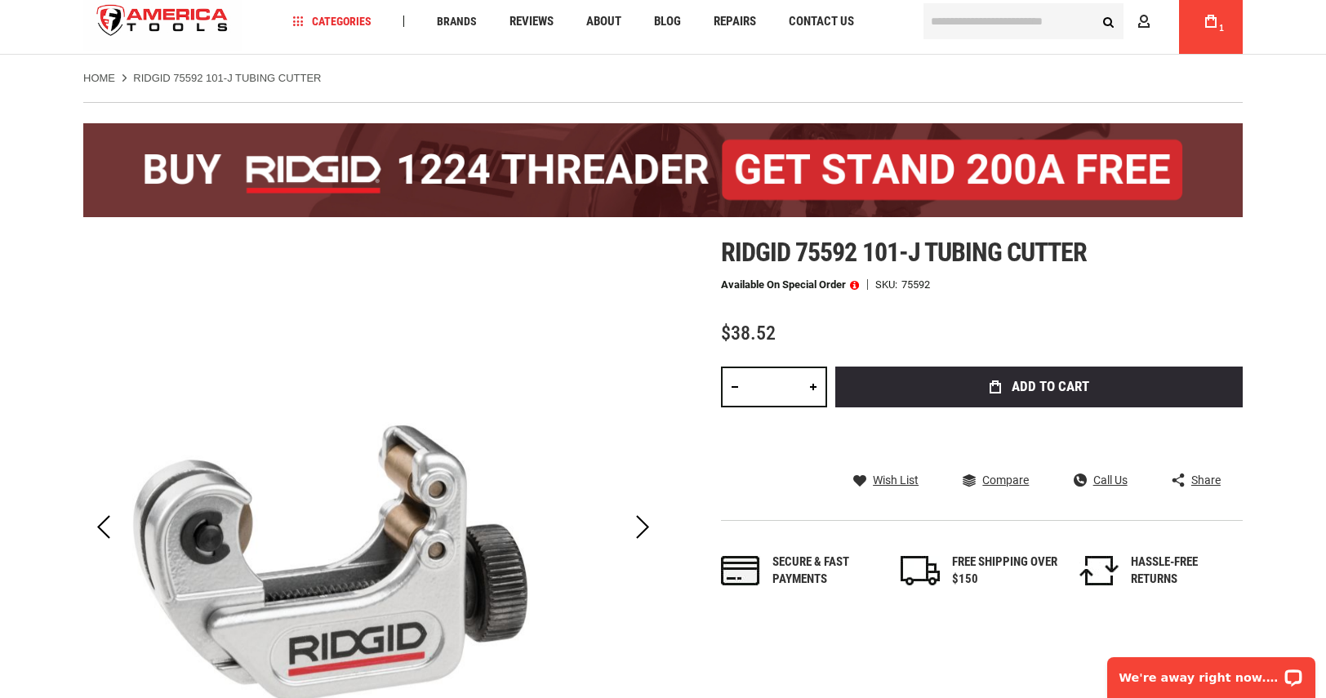
scroll to position [0, 0]
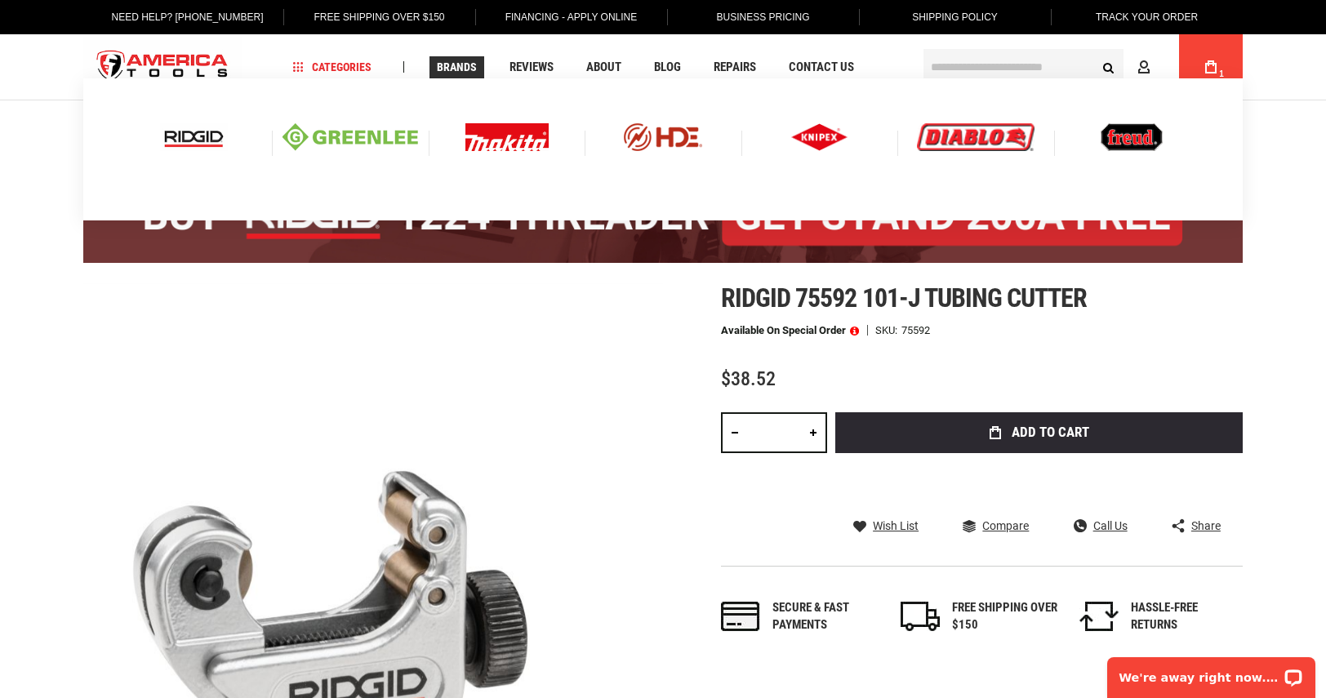
click at [821, 139] on img at bounding box center [819, 137] width 57 height 28
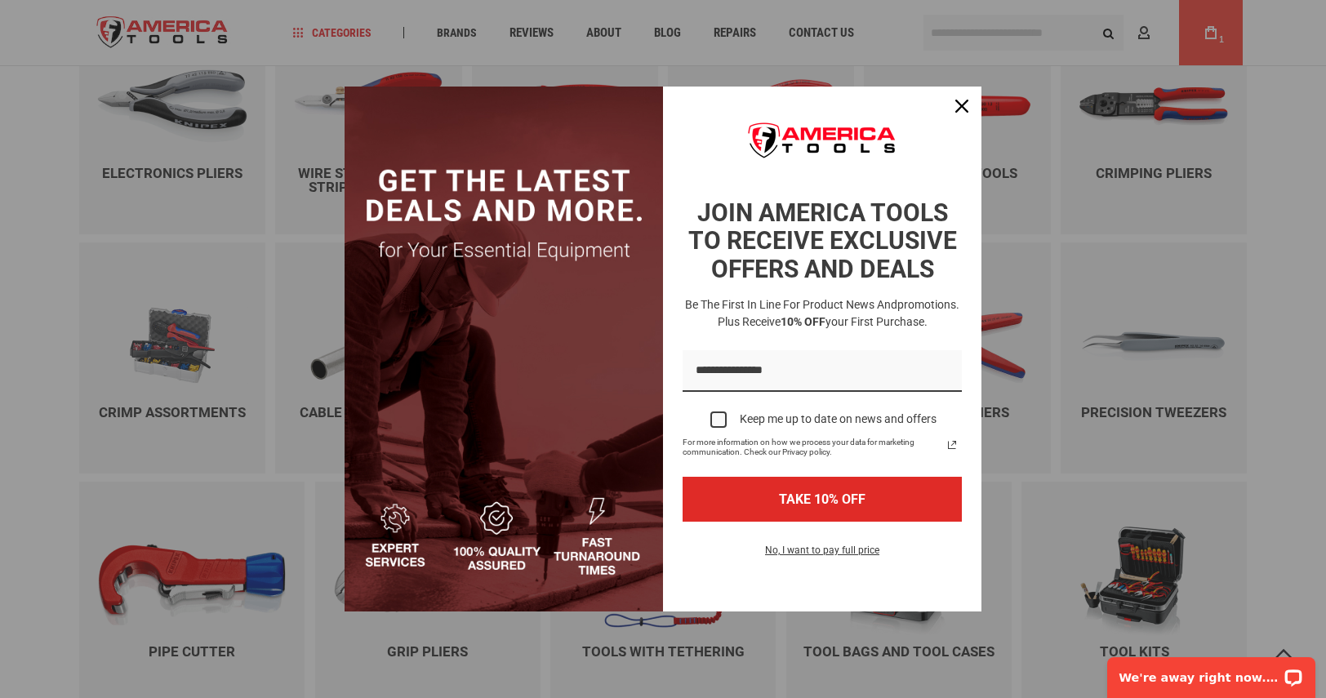
scroll to position [1469, 0]
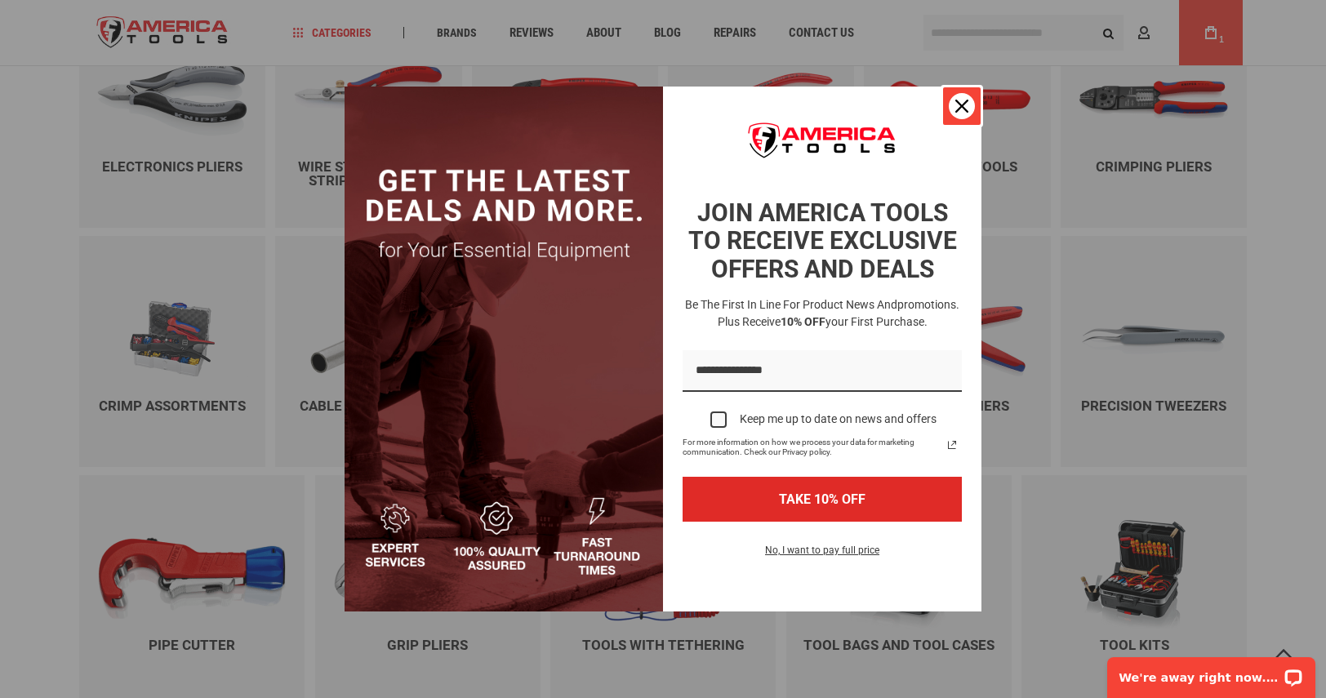
click at [963, 103] on icon "close icon" at bounding box center [961, 106] width 13 height 13
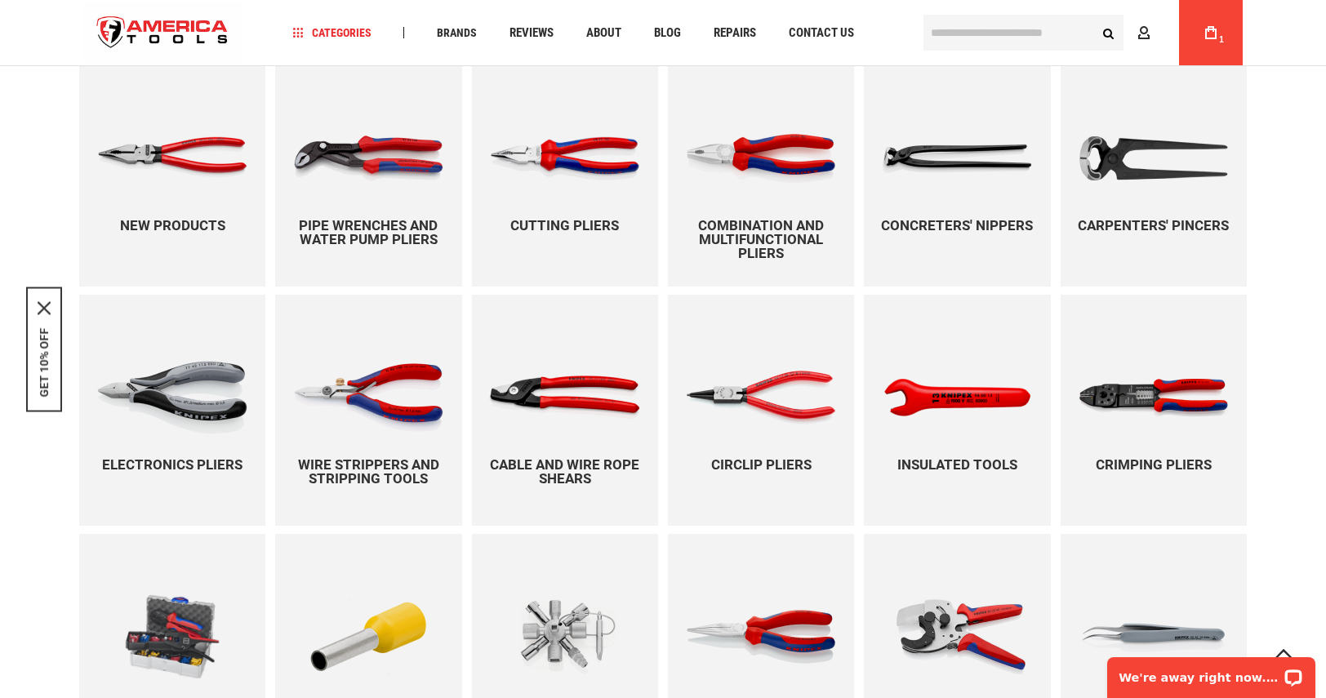
scroll to position [1143, 0]
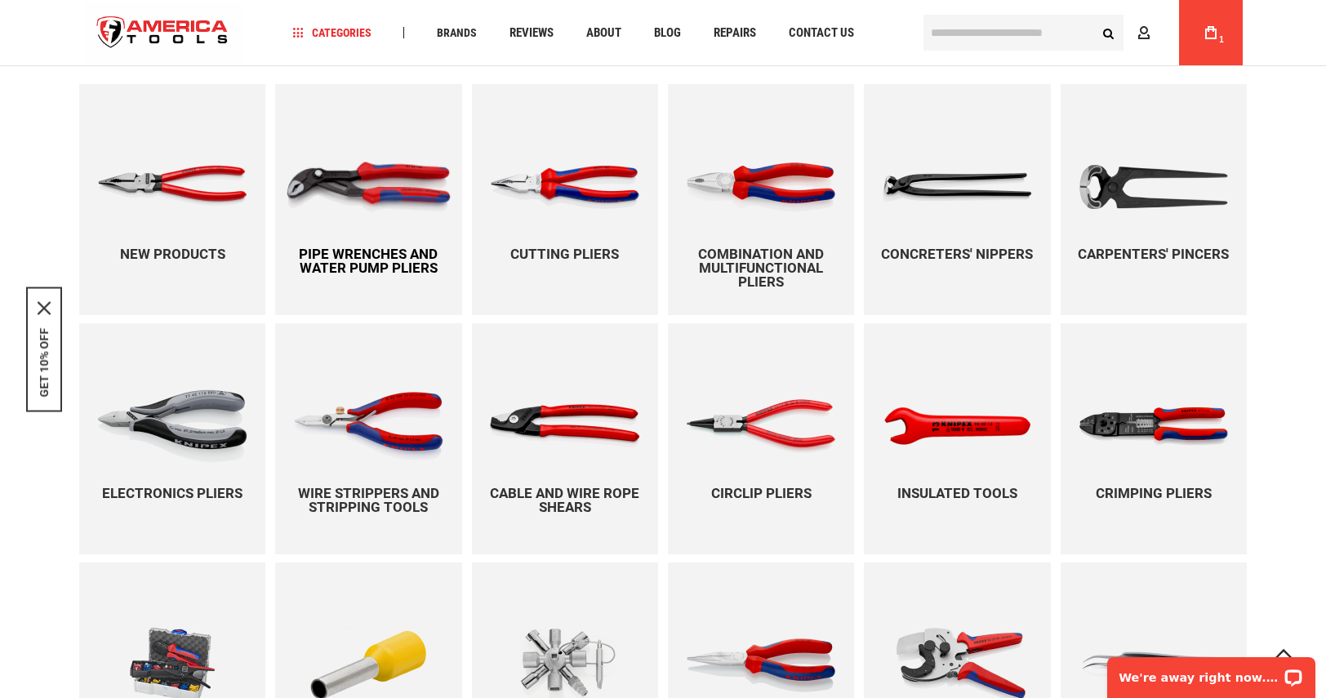
click at [338, 267] on p "Pipe wrenches and water pump pliers" at bounding box center [368, 261] width 186 height 28
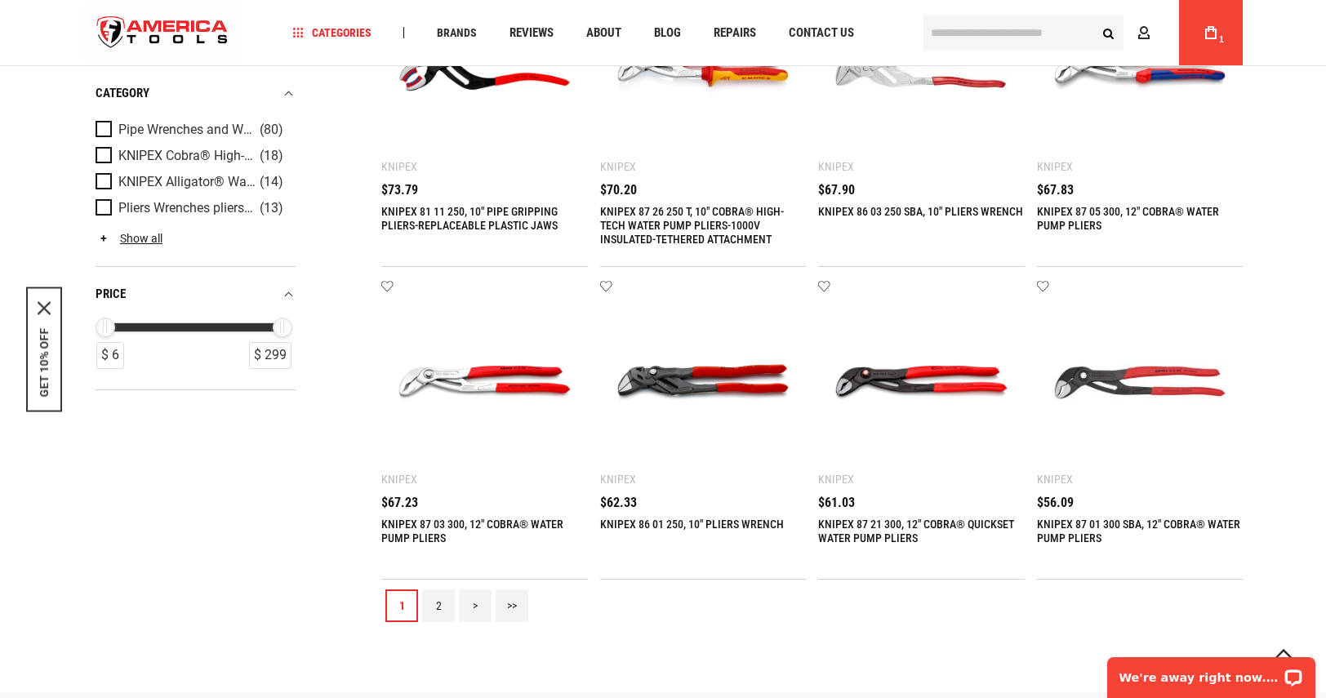
scroll to position [1551, 0]
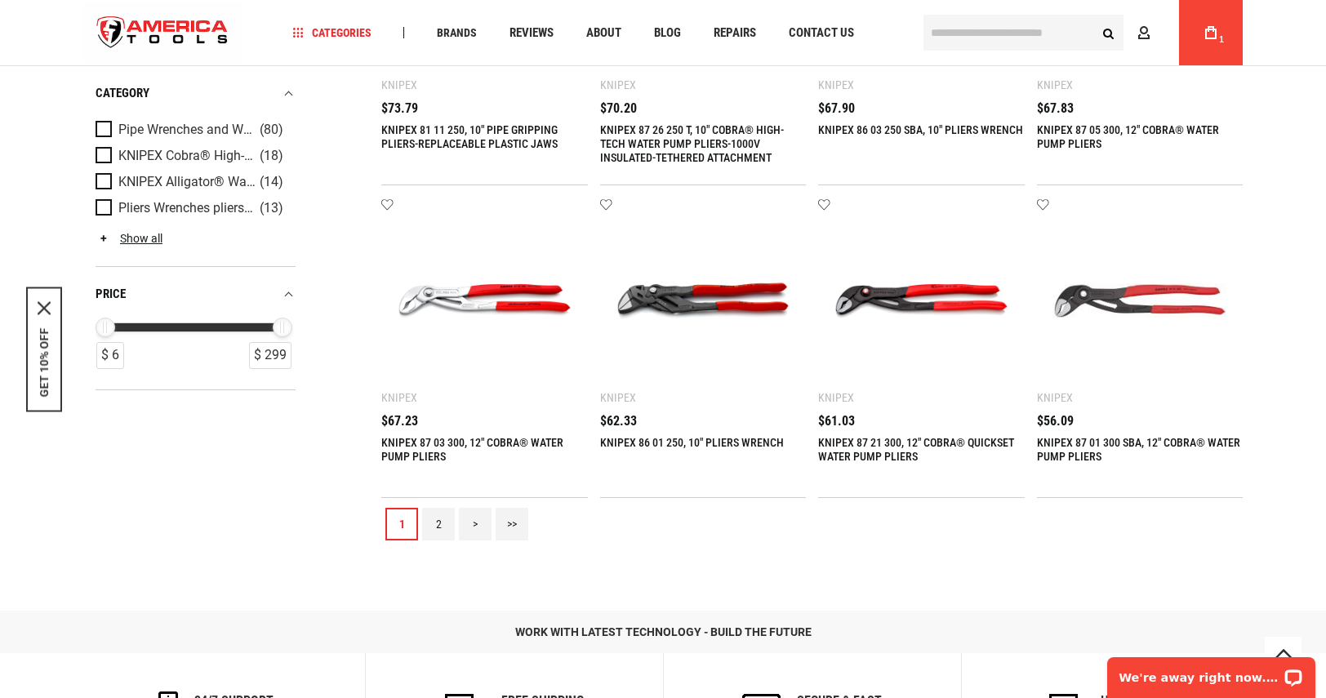
click at [441, 525] on link "2" at bounding box center [438, 524] width 33 height 33
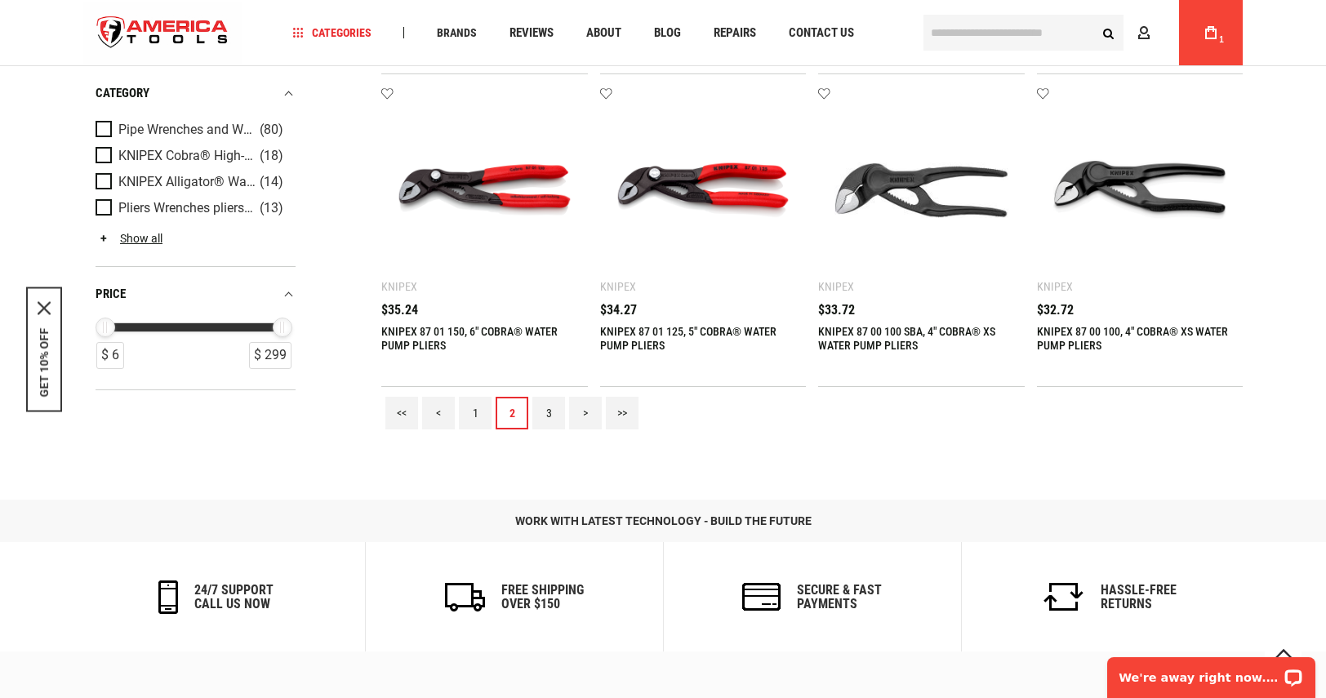
scroll to position [1714, 0]
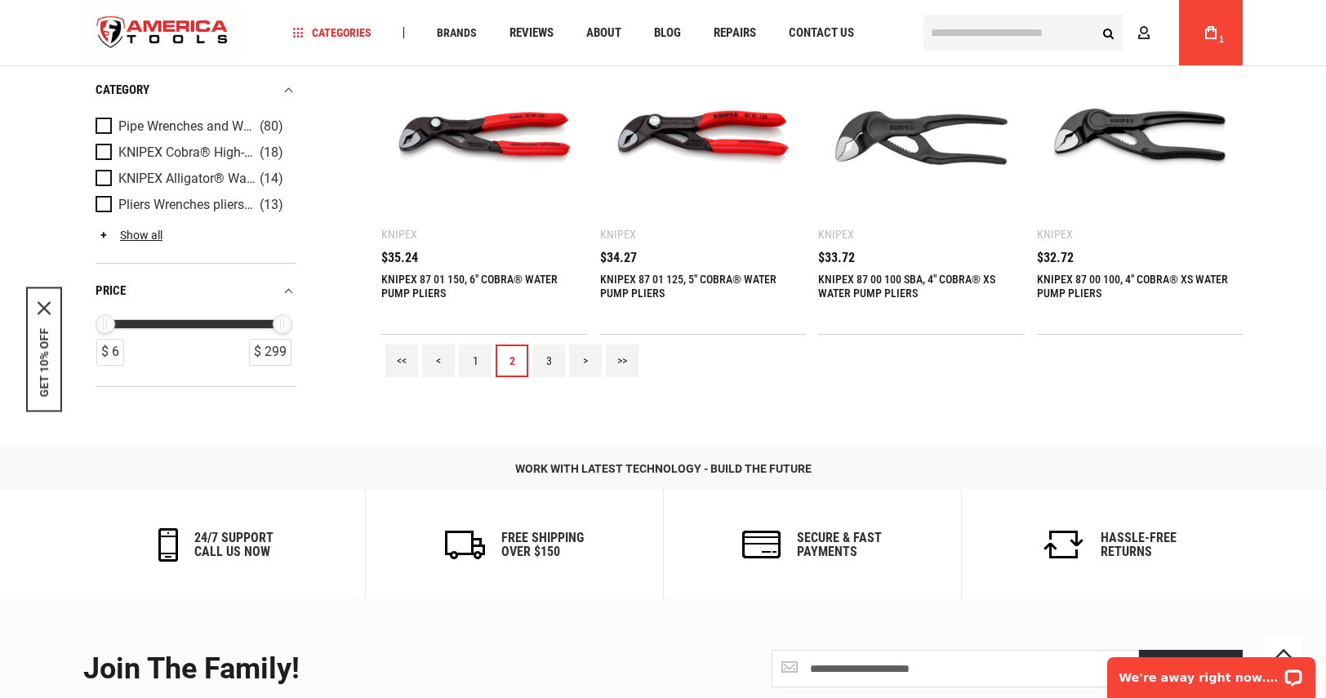
click at [558, 366] on link "3" at bounding box center [548, 360] width 33 height 33
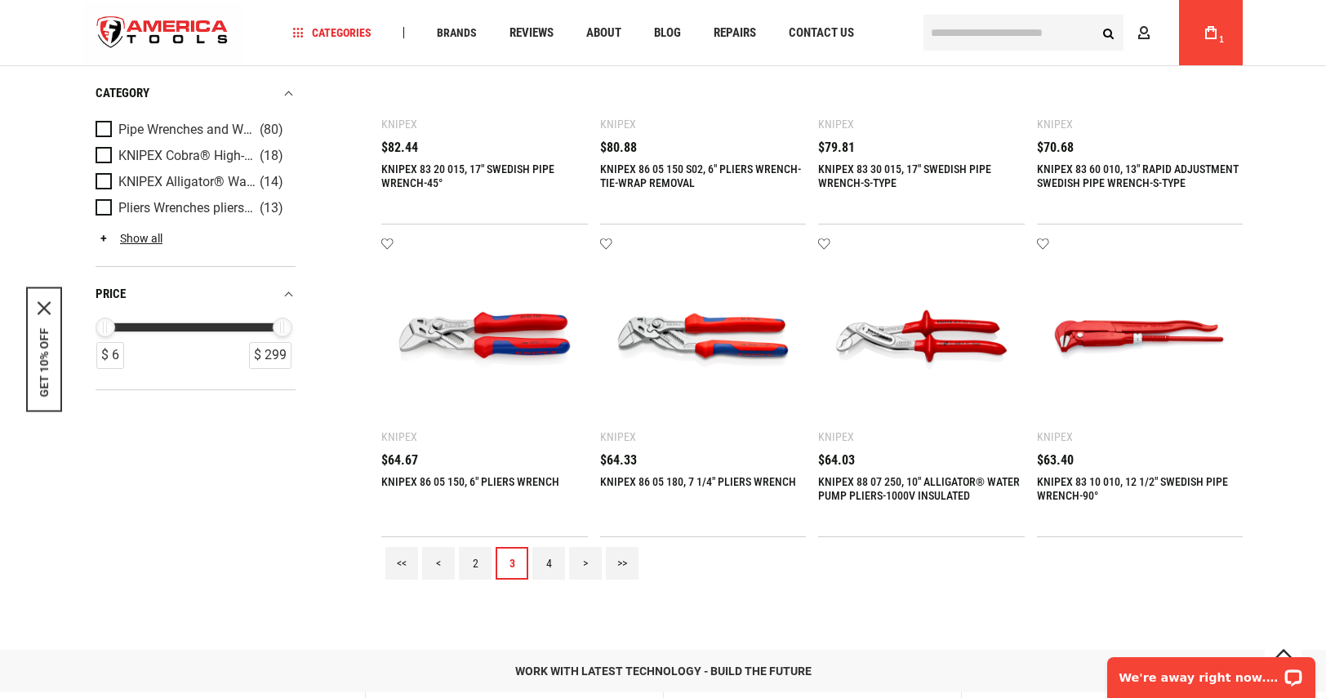
scroll to position [1551, 0]
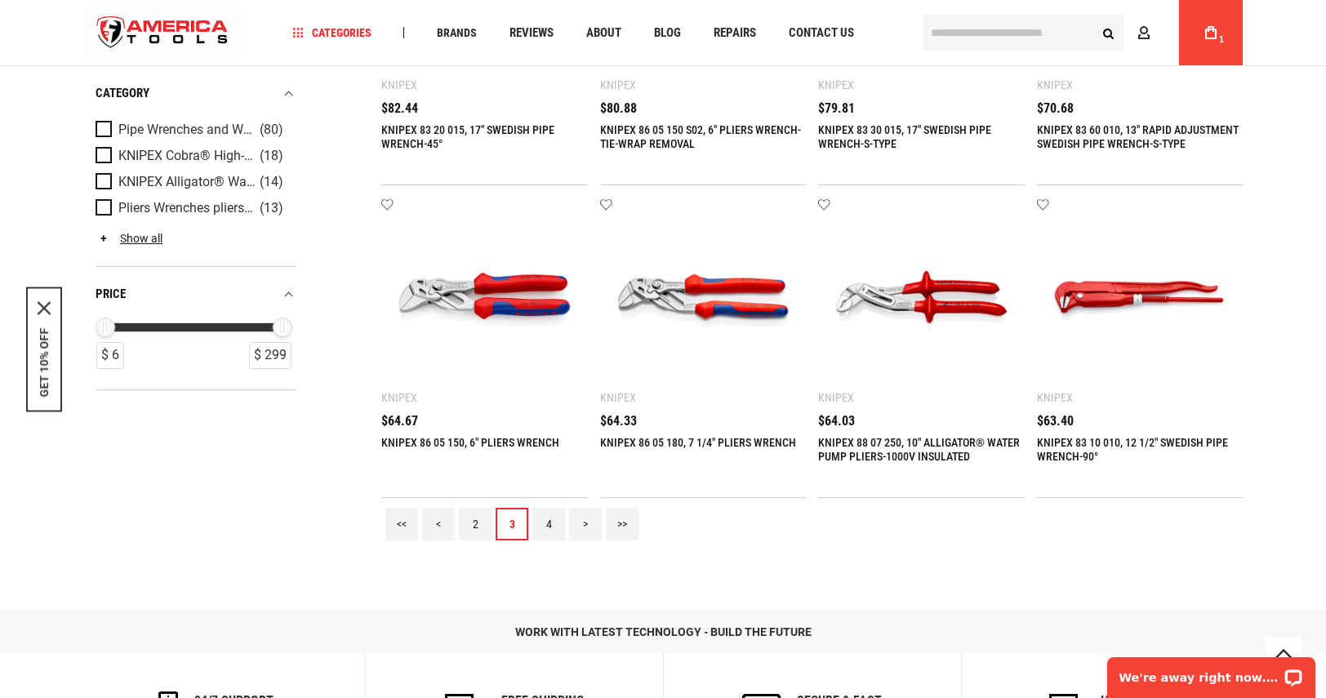
click at [548, 522] on link "4" at bounding box center [548, 524] width 33 height 33
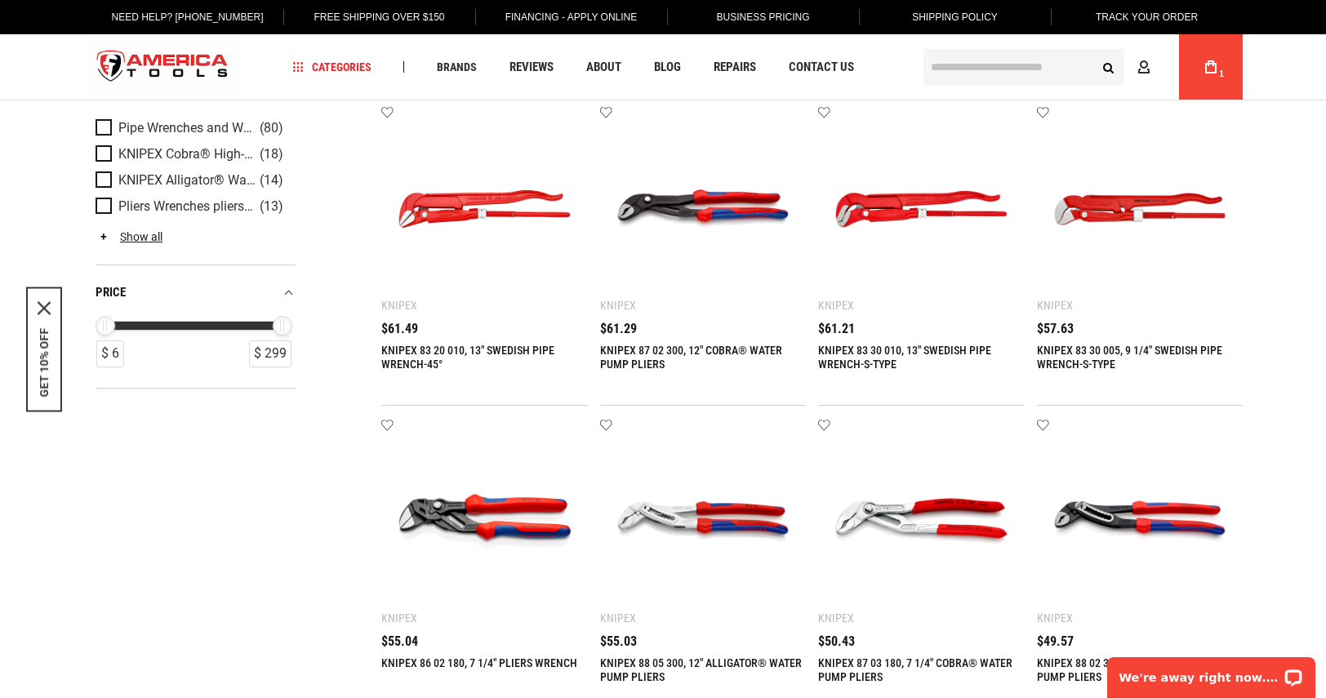
scroll to position [0, 0]
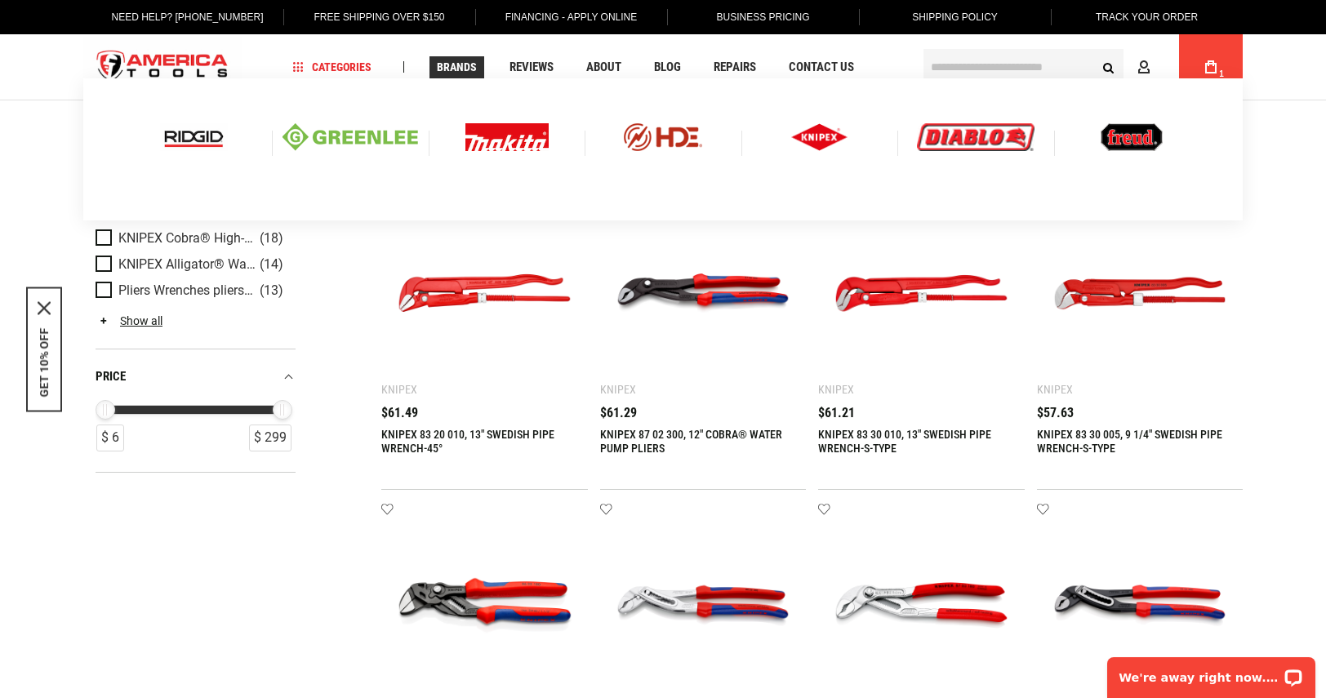
click at [200, 131] on img at bounding box center [194, 137] width 68 height 28
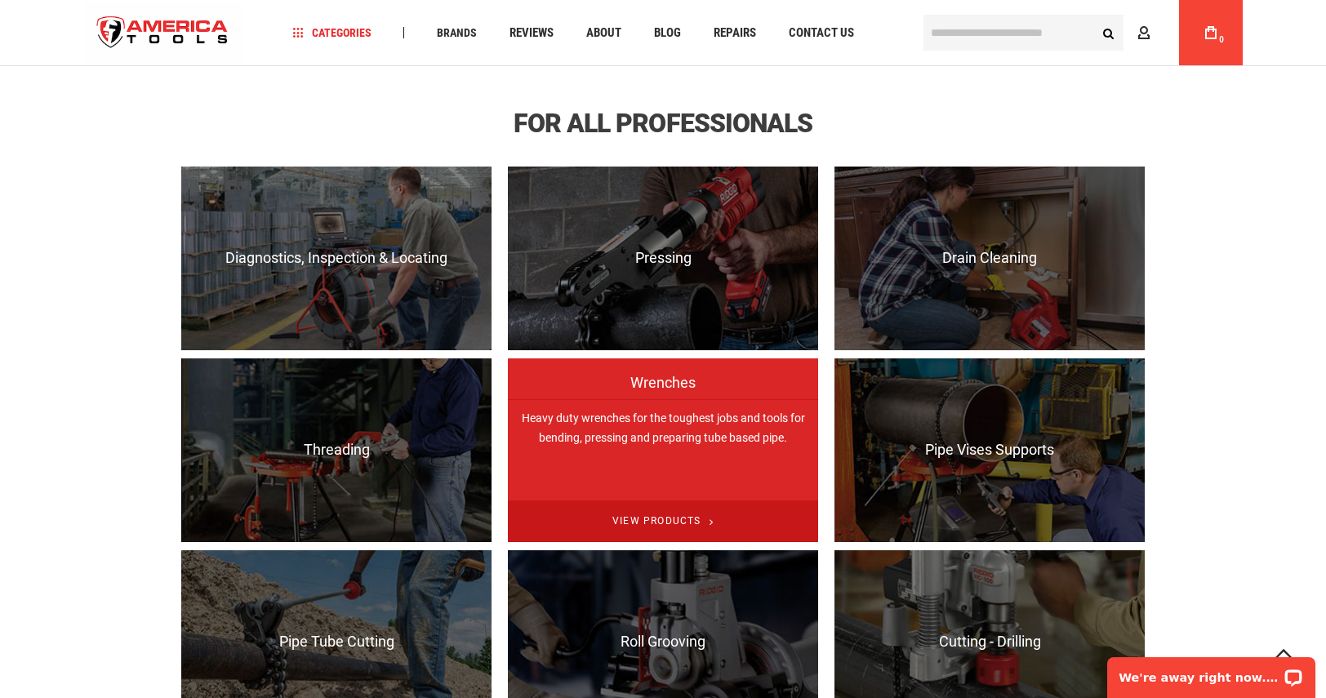
click at [664, 518] on span "View Products" at bounding box center [663, 521] width 310 height 42
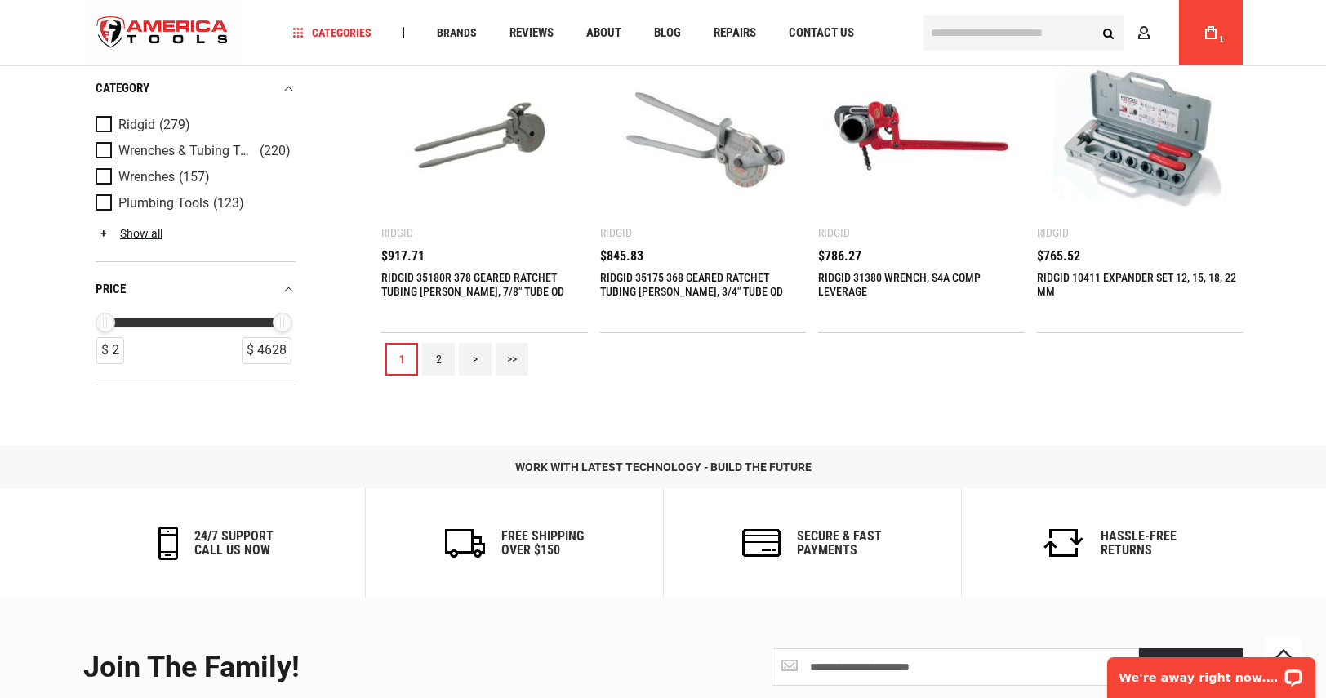
scroll to position [1959, 0]
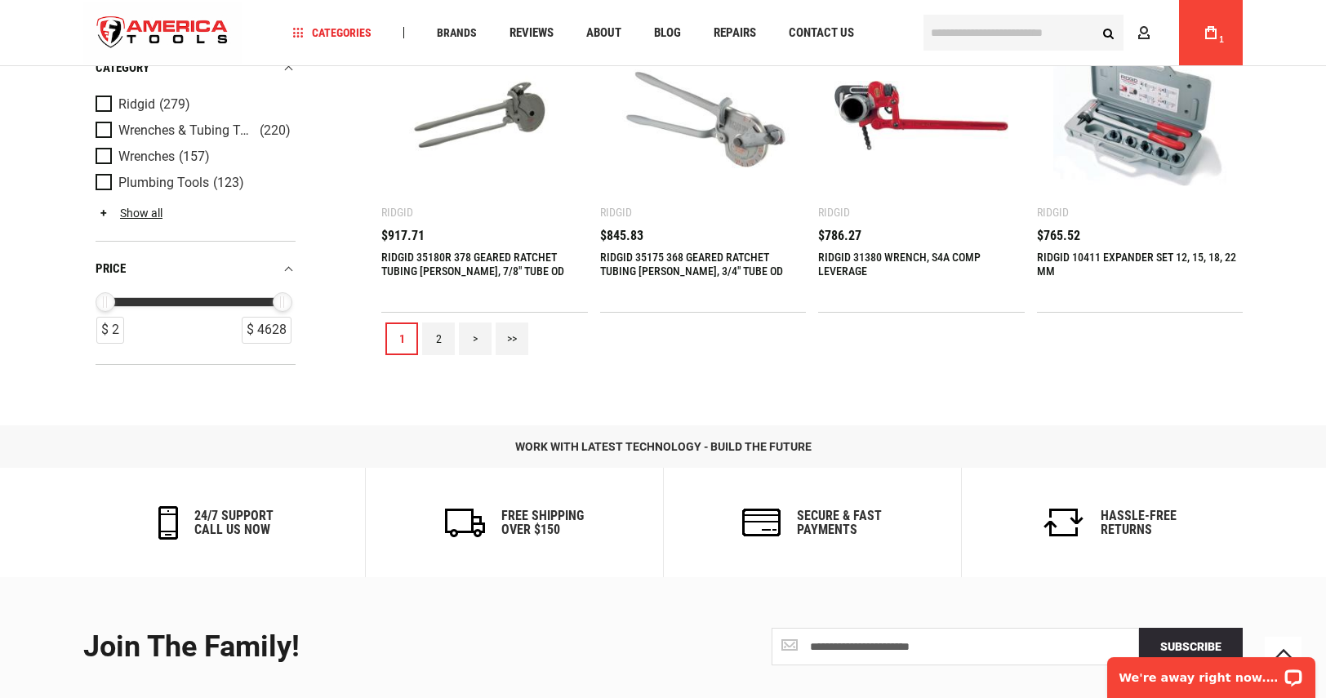
click at [514, 338] on link ">>" at bounding box center [511, 338] width 33 height 33
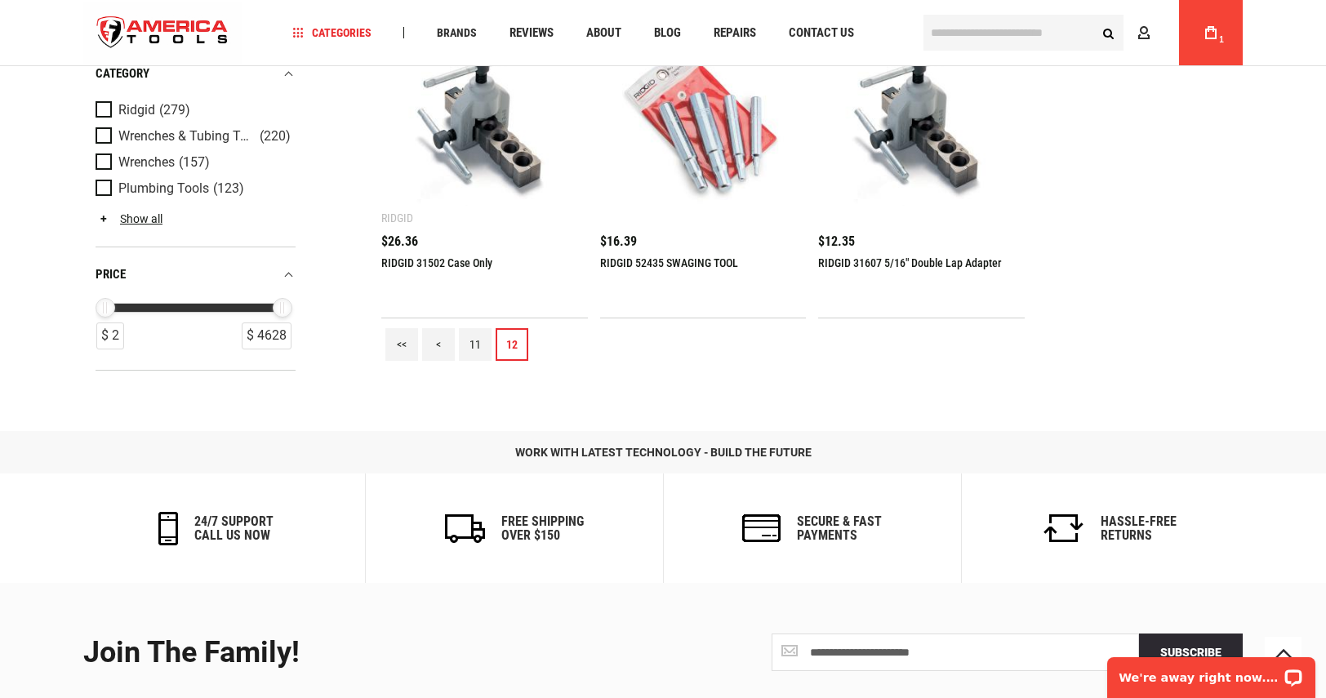
scroll to position [1388, 0]
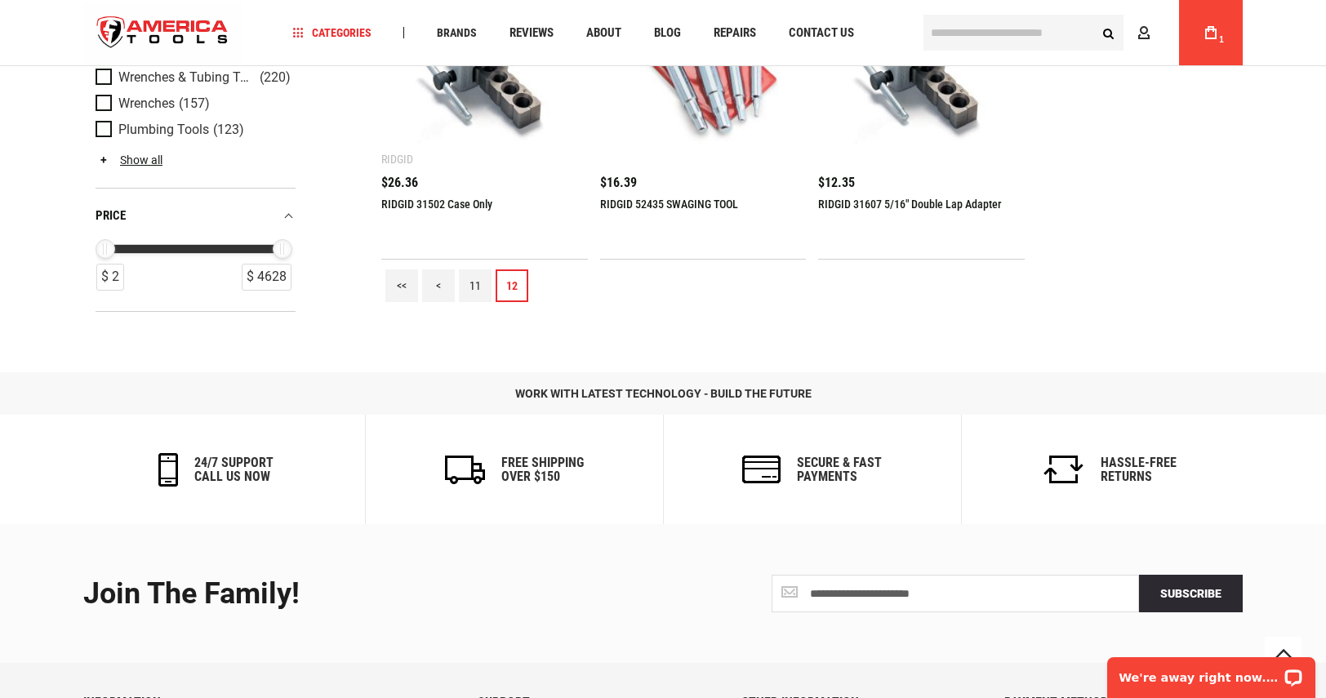
click at [389, 287] on link "<<" at bounding box center [401, 285] width 33 height 33
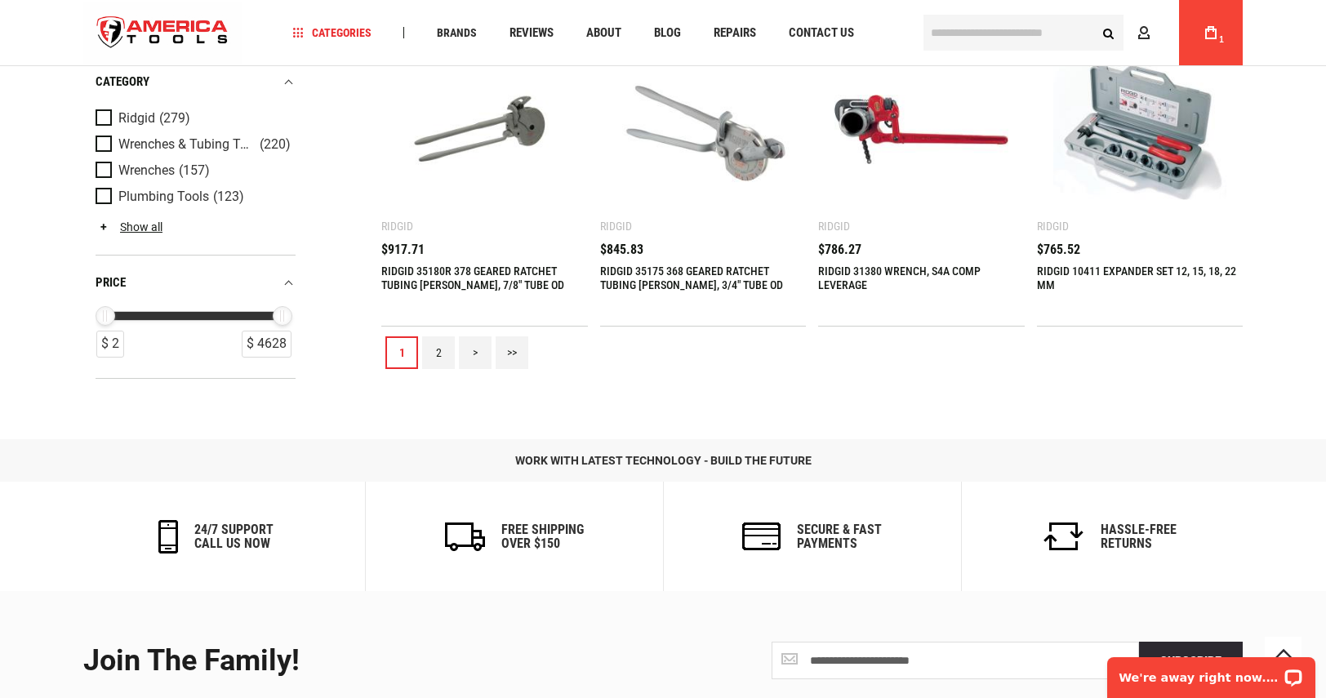
scroll to position [1959, 0]
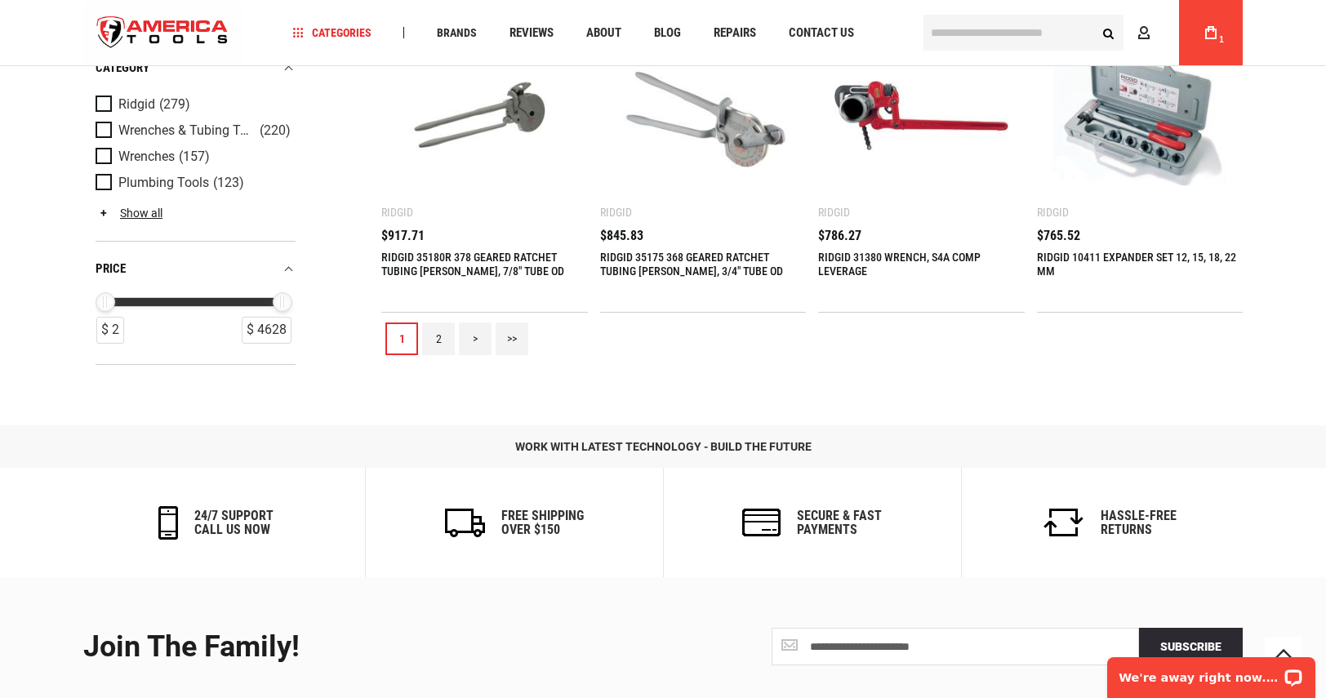
click at [440, 338] on link "2" at bounding box center [438, 338] width 33 height 33
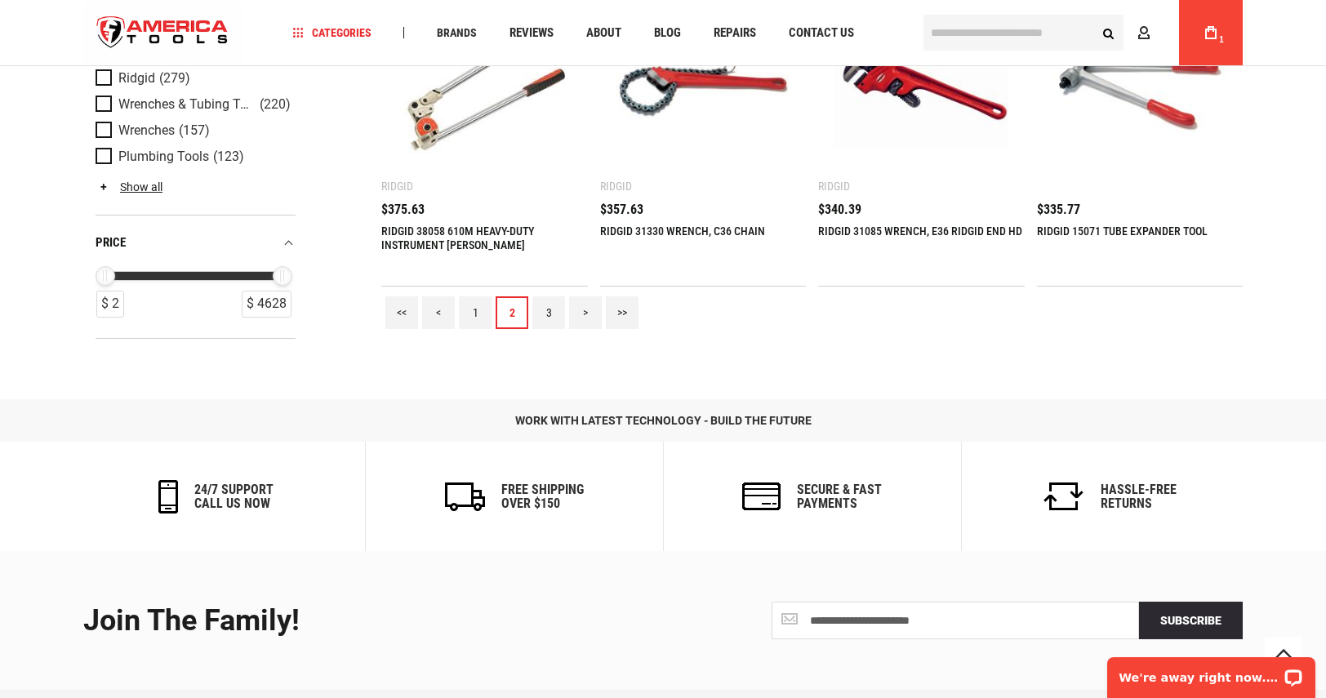
scroll to position [2041, 0]
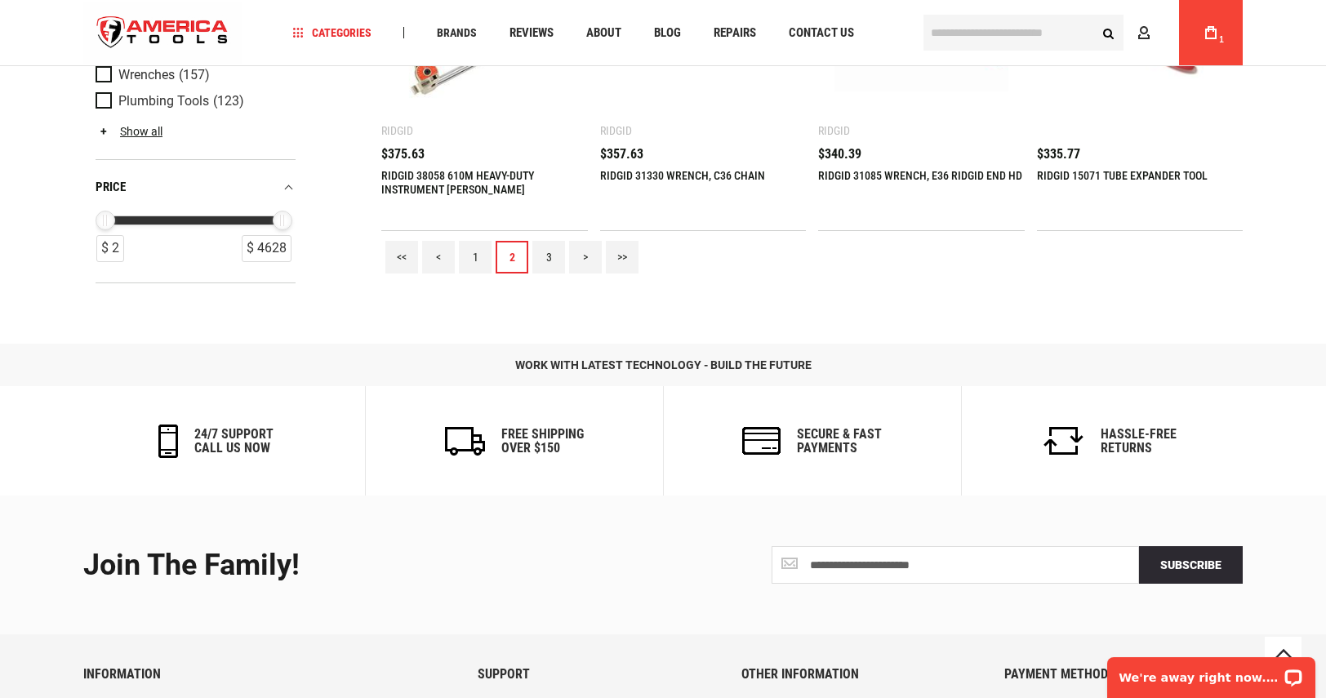
click at [549, 257] on link "3" at bounding box center [548, 257] width 33 height 33
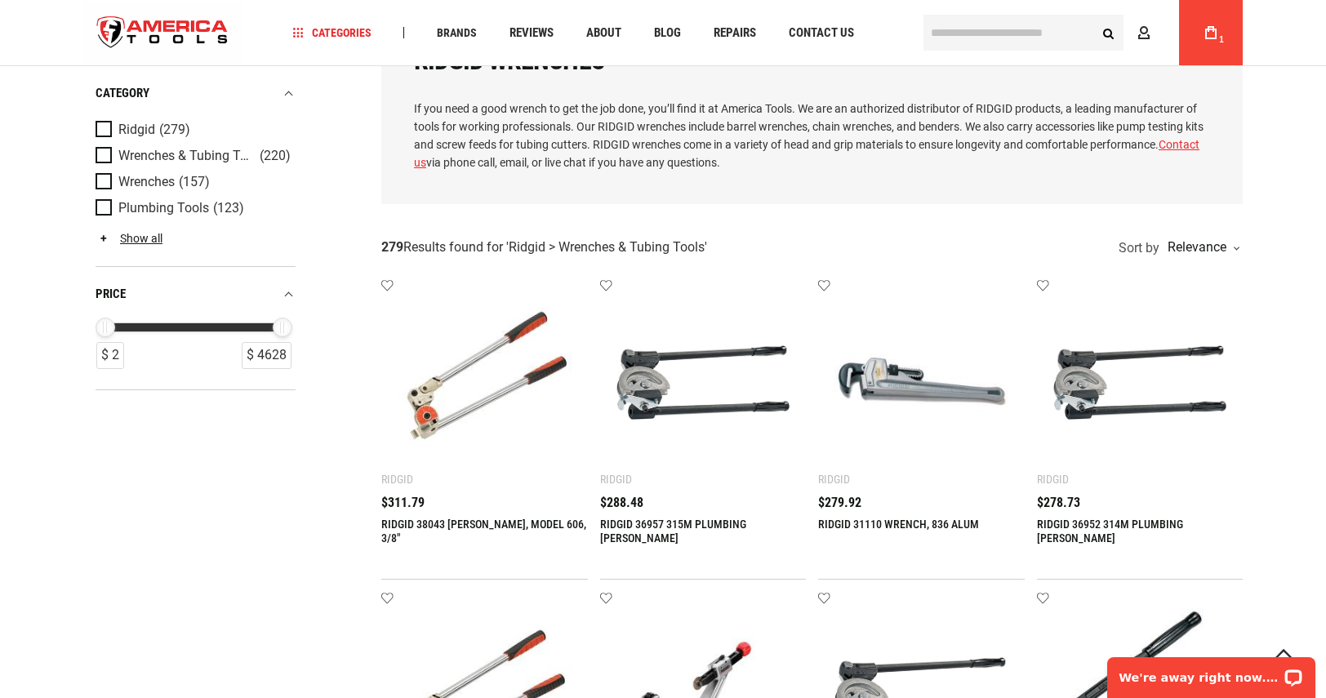
scroll to position [0, 0]
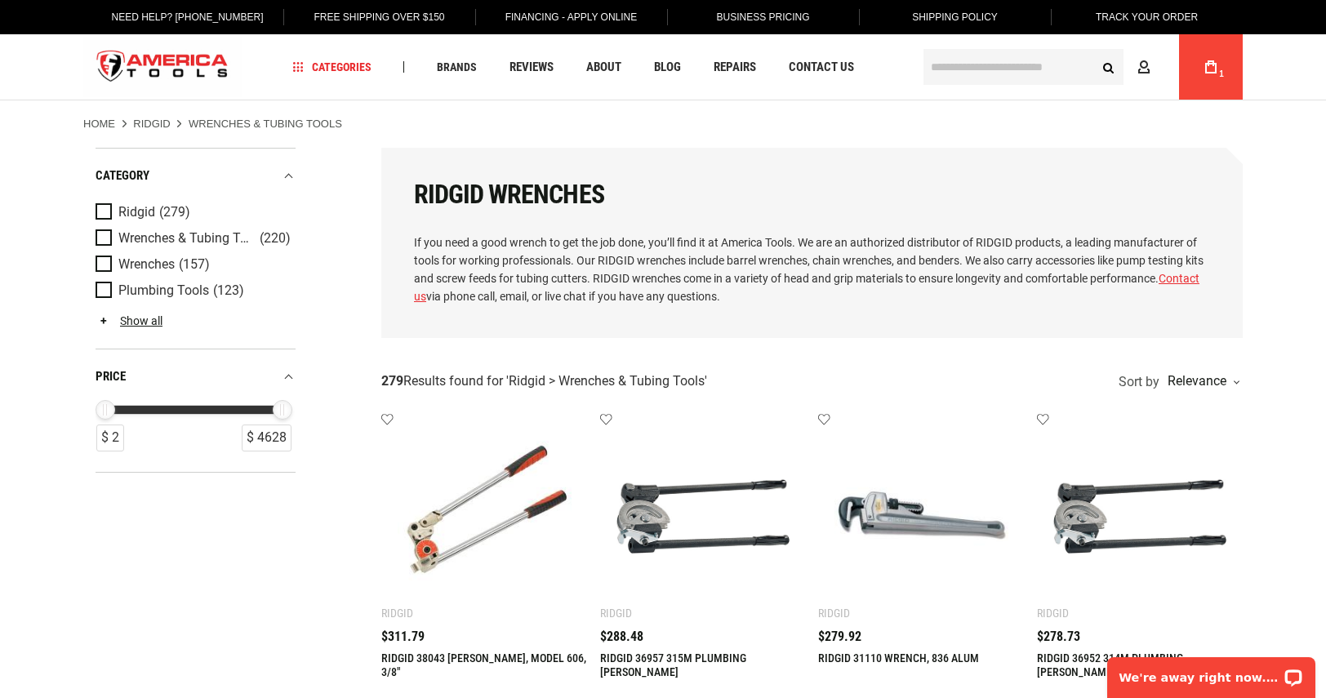
click at [493, 655] on link "RIDGID 38043 BENDER, MODEL 606, 3/8"" at bounding box center [483, 664] width 205 height 27
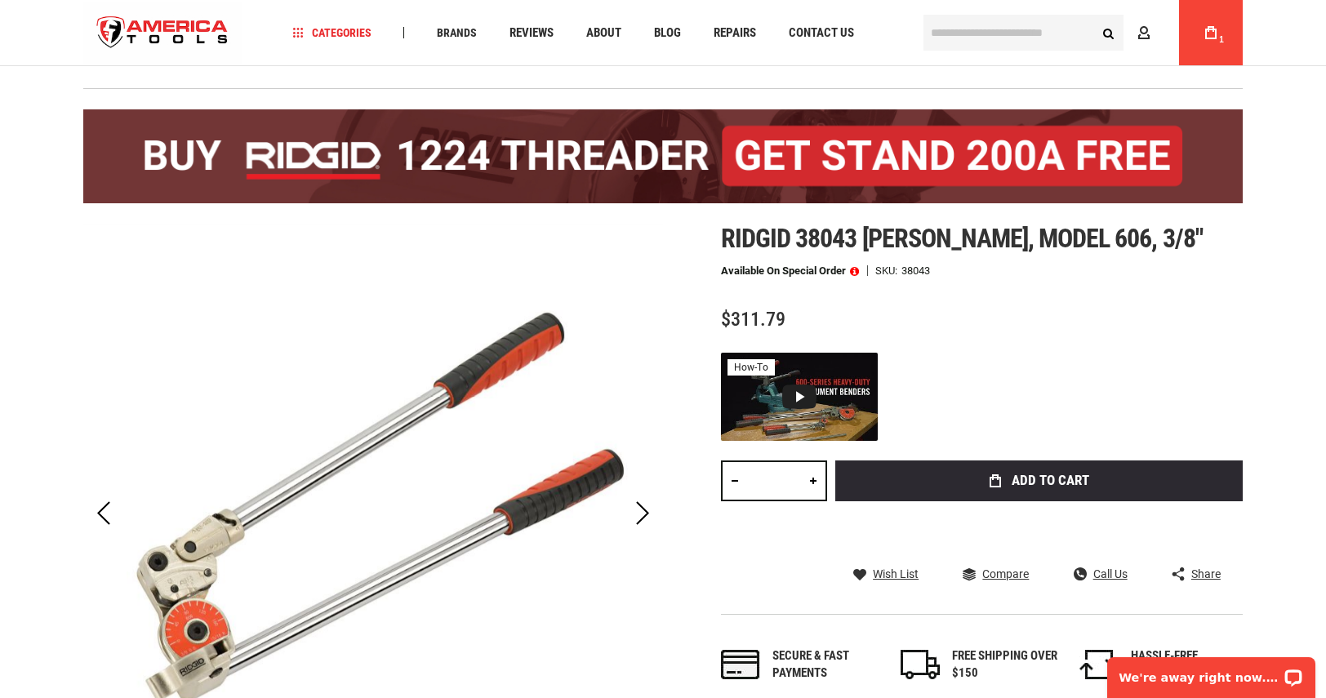
scroll to position [82, 0]
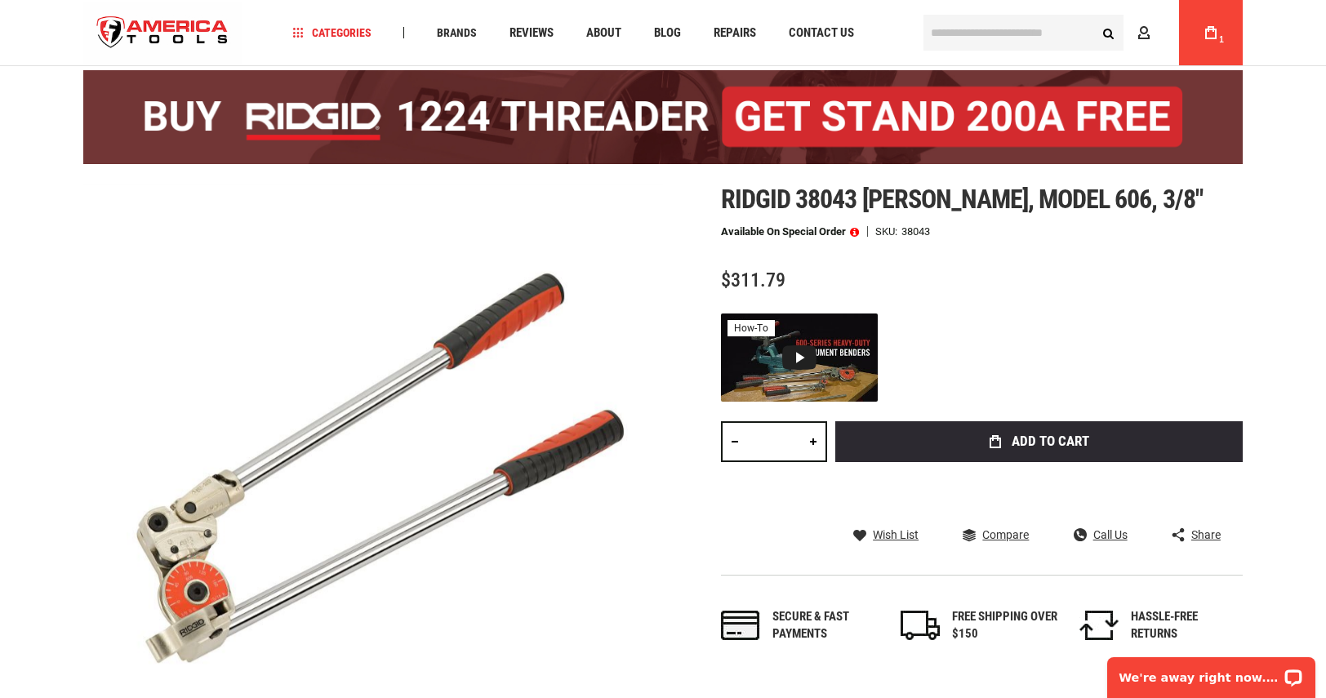
drag, startPoint x: 406, startPoint y: 2, endPoint x: 313, endPoint y: 278, distance: 290.9
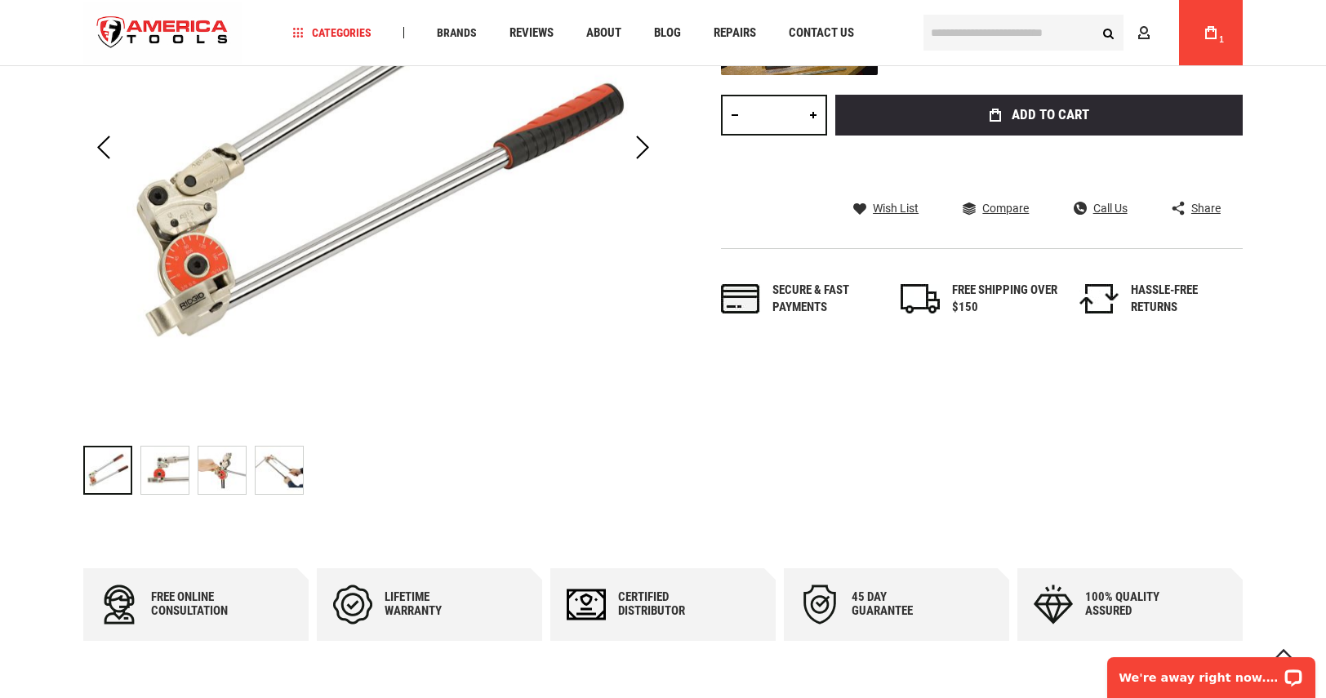
scroll to position [0, 0]
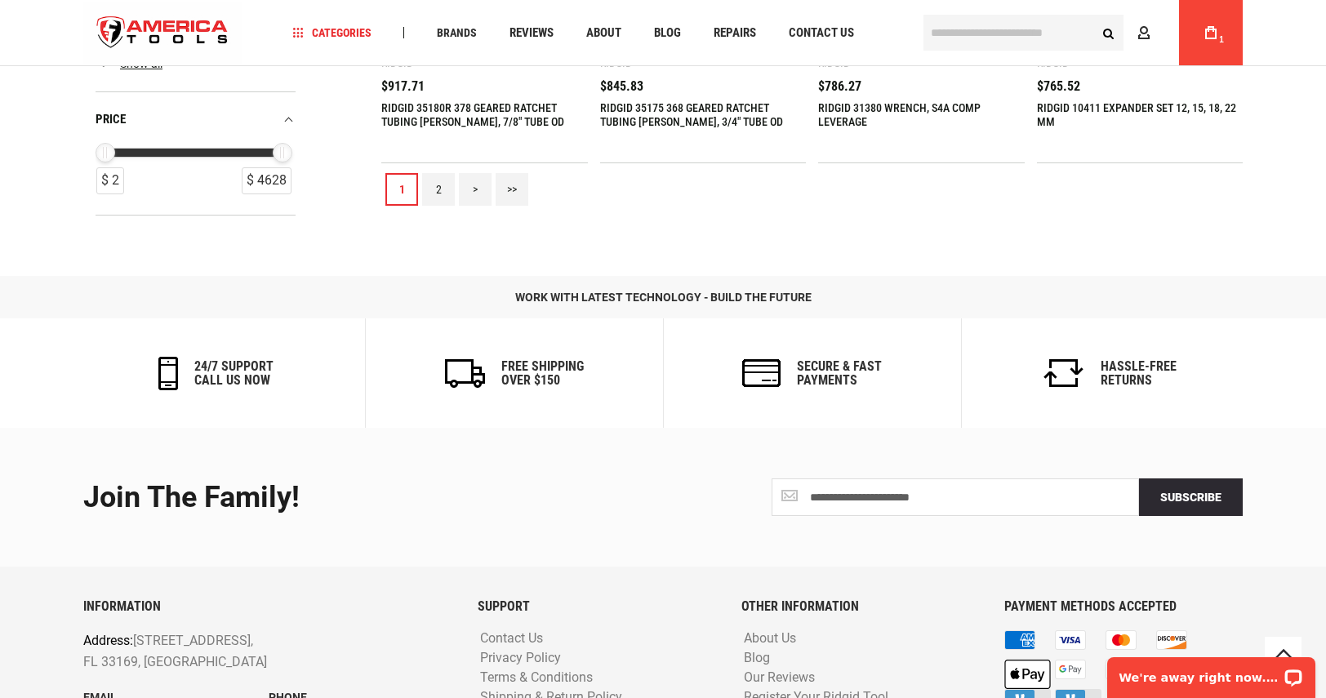
scroll to position [2204, 0]
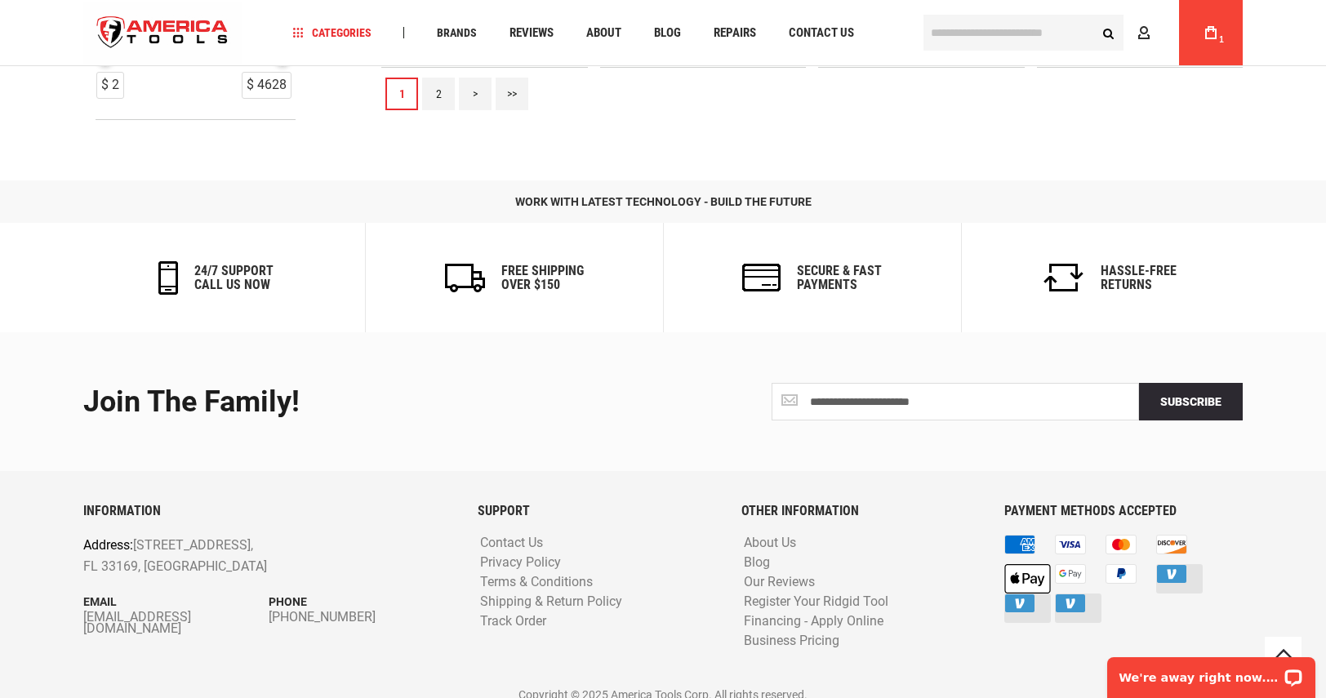
click at [433, 95] on link "2" at bounding box center [438, 94] width 33 height 33
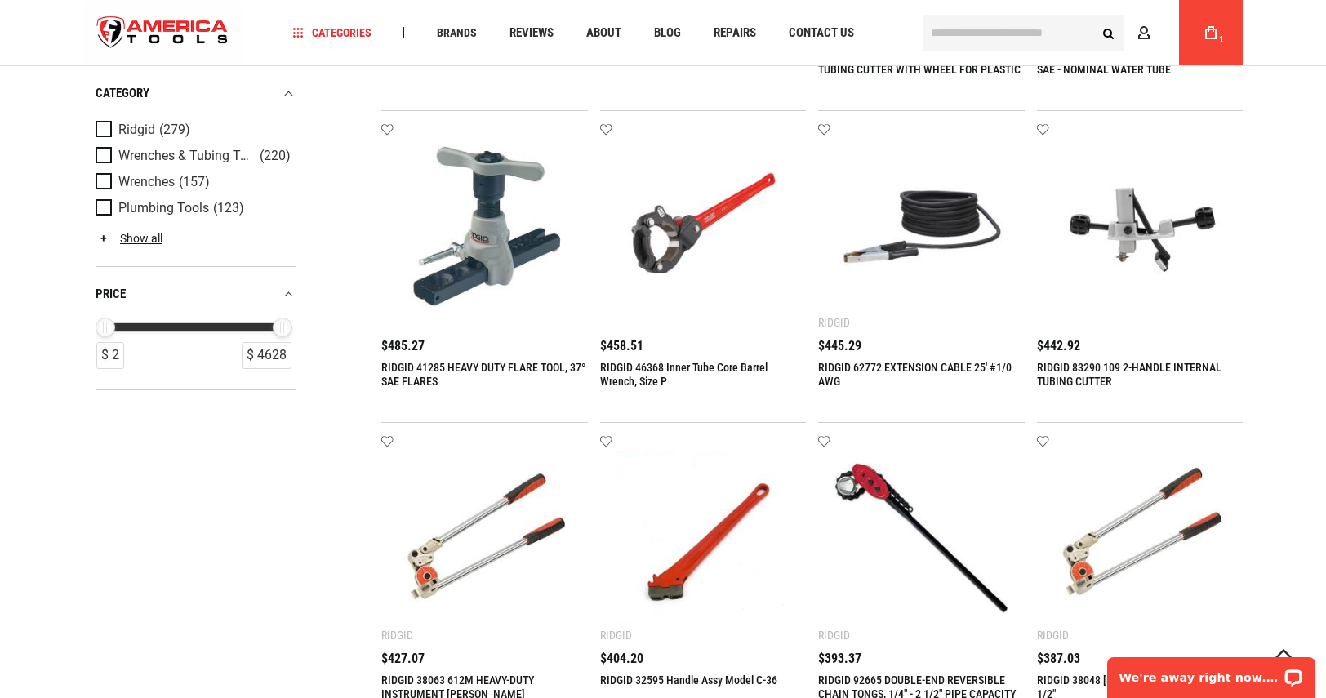
scroll to position [1388, 0]
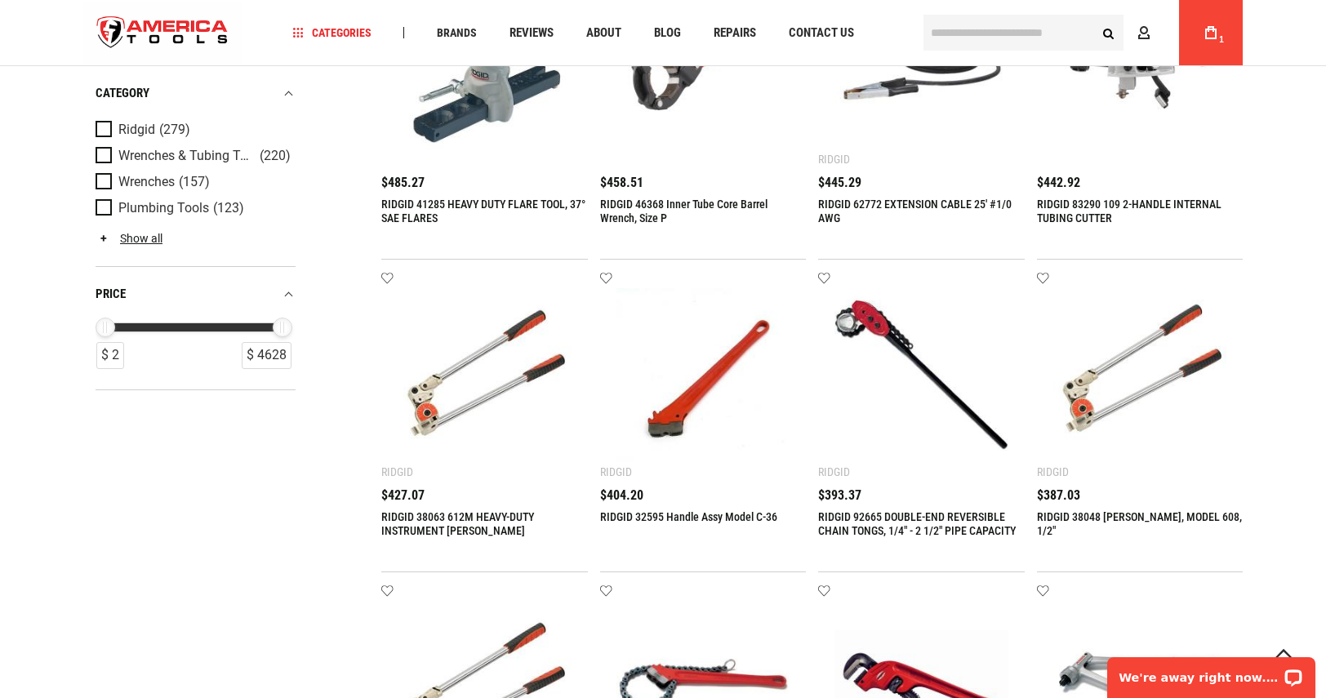
click at [1094, 520] on link "RIDGID 38048 [PERSON_NAME], MODEL 608, 1/2"" at bounding box center [1139, 523] width 205 height 27
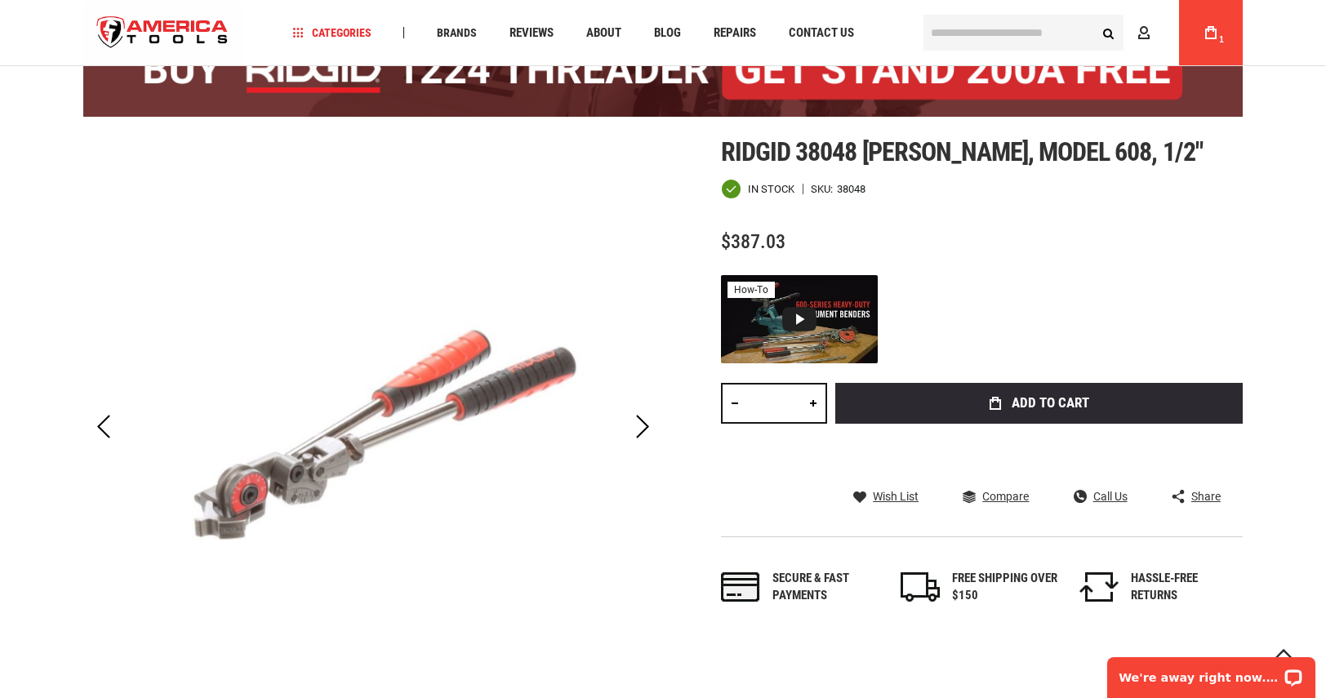
scroll to position [245, 0]
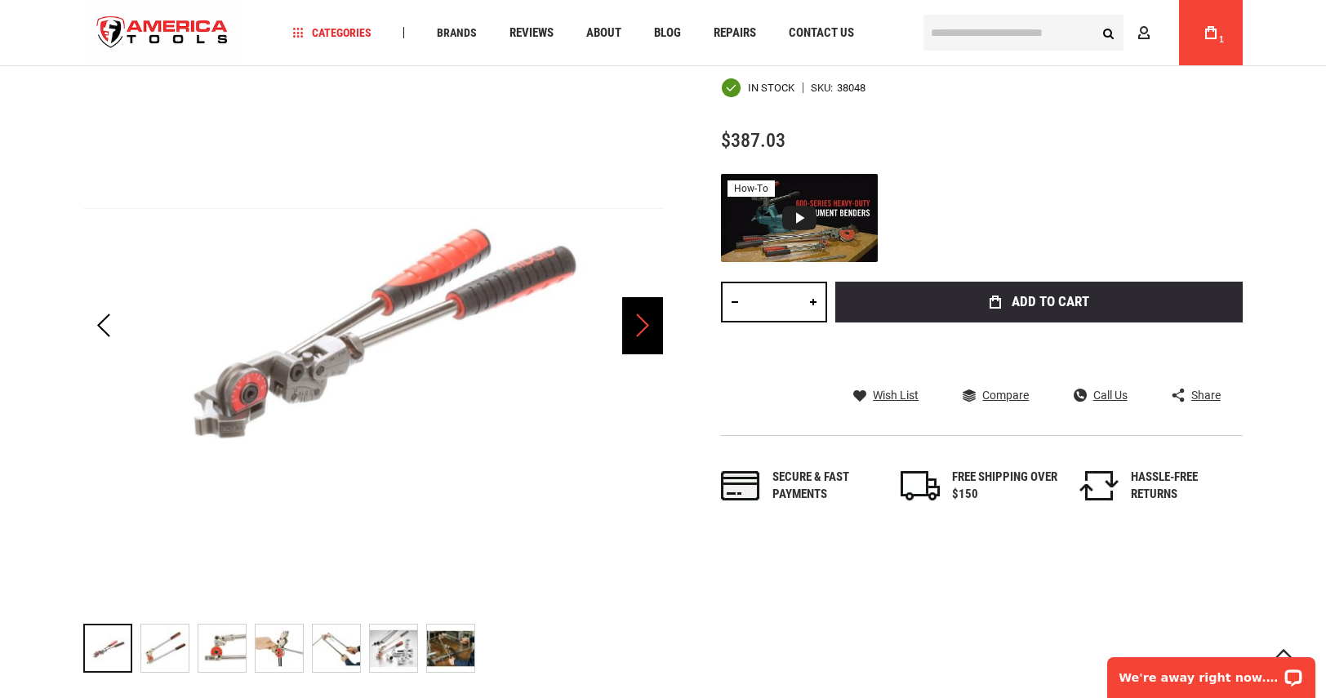
click at [646, 329] on div "Next" at bounding box center [642, 325] width 41 height 57
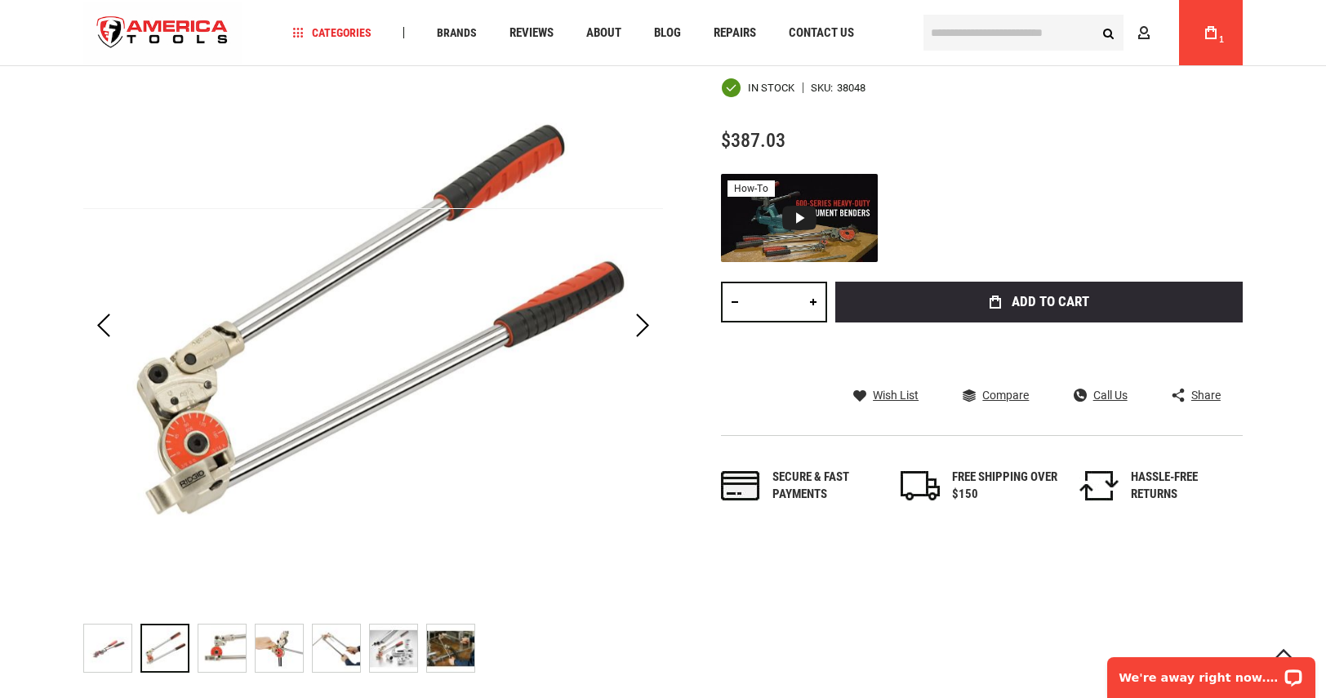
click at [220, 656] on img at bounding box center [221, 647] width 47 height 47
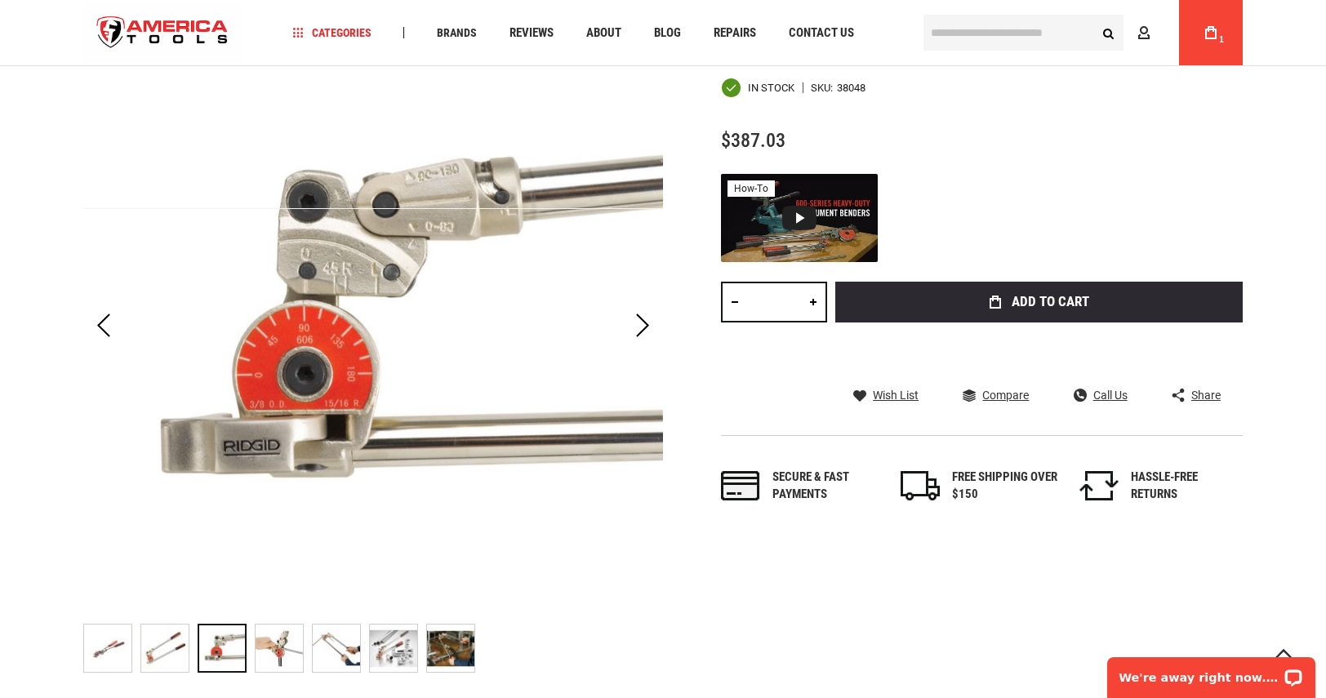
click at [271, 654] on img at bounding box center [278, 647] width 47 height 47
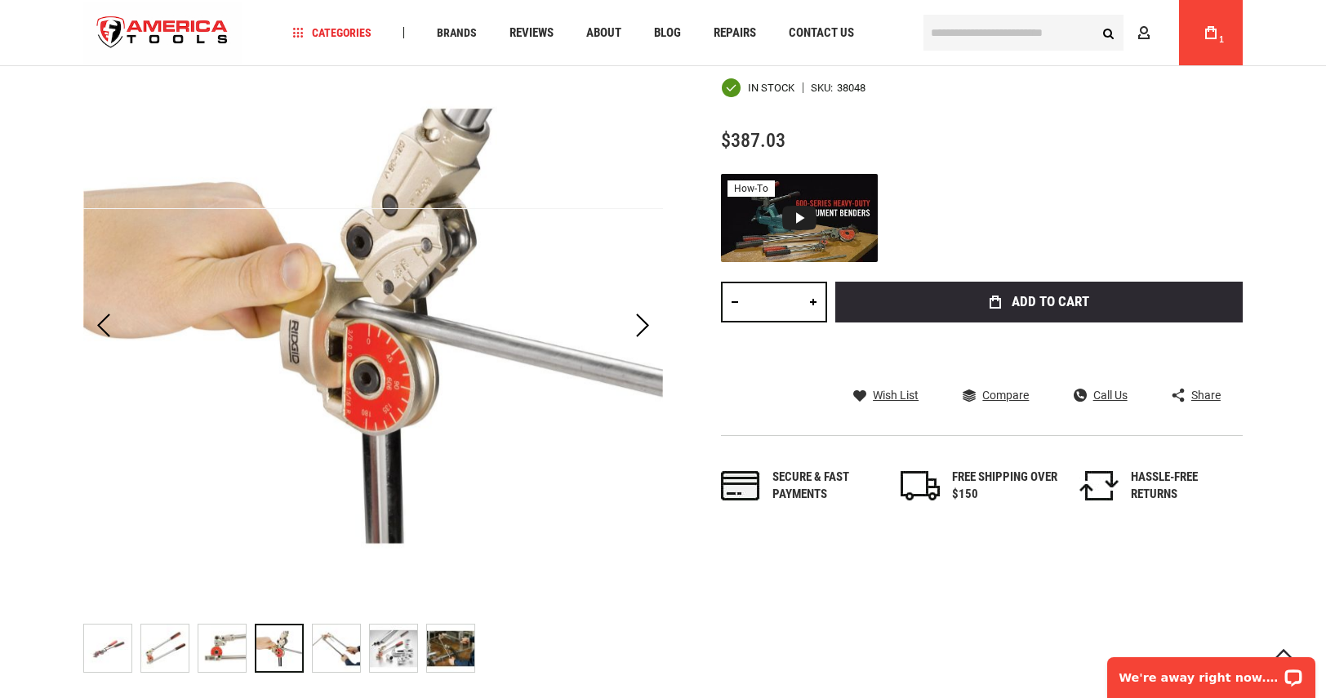
click at [326, 653] on img at bounding box center [336, 647] width 47 height 47
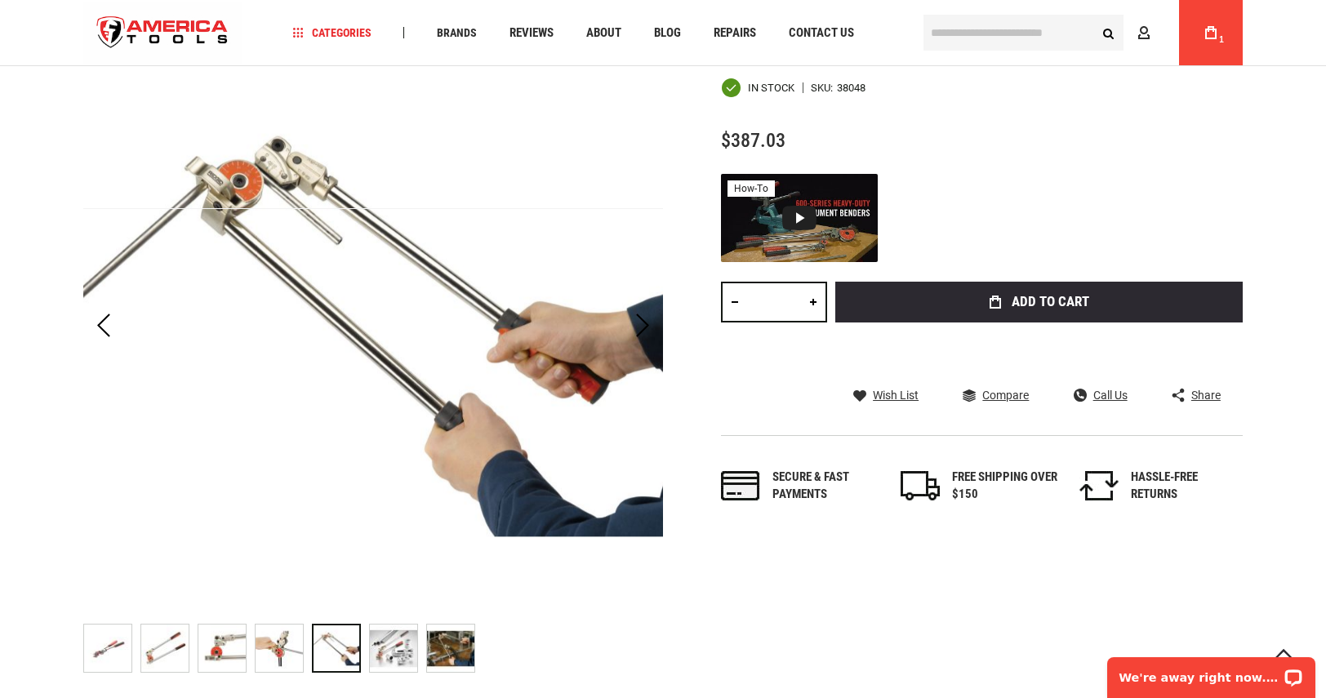
click at [389, 646] on img at bounding box center [393, 647] width 47 height 47
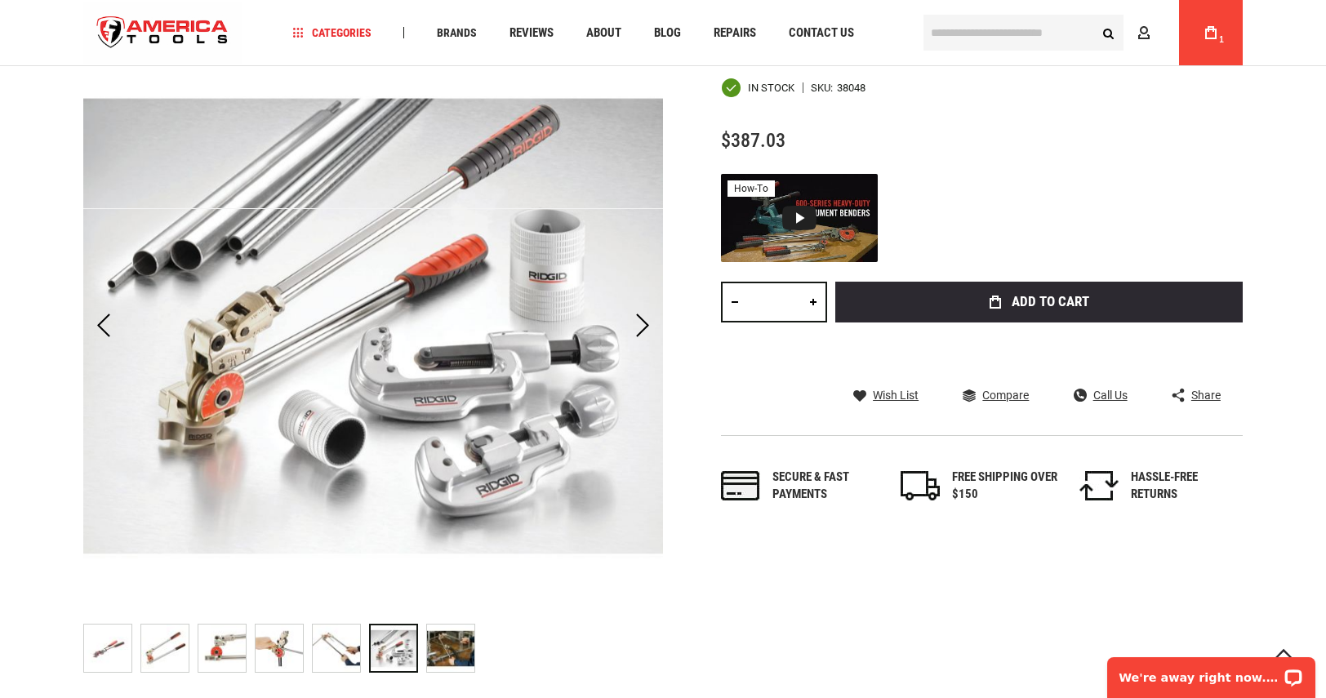
click at [447, 650] on img at bounding box center [450, 647] width 47 height 47
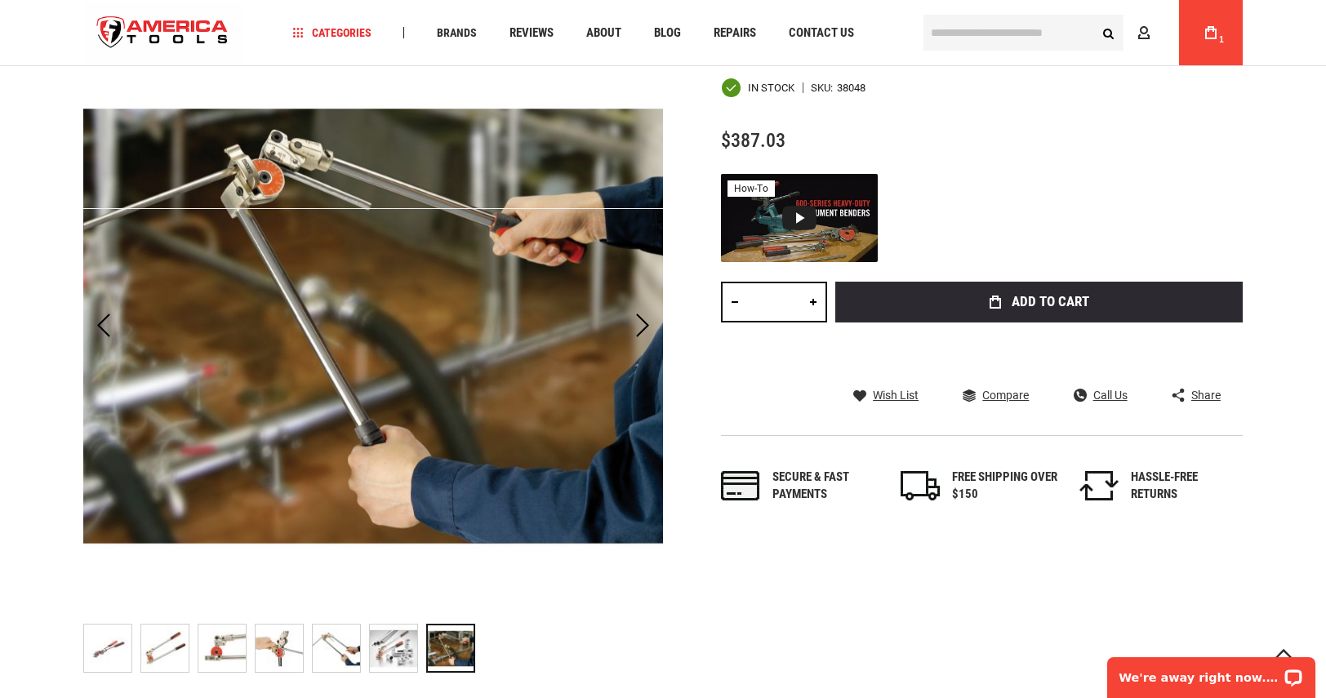
click at [108, 654] on img at bounding box center [107, 647] width 47 height 47
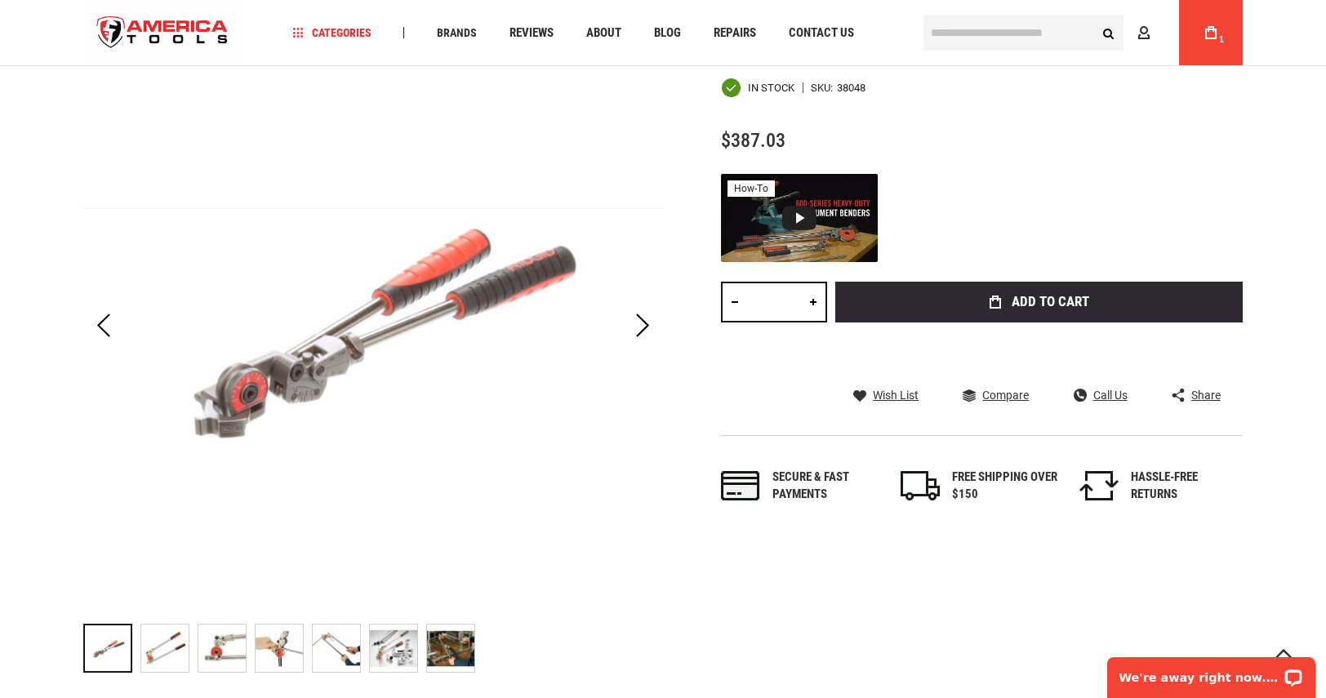
scroll to position [0, 0]
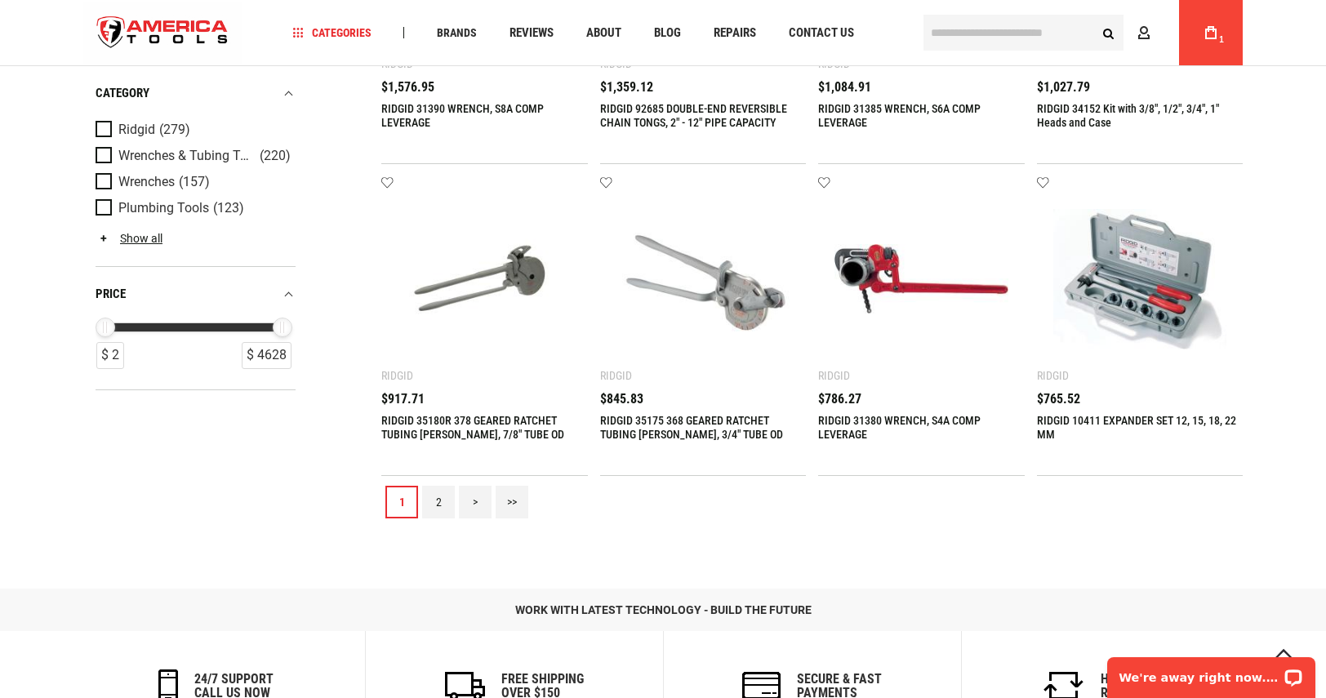
scroll to position [1959, 0]
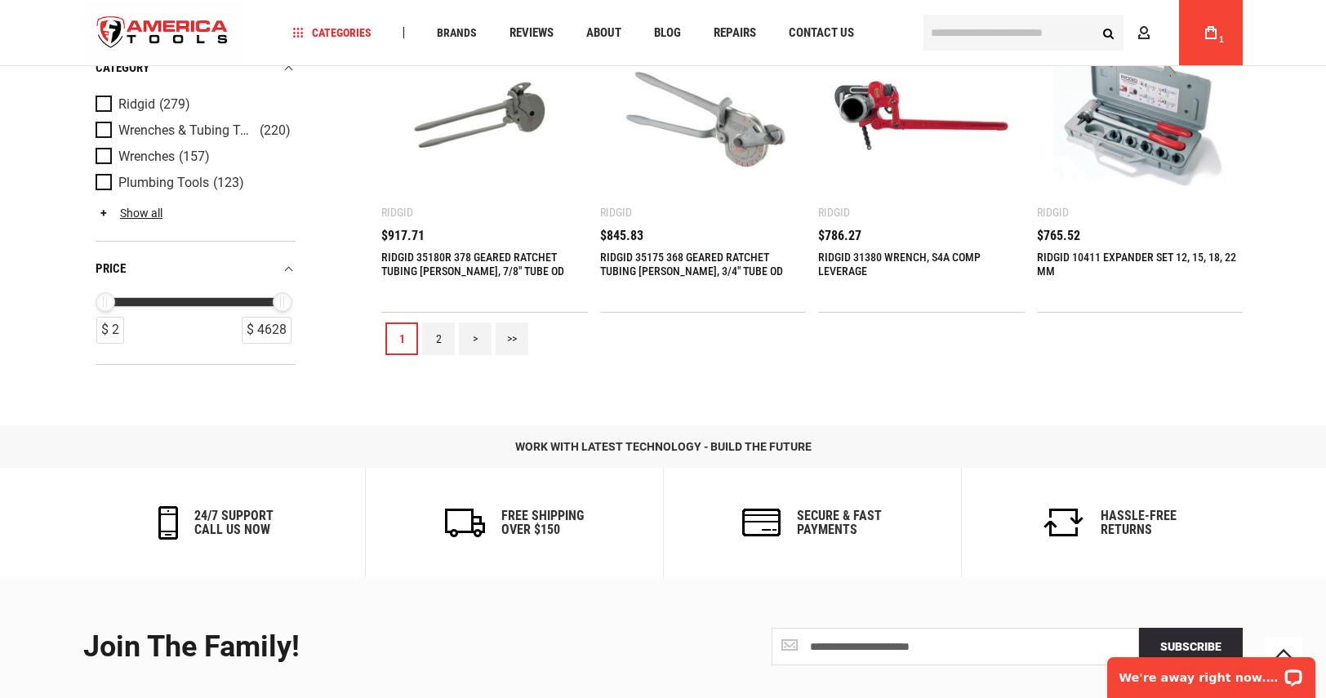
click at [435, 339] on link "2" at bounding box center [438, 338] width 33 height 33
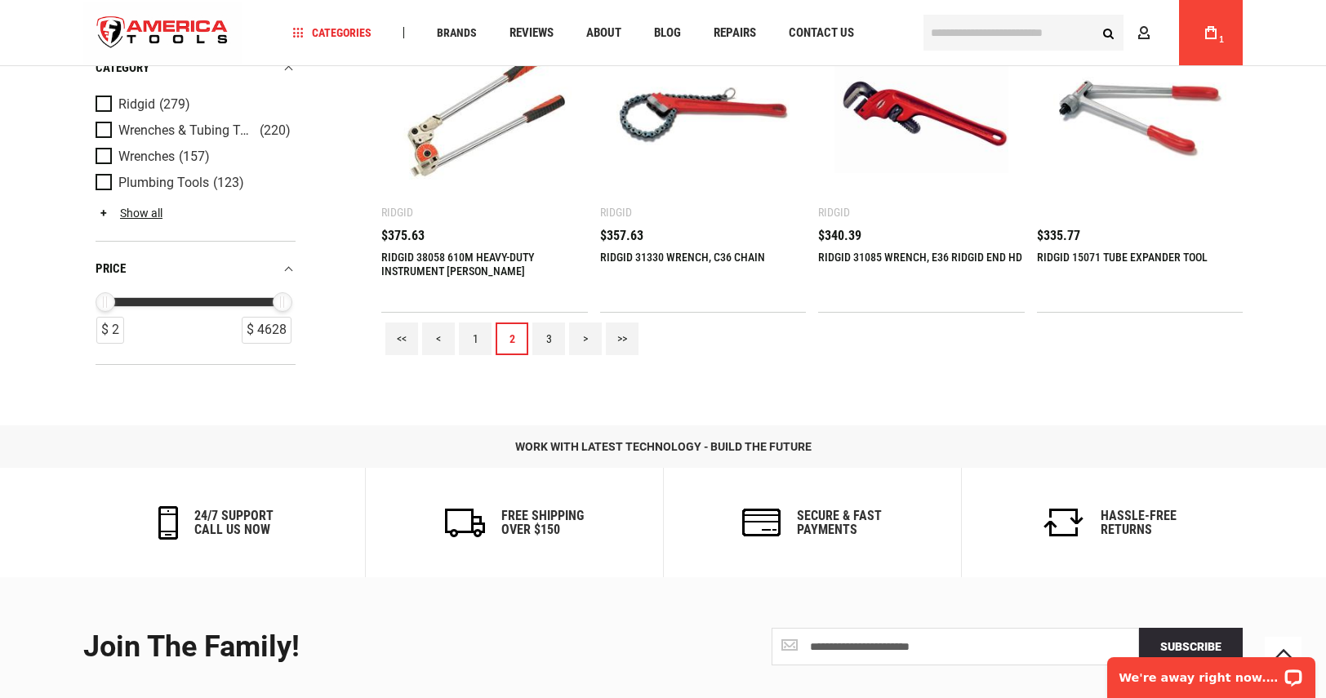
click at [552, 337] on link "3" at bounding box center [548, 338] width 33 height 33
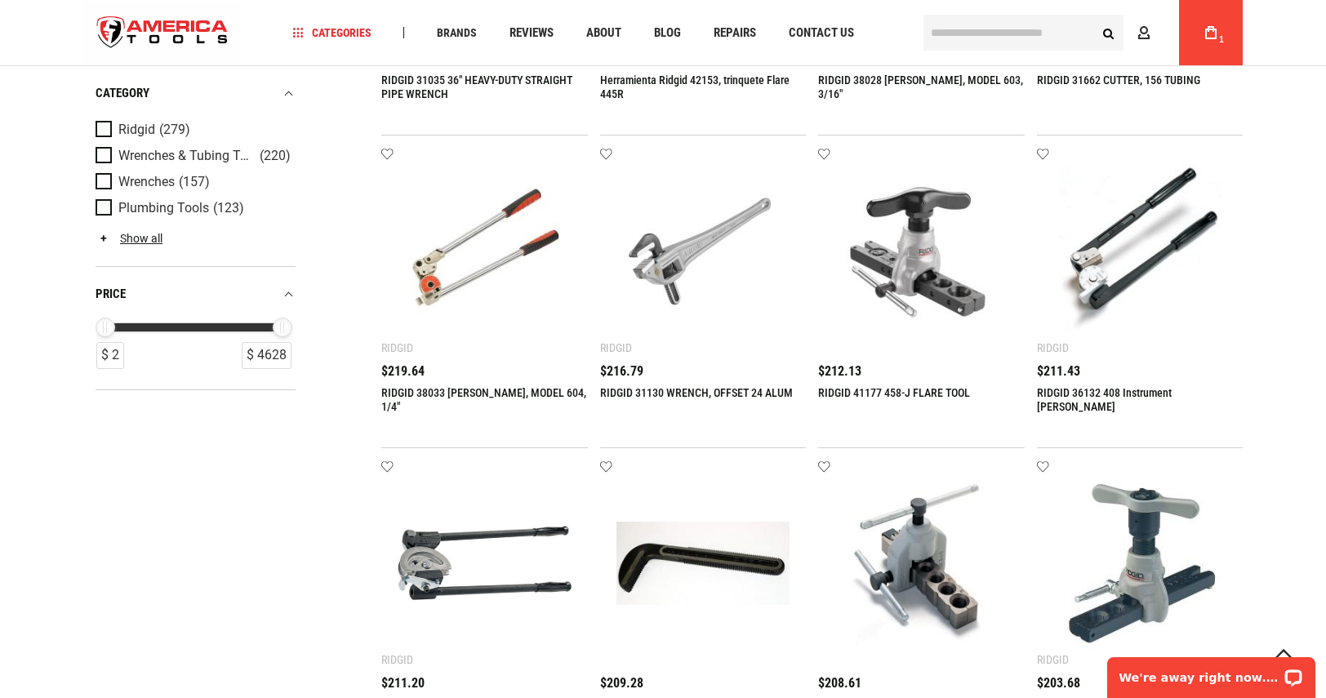
scroll to position [1551, 0]
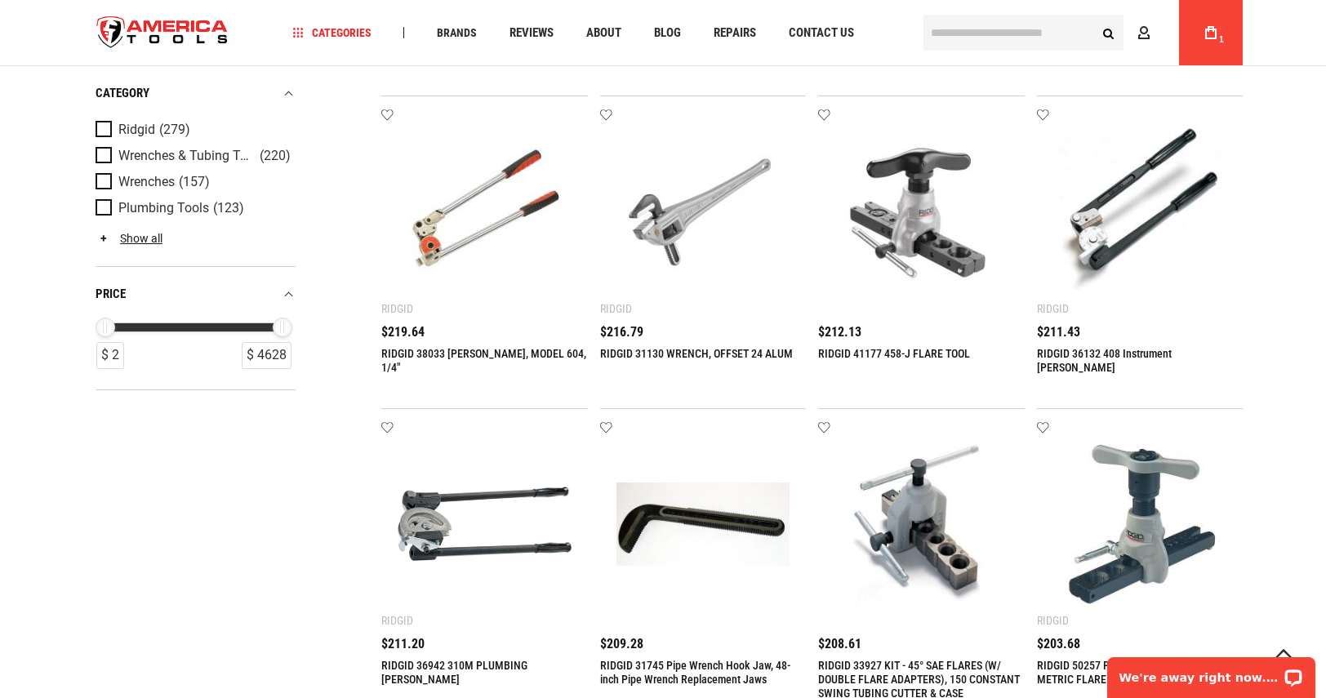
click at [509, 355] on link "RIDGID 38033 [PERSON_NAME], MODEL 604, 1/4"" at bounding box center [483, 360] width 205 height 27
